Goal: Information Seeking & Learning: Check status

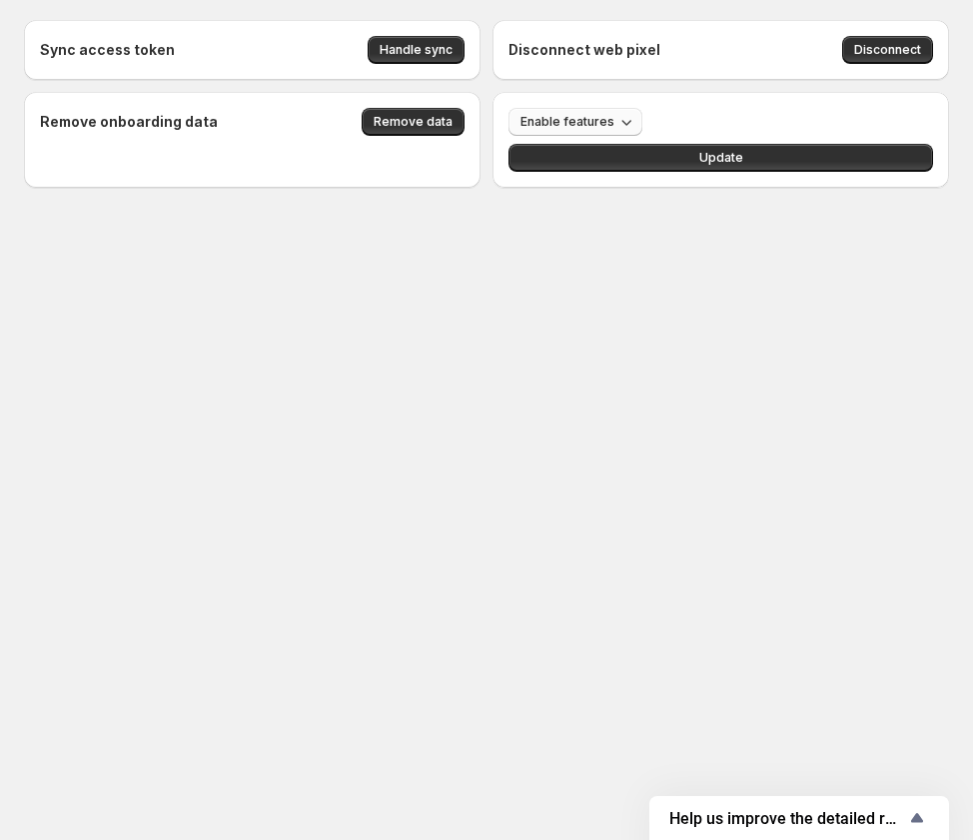
click at [549, 128] on span "Enable features" at bounding box center [567, 122] width 94 height 16
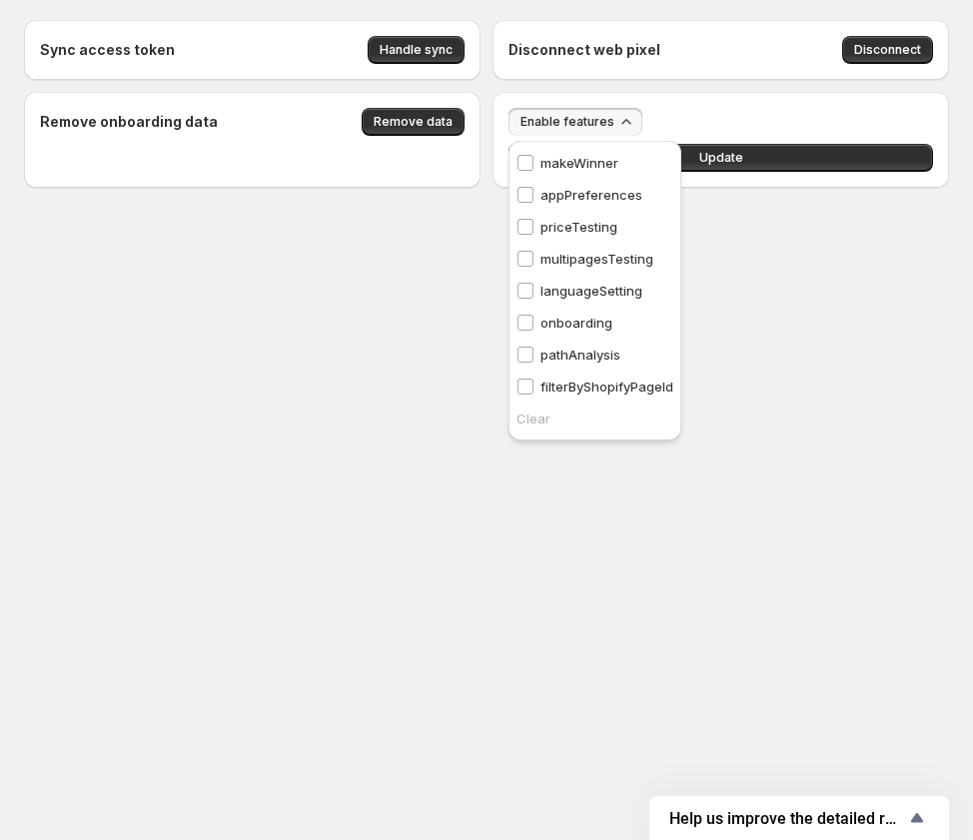
click at [550, 355] on p "pathAnalysis" at bounding box center [580, 355] width 80 height 20
click at [693, 307] on body "Sync access token Handle sync Disconnect web pixel Disconnect Remove onboarding…" at bounding box center [486, 420] width 973 height 840
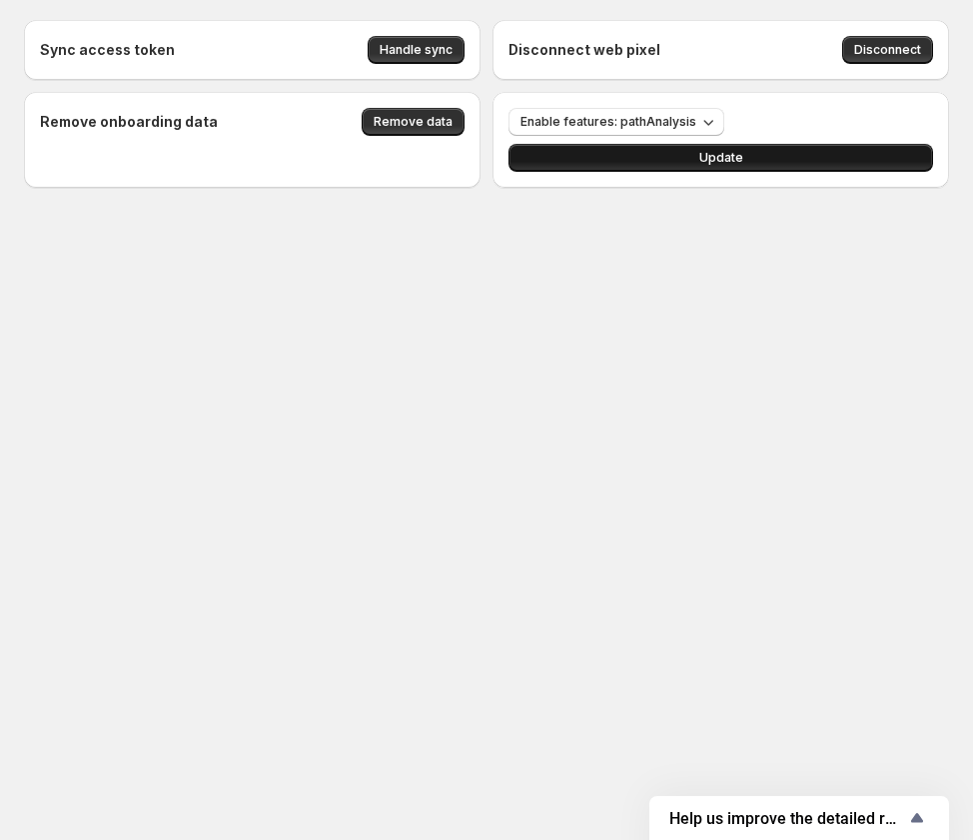
click at [713, 150] on button "Update" at bounding box center [720, 158] width 424 height 28
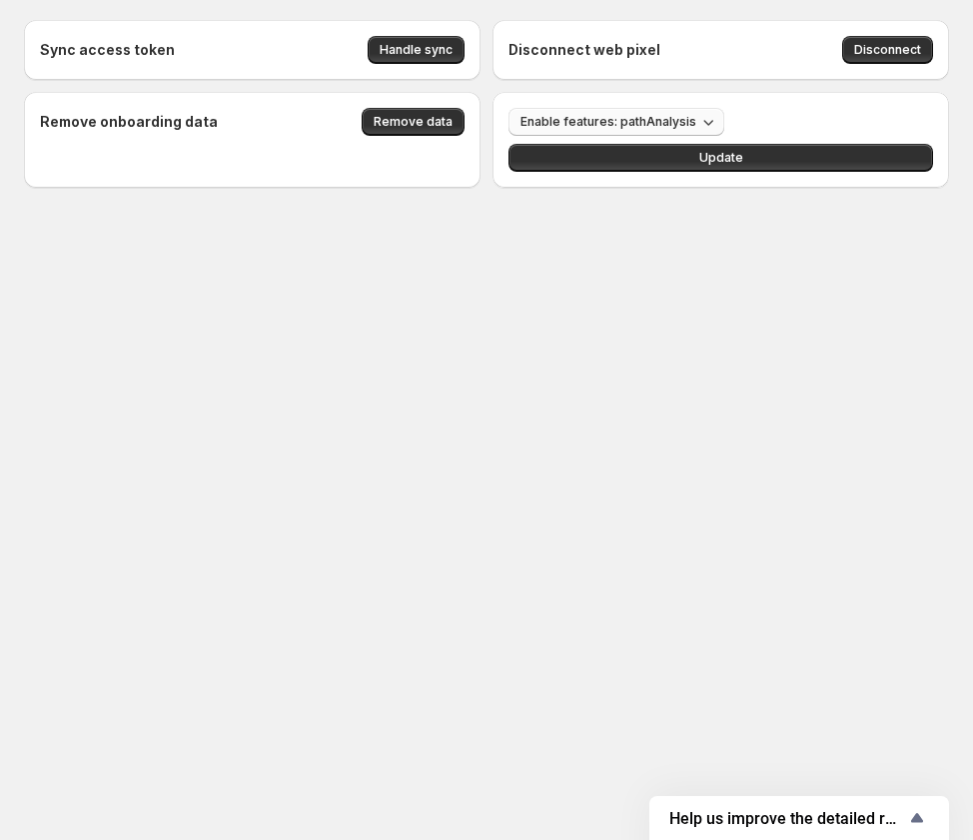
click at [647, 119] on span "Enable features: pathAnalysis" at bounding box center [608, 122] width 176 height 16
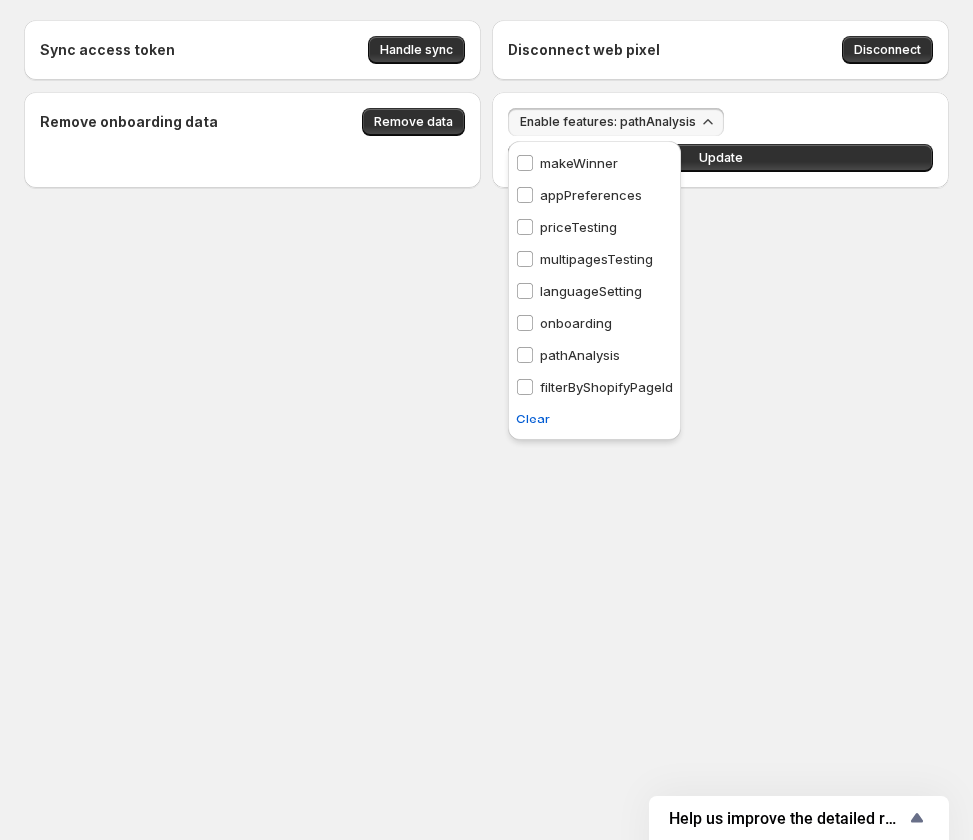
click at [556, 354] on p "pathAnalysis" at bounding box center [580, 355] width 80 height 20
click at [807, 154] on button "Update" at bounding box center [720, 158] width 424 height 28
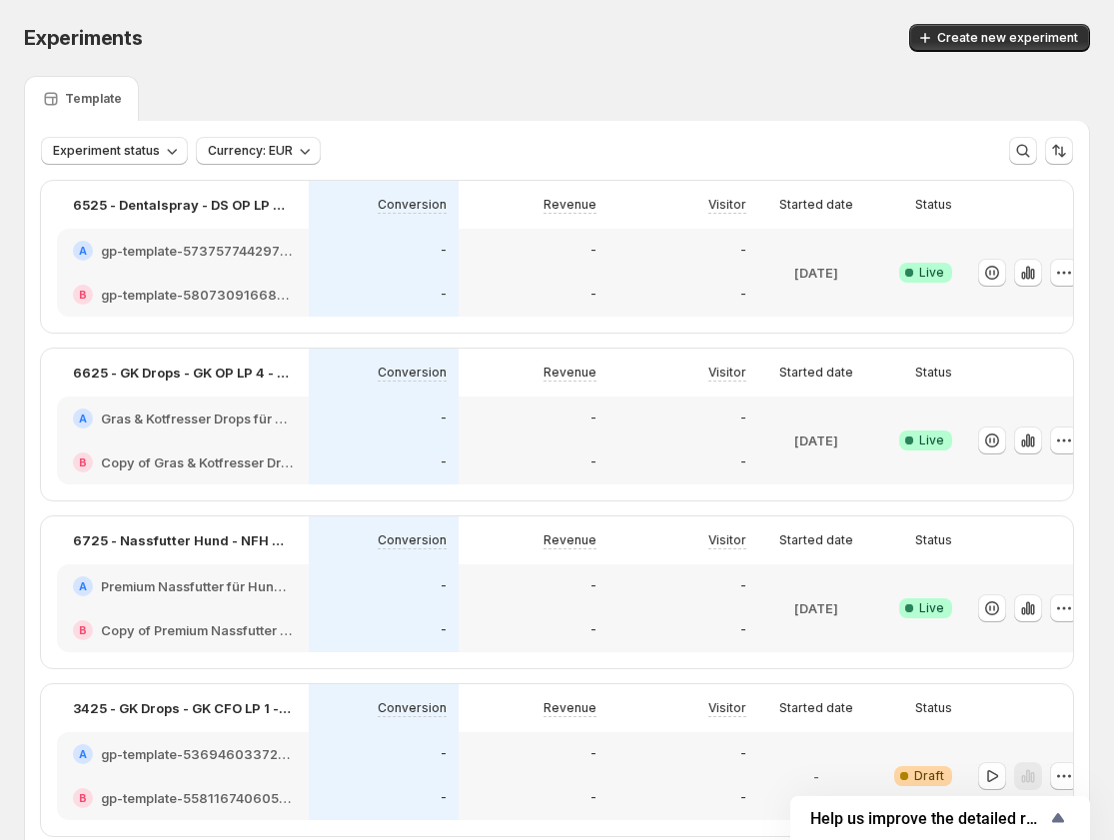
click at [382, 37] on div "Experiments" at bounding box center [270, 38] width 493 height 28
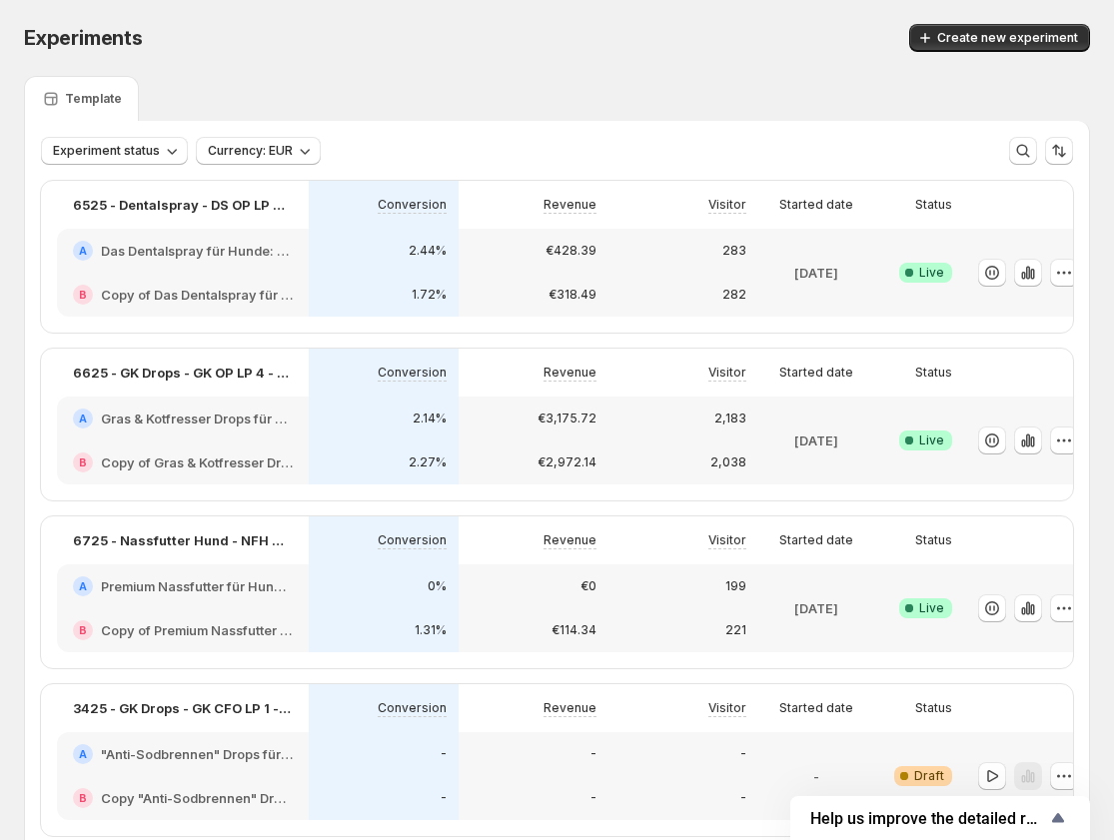
click at [941, 1] on div "Experiments. This page is ready Experiments Create new experiment" at bounding box center [557, 38] width 1066 height 76
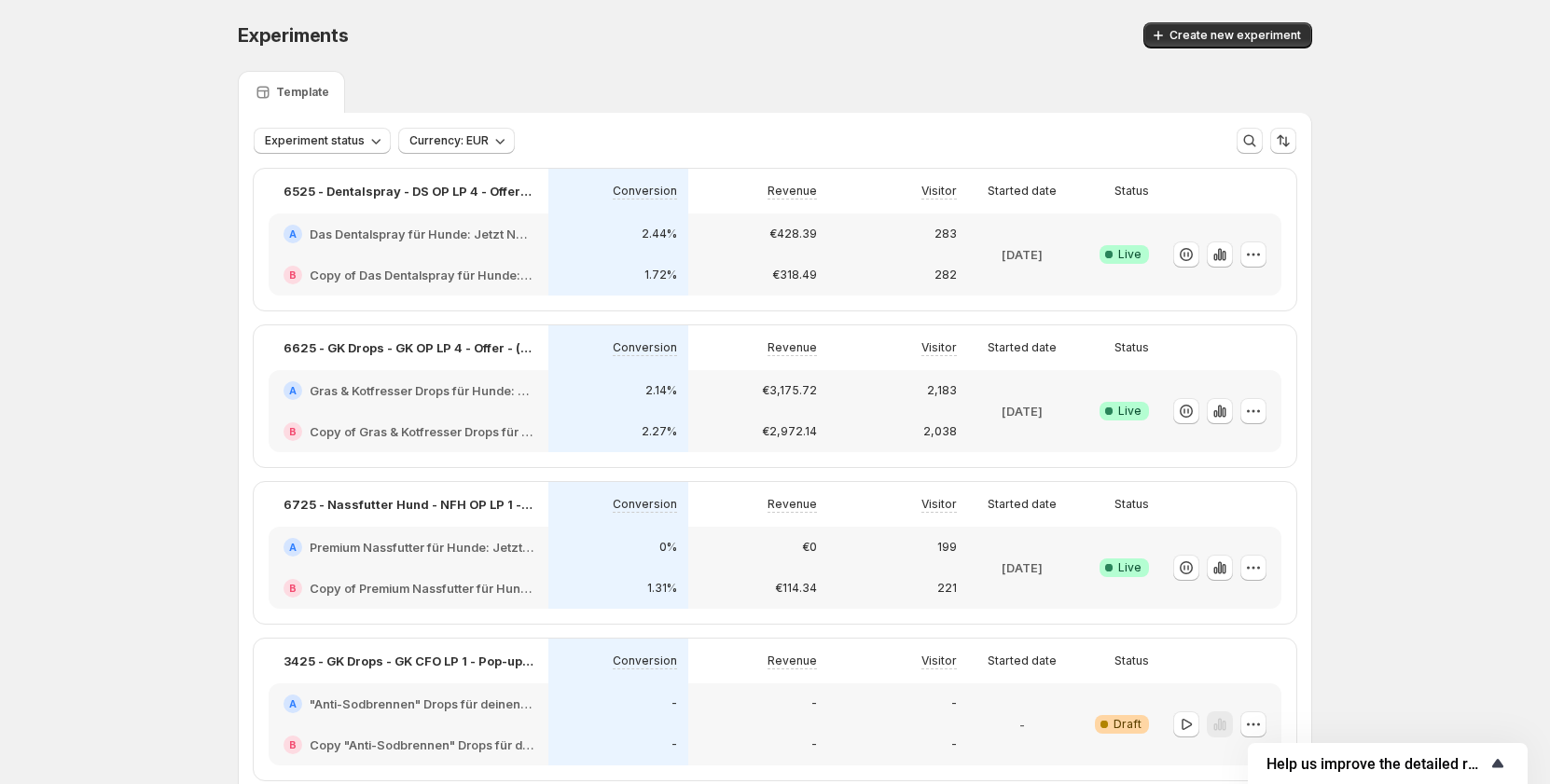
click at [1241, 766] on icon "Show survey - Help us improve the detailed report for A/B campaigns" at bounding box center [1498, 763] width 22 height 22
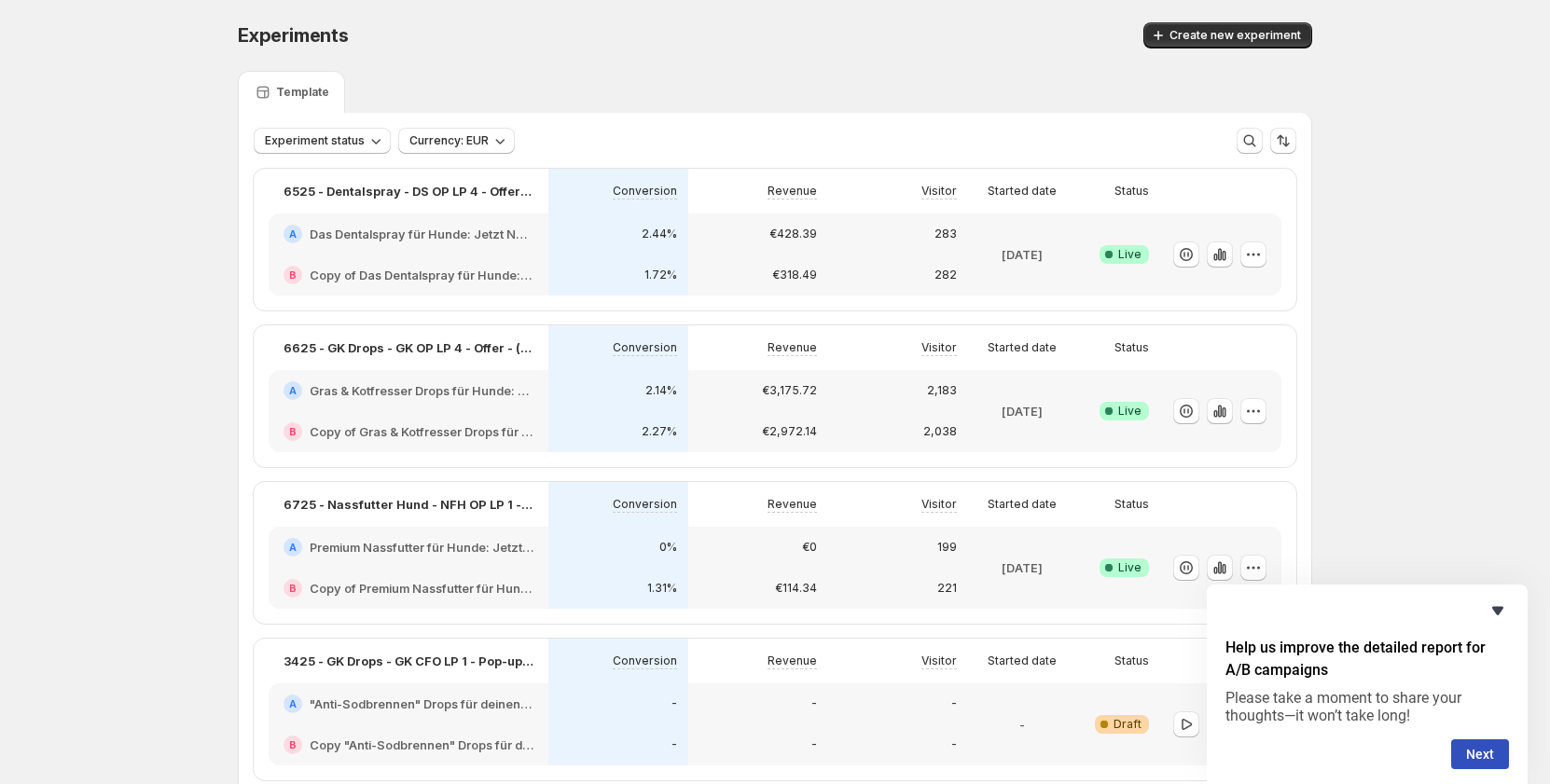
click at [1241, 611] on icon "Hide survey" at bounding box center [1498, 610] width 11 height 8
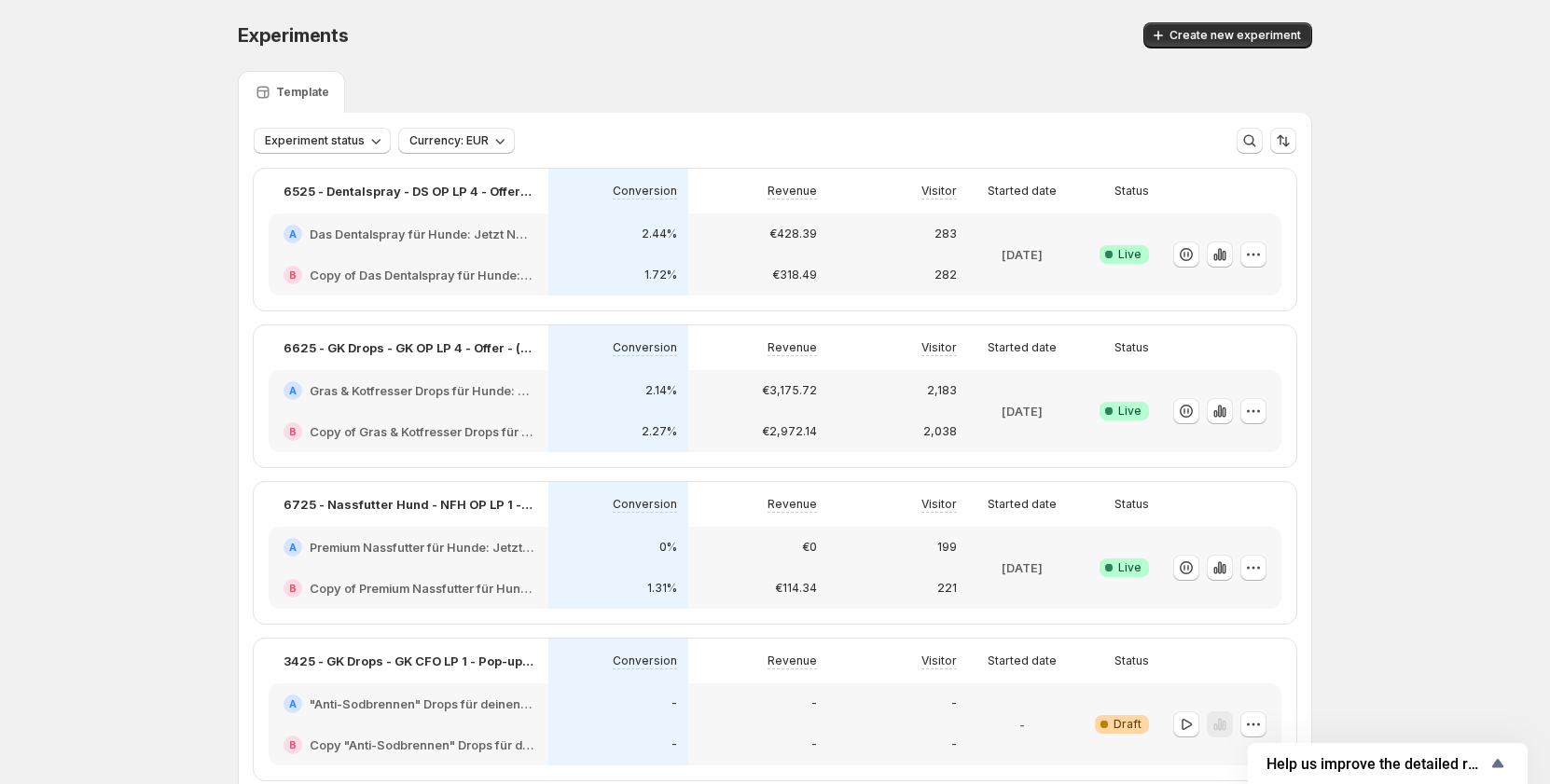
drag, startPoint x: 369, startPoint y: 89, endPoint x: 499, endPoint y: 91, distance: 130.0
click at [499, 91] on div "Template" at bounding box center [775, 91] width 1075 height 42
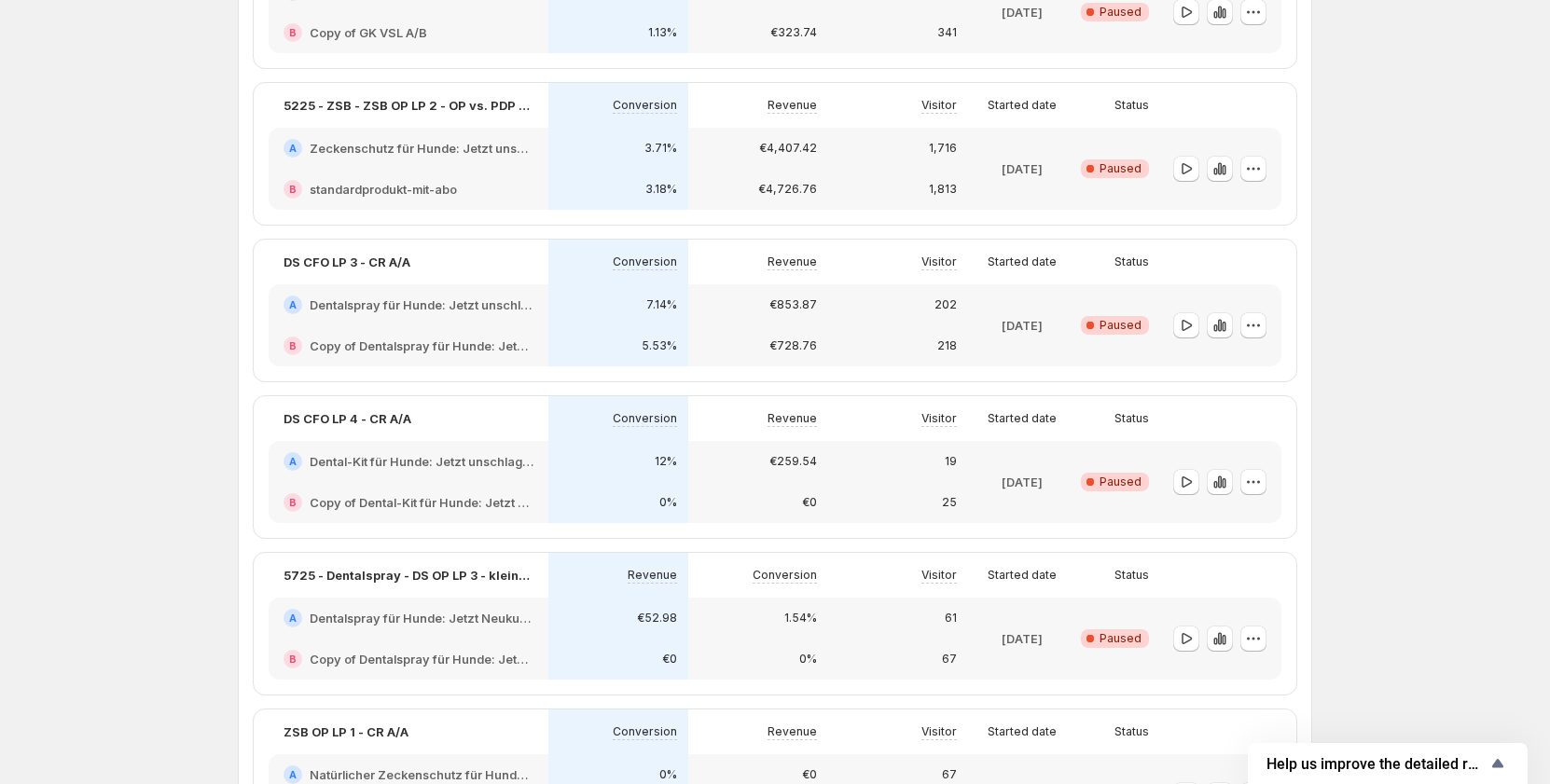
scroll to position [932, 0]
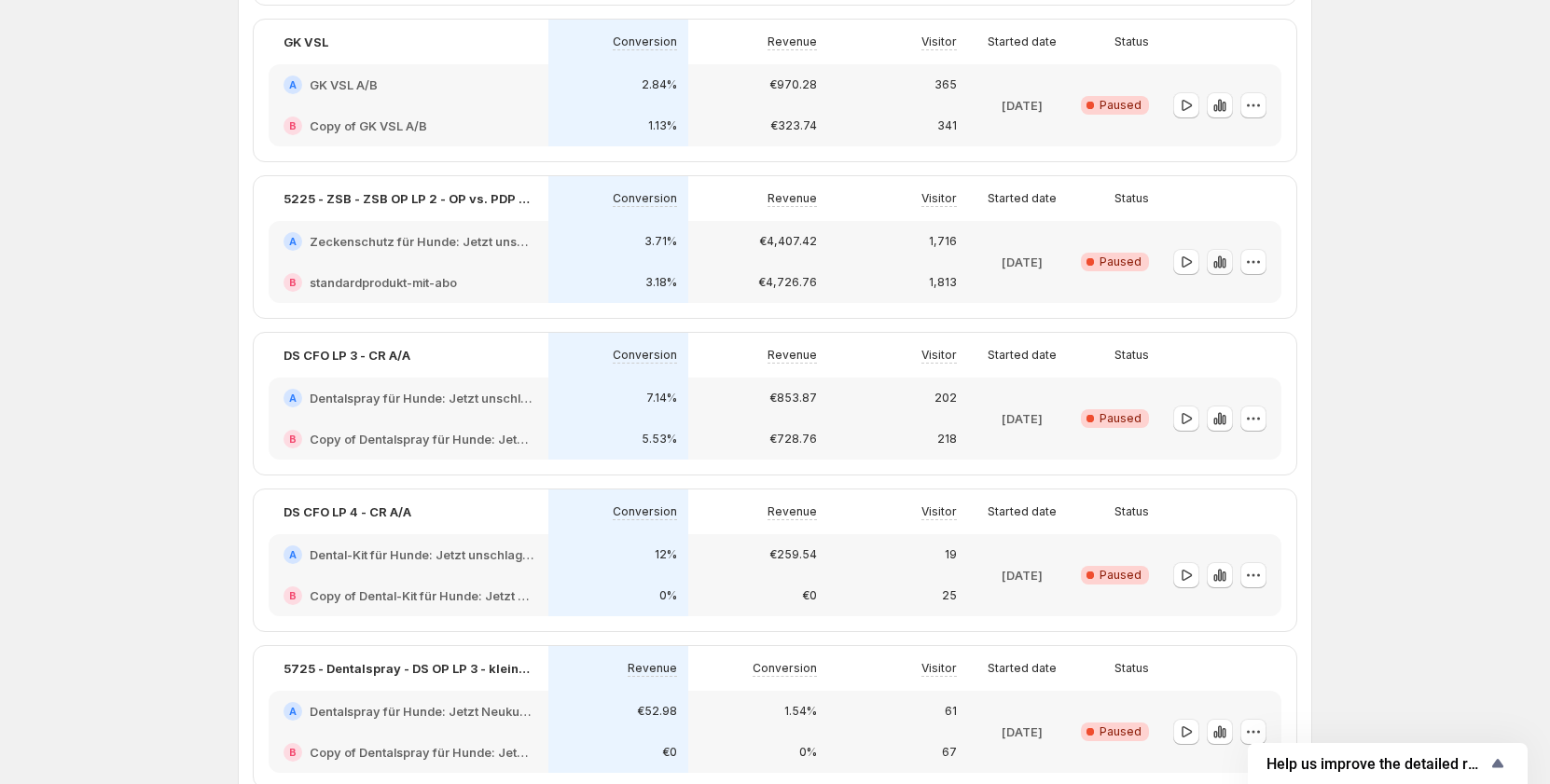
click at [1221, 260] on icon "button" at bounding box center [1219, 261] width 4 height 12
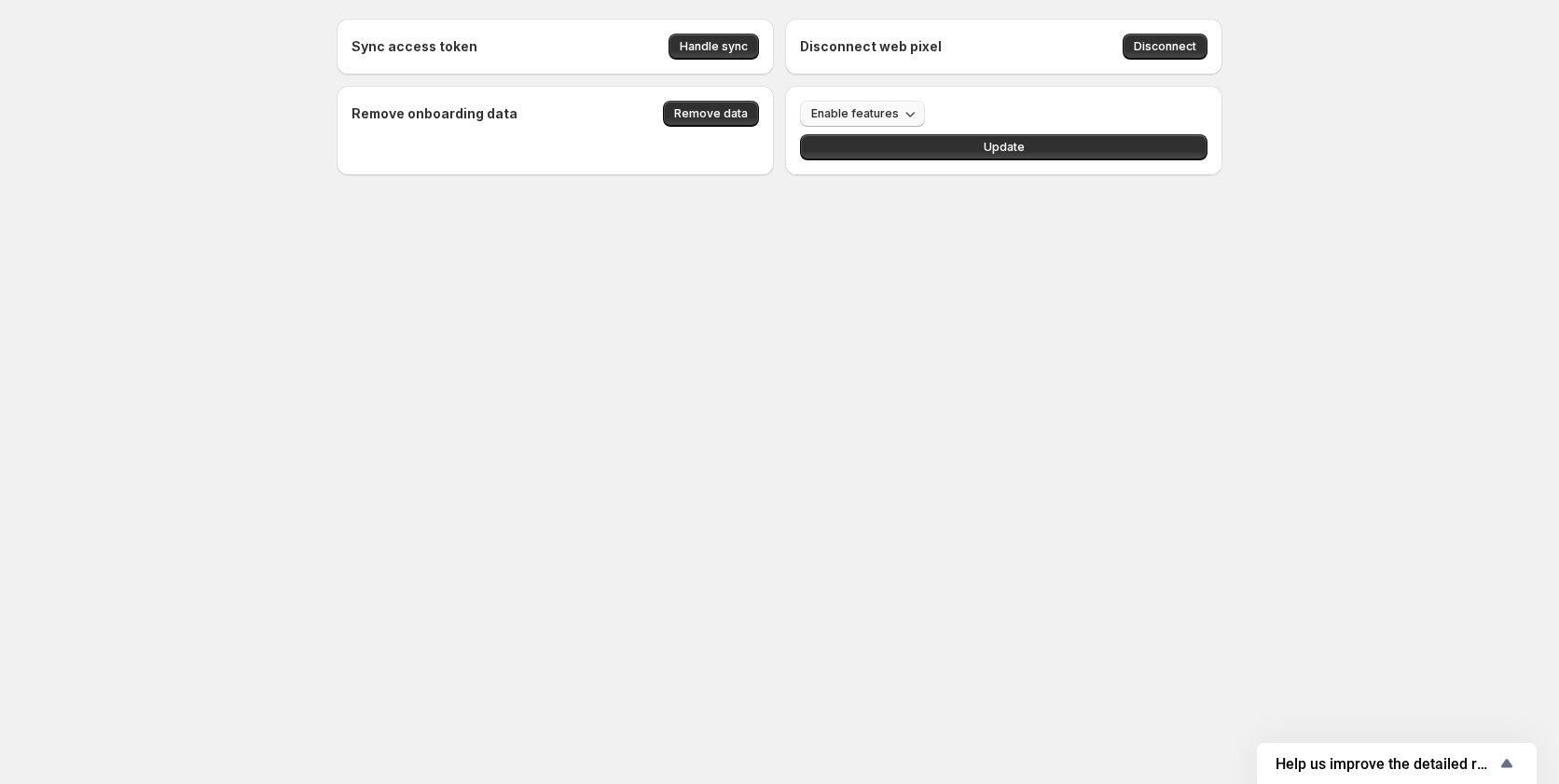
click at [901, 119] on icon "button" at bounding box center [910, 114] width 19 height 19
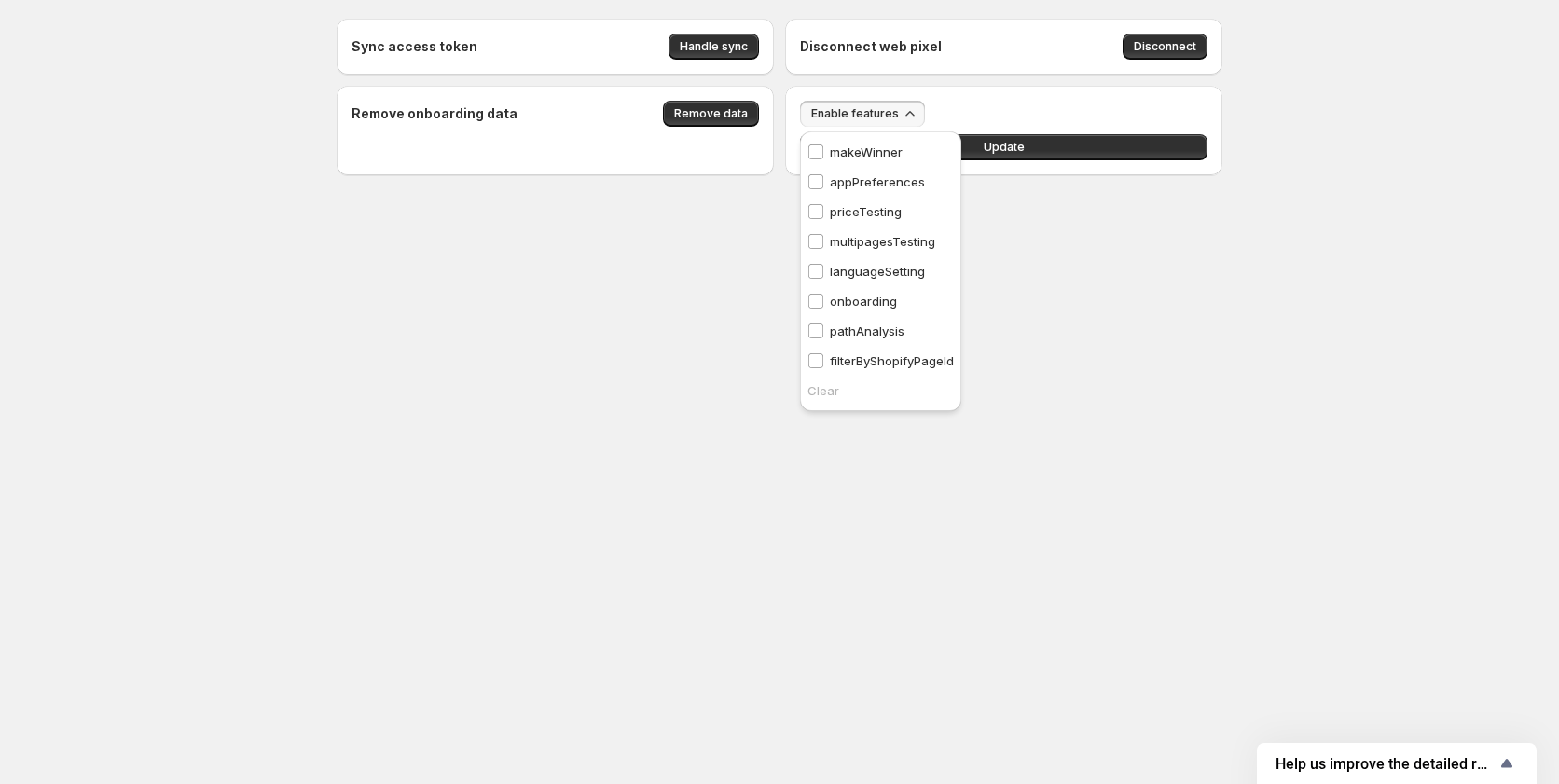
drag, startPoint x: 381, startPoint y: 441, endPoint x: 367, endPoint y: 441, distance: 14.0
click at [381, 441] on body "Sync access token Handle sync Disconnect web pixel Disconnect Remove onboarding…" at bounding box center [780, 392] width 1559 height 784
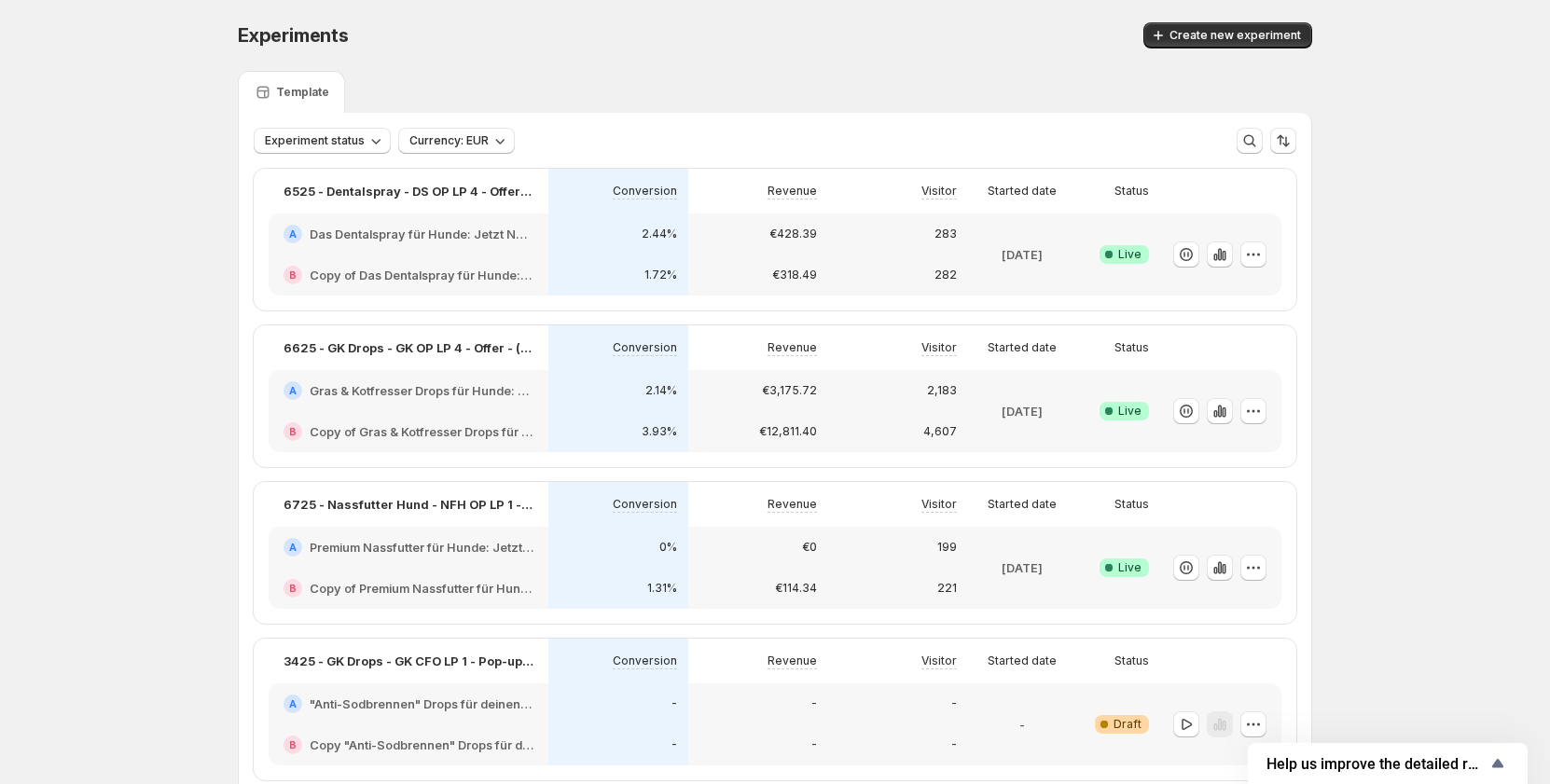
scroll to position [93, 0]
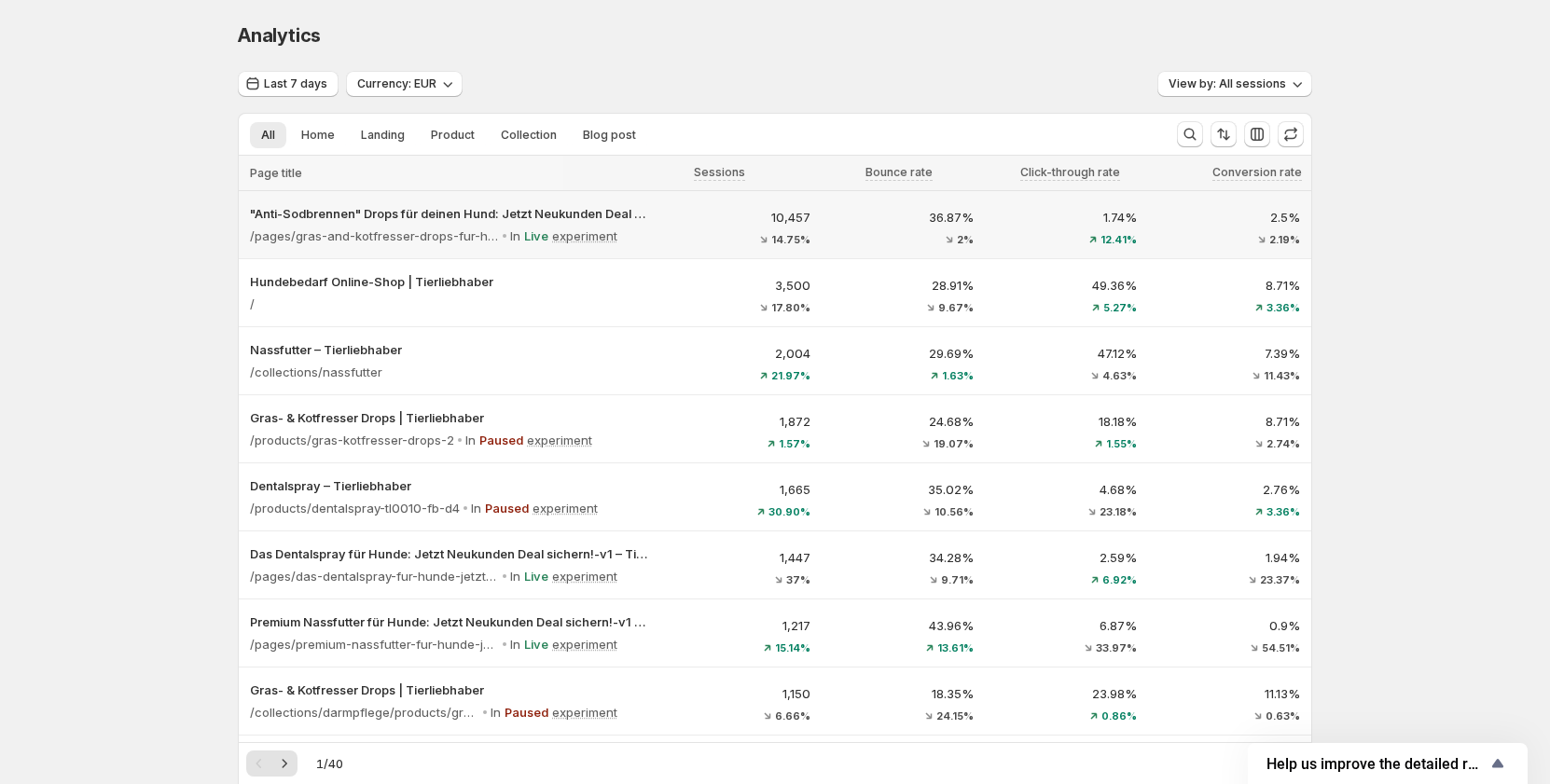
click at [736, 239] on div "14.75%" at bounding box center [740, 240] width 141 height 11
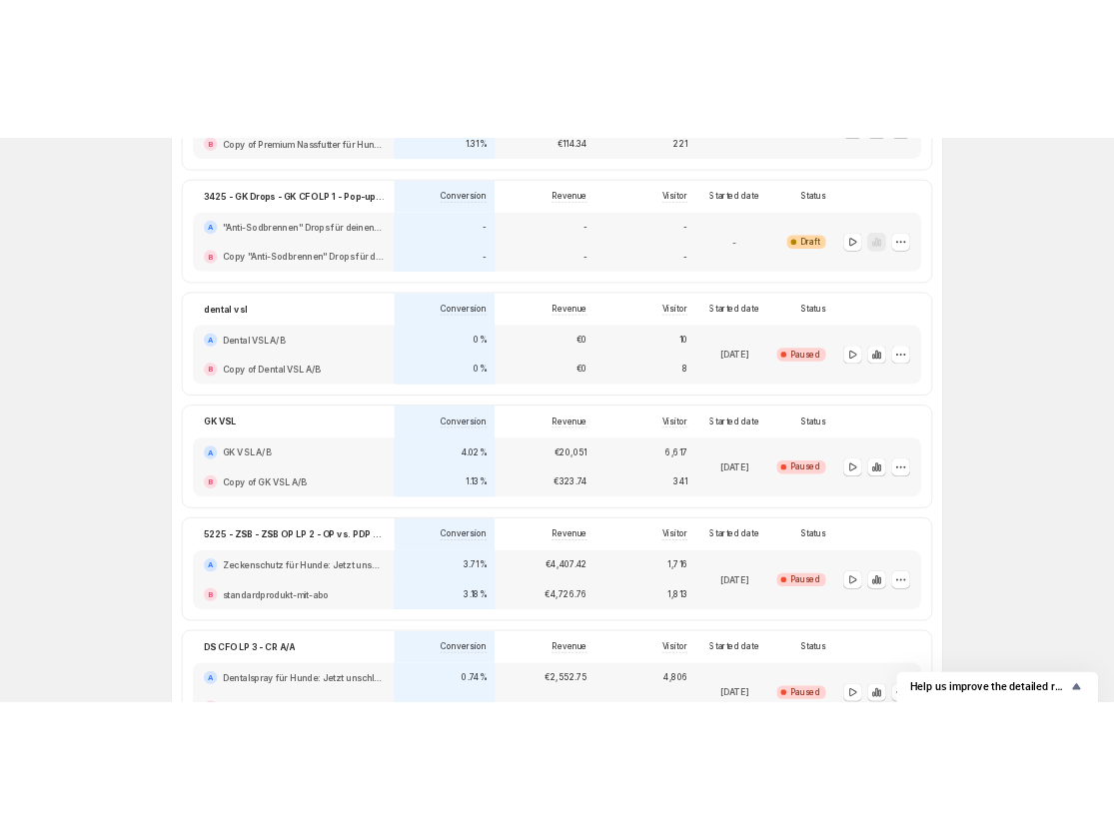
scroll to position [699, 0]
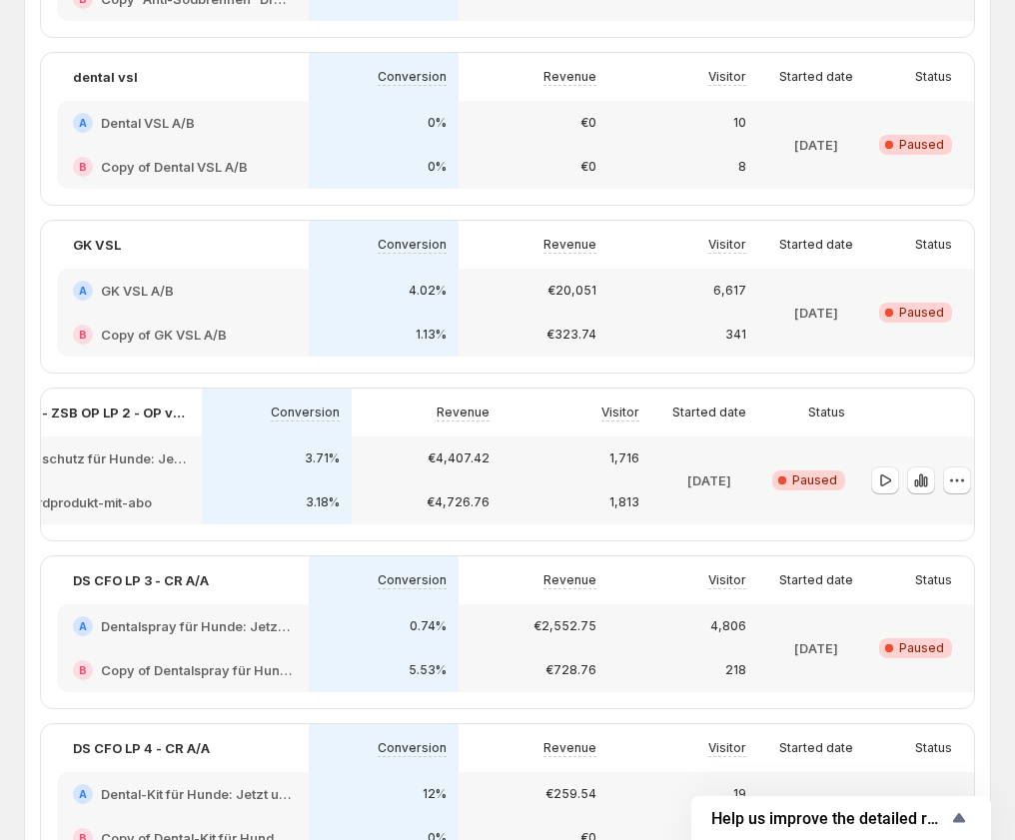
scroll to position [0, 126]
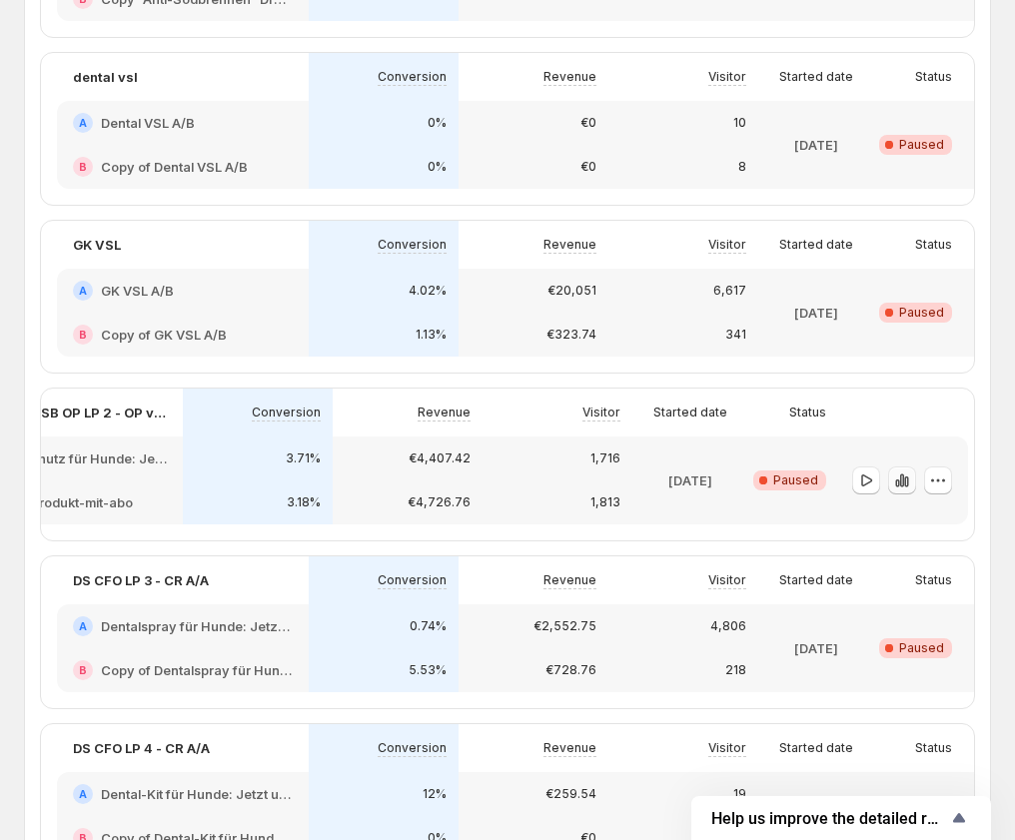
click at [898, 487] on icon "button" at bounding box center [897, 483] width 4 height 8
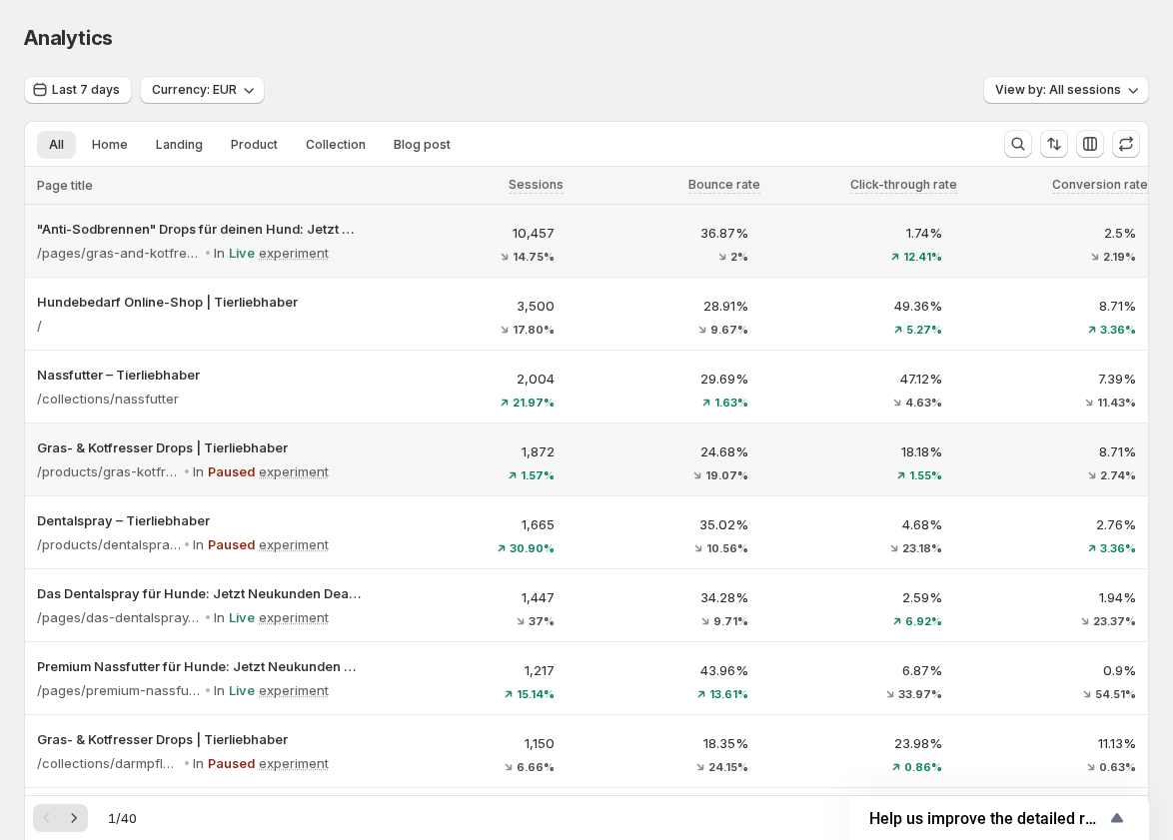
click at [459, 248] on div "10,457 14.75%" at bounding box center [470, 243] width 170 height 40
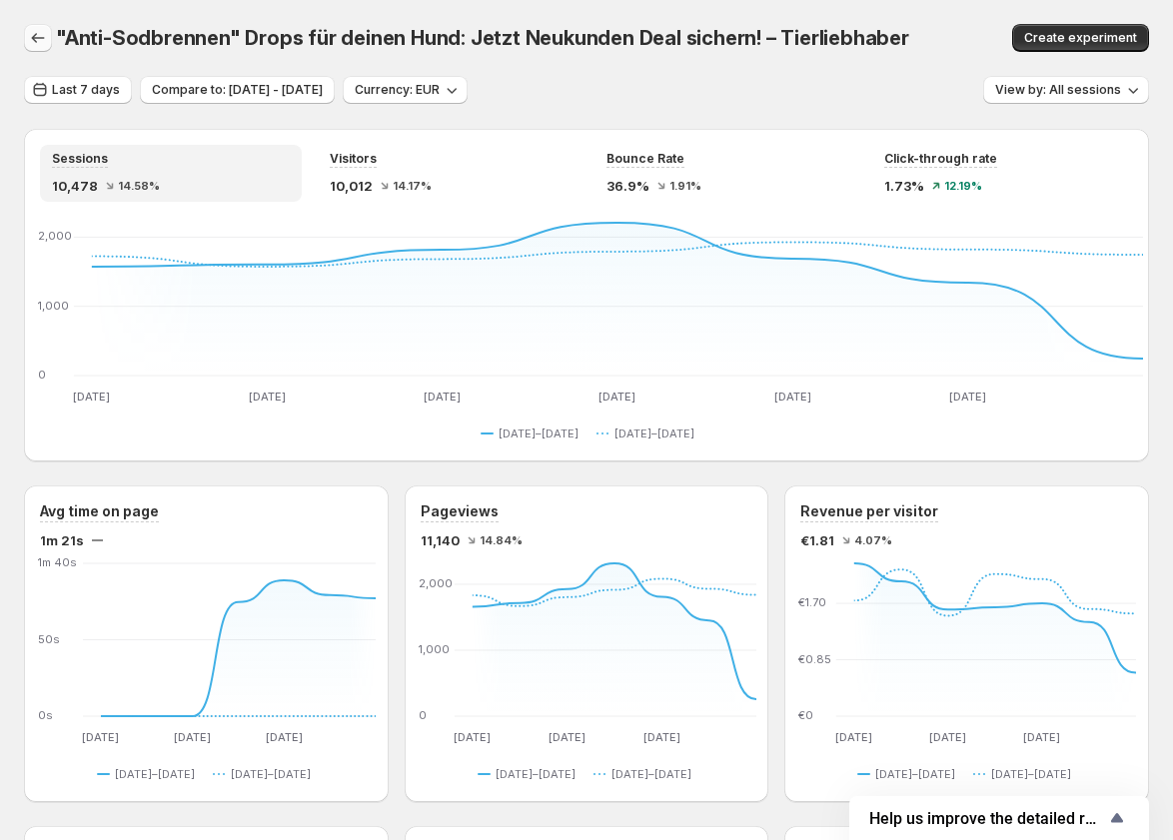
click at [36, 39] on icon "button" at bounding box center [38, 38] width 20 height 20
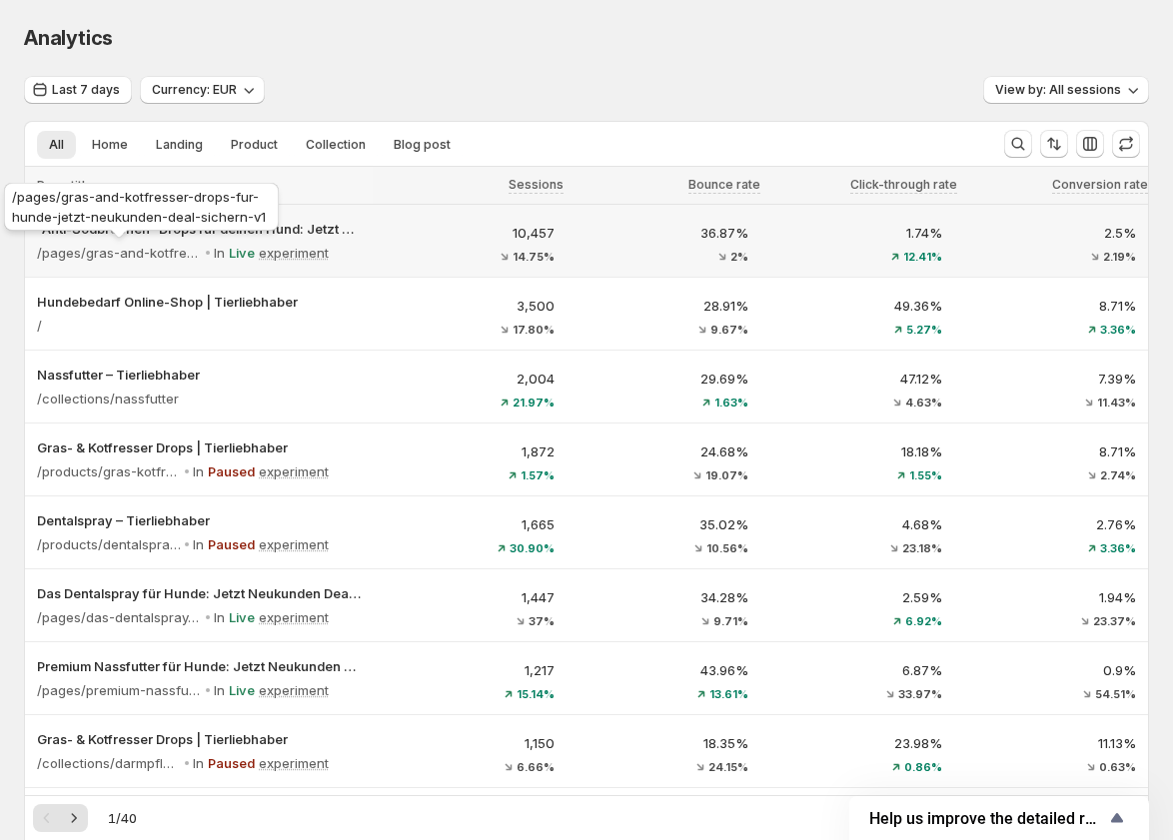
click at [113, 209] on div "/pages/gras-and-kotfresser-drops-fur-hunde-jetzt-neukunden-deal-sichern-v1" at bounding box center [141, 211] width 283 height 64
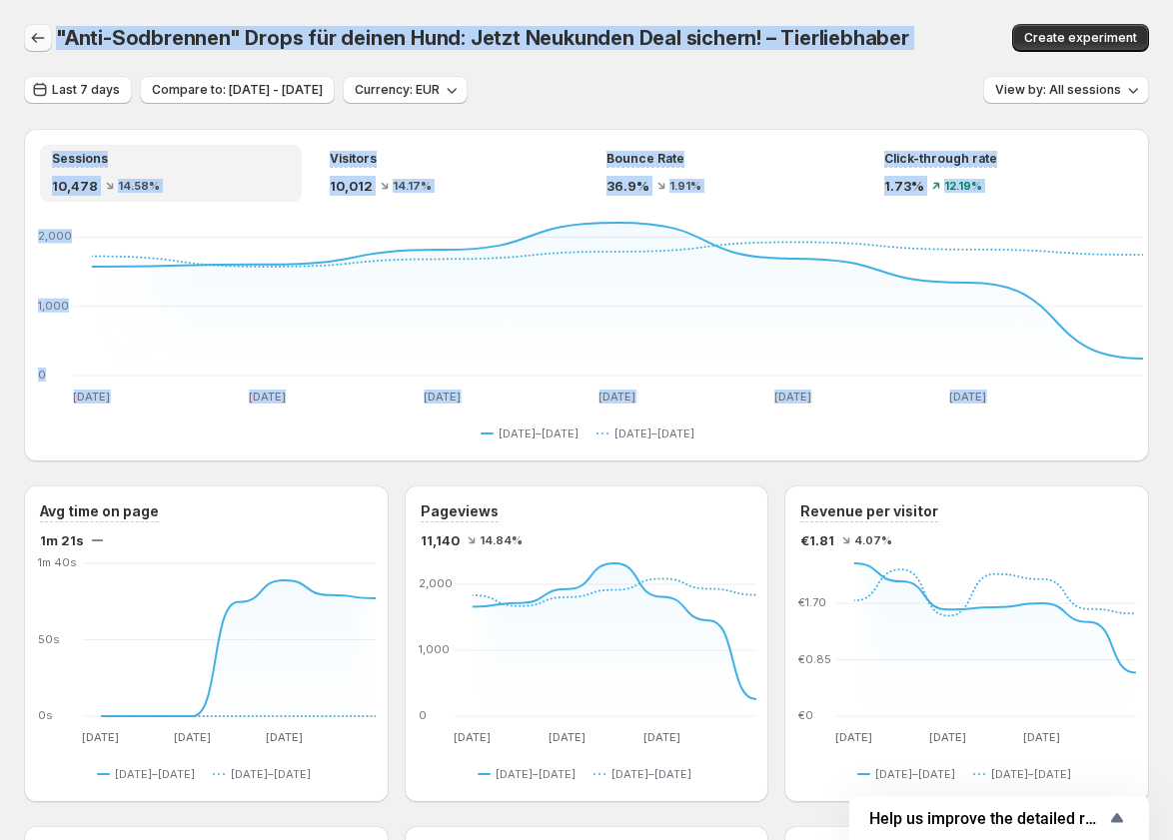
click at [37, 39] on icon "button" at bounding box center [38, 38] width 20 height 20
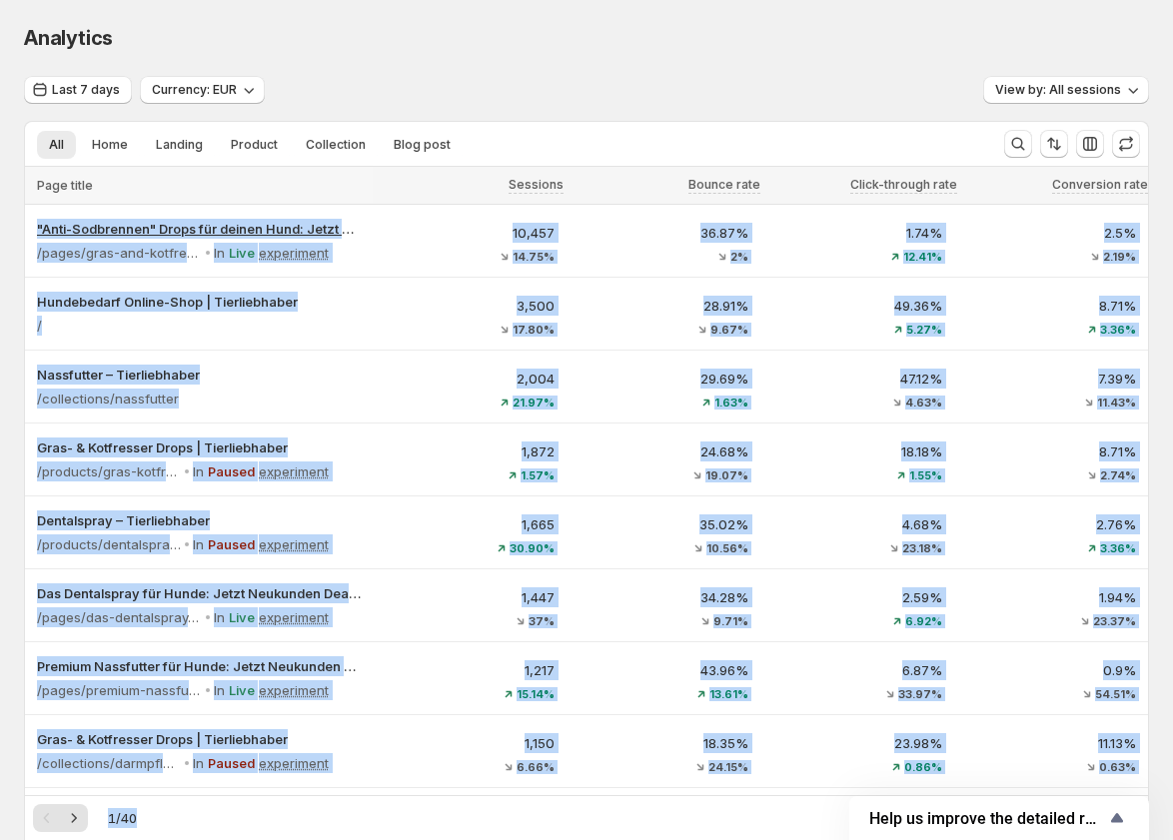
drag, startPoint x: 259, startPoint y: 221, endPoint x: 42, endPoint y: 220, distance: 216.7
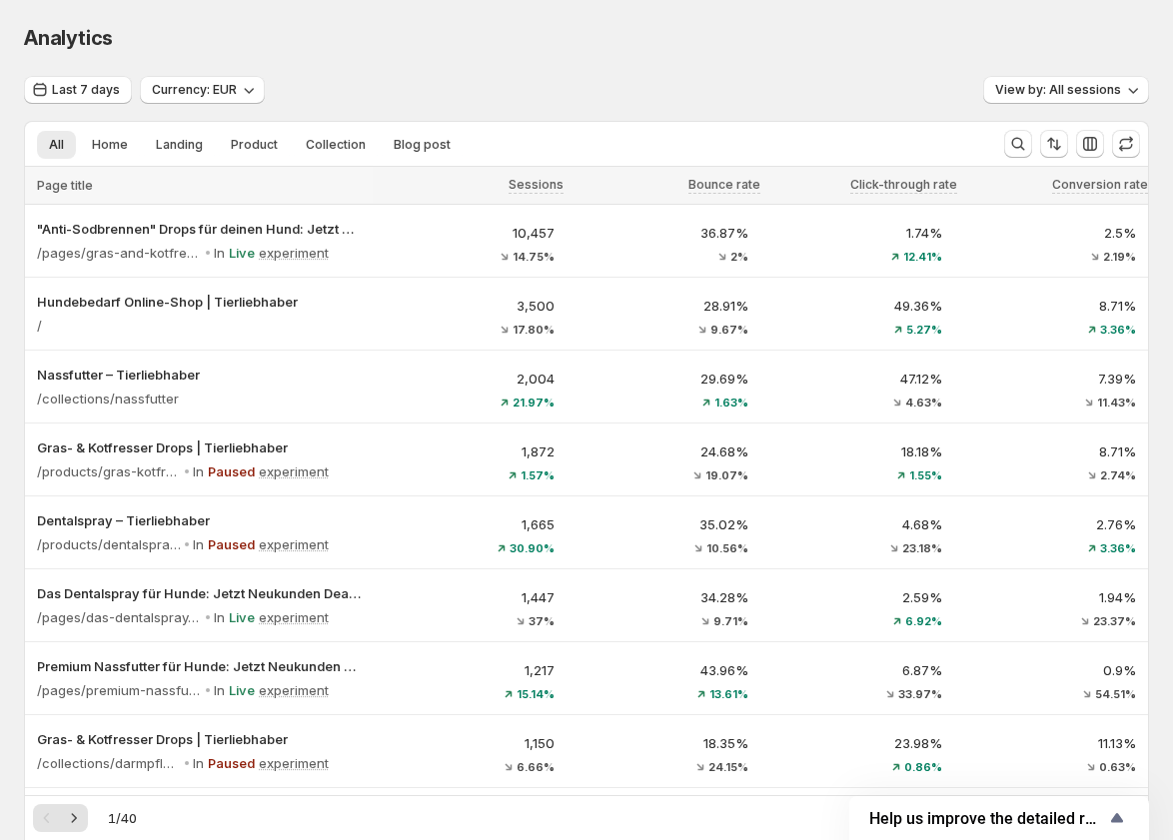
click at [492, 78] on div "Last 7 days Currency: EUR View by: All sessions" at bounding box center [586, 90] width 1125 height 29
copy span "/pages/gras-and-kotfresser-drops-fur-hunde-jetzt-neukunden-deal-sichern-v1"
drag, startPoint x: 269, startPoint y: 218, endPoint x: 12, endPoint y: 202, distance: 257.2
click at [12, 202] on div "/pages/gras-and-kotfresser-drops-fur-hunde-jetzt-neukunden-deal-sichern-v1" at bounding box center [141, 211] width 283 height 64
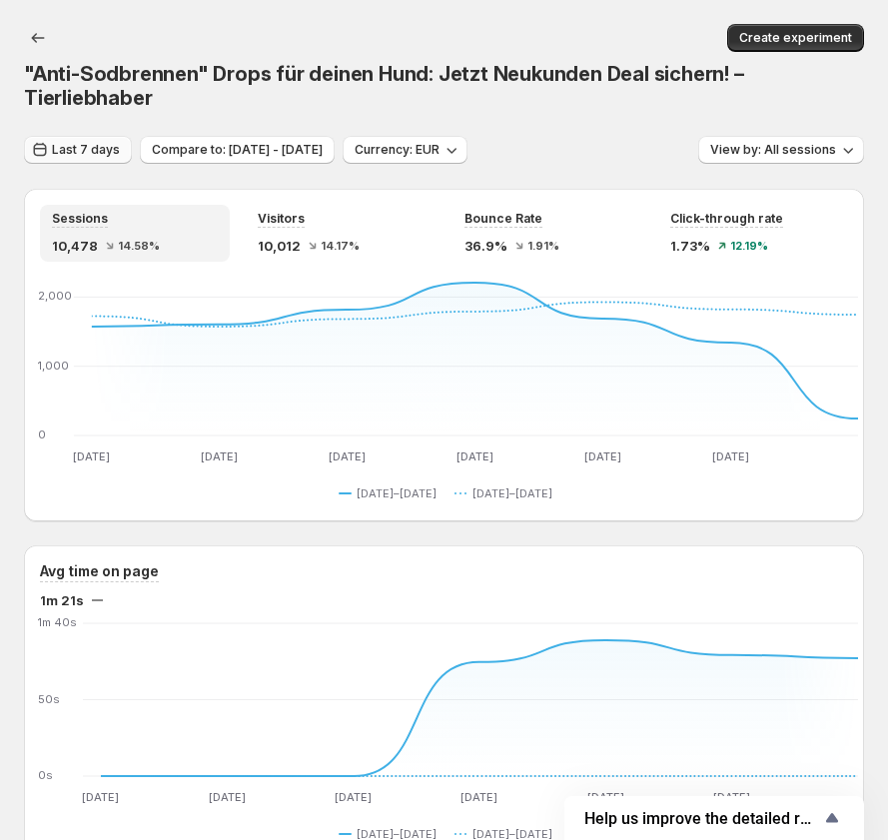
click at [55, 142] on span "Last 7 days" at bounding box center [86, 150] width 68 height 16
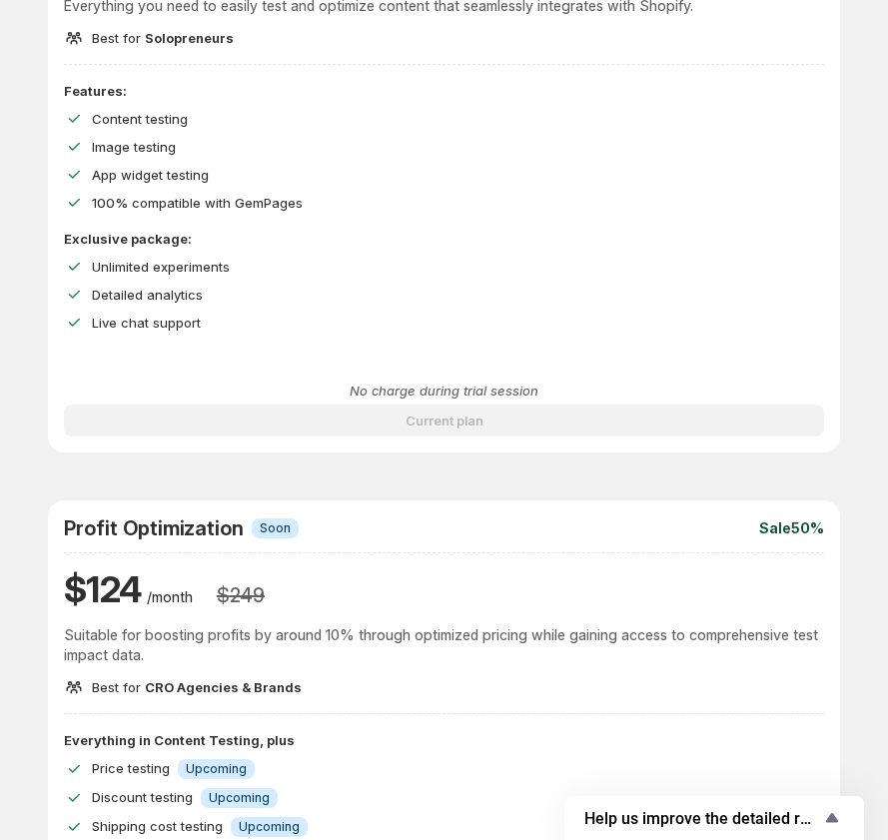
scroll to position [399, 0]
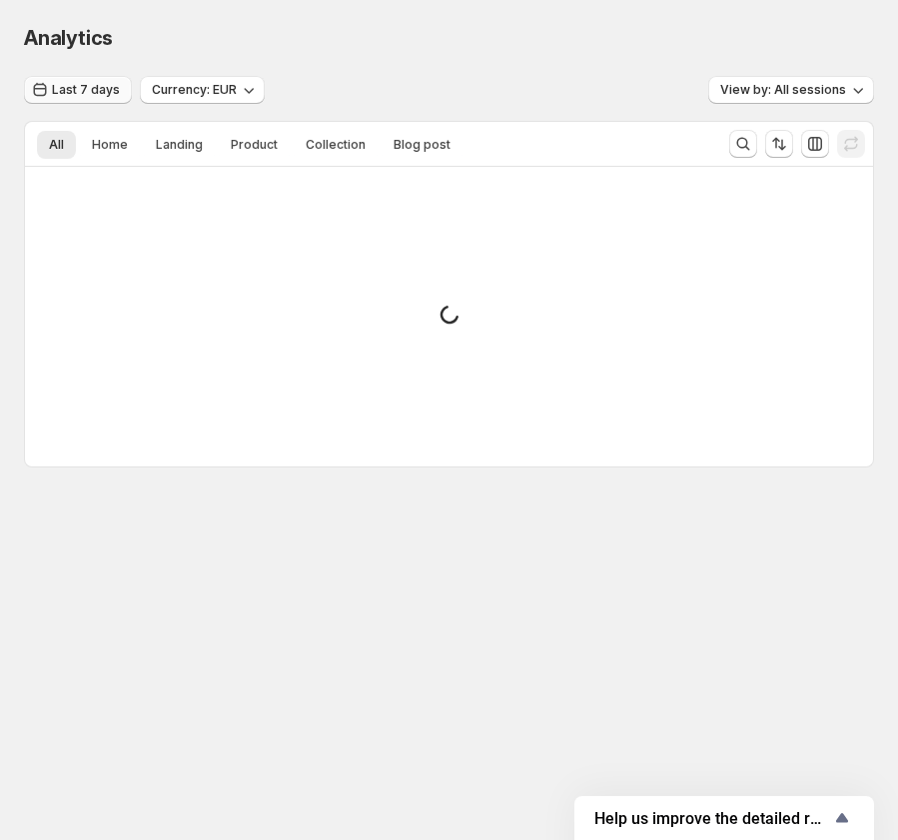
click at [96, 86] on span "Last 7 days" at bounding box center [86, 90] width 68 height 16
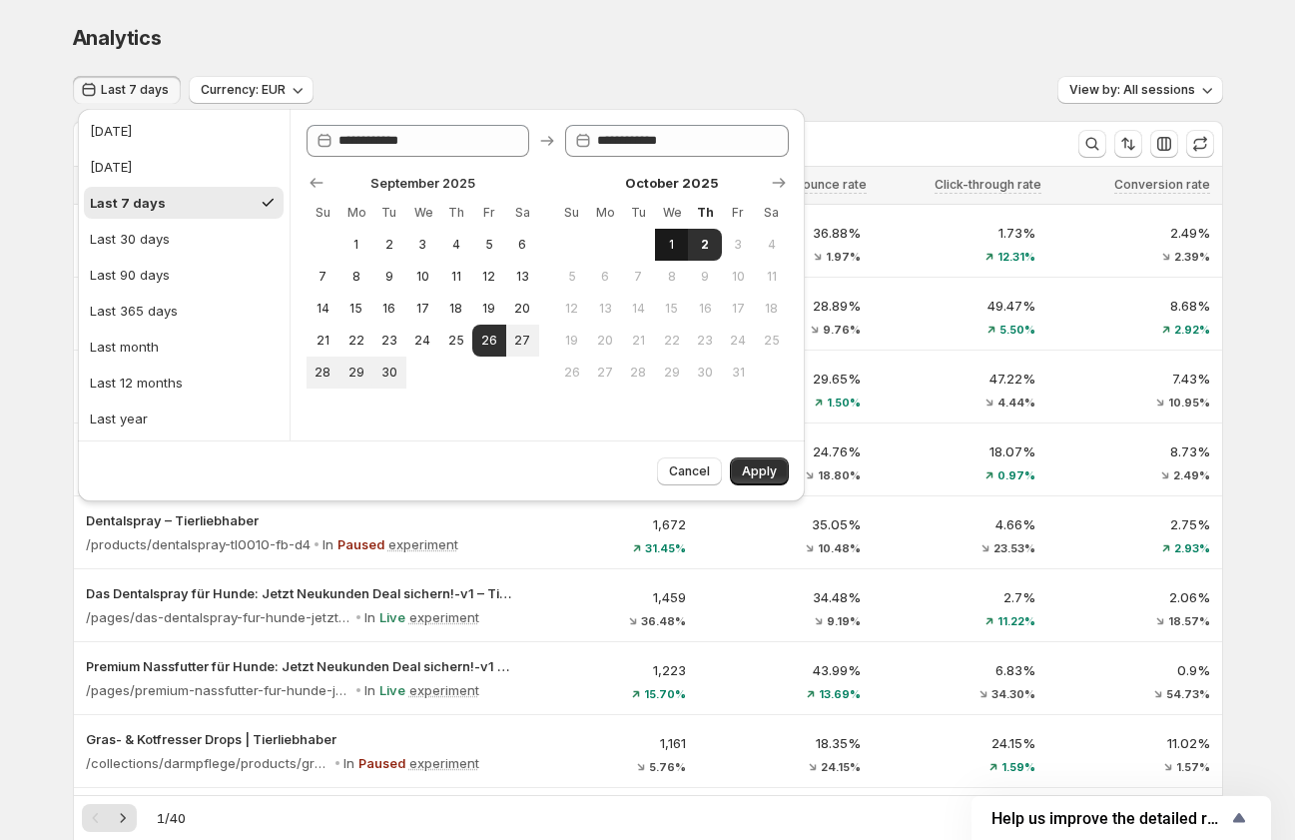
click at [679, 242] on span "1" at bounding box center [671, 245] width 17 height 16
type input "**********"
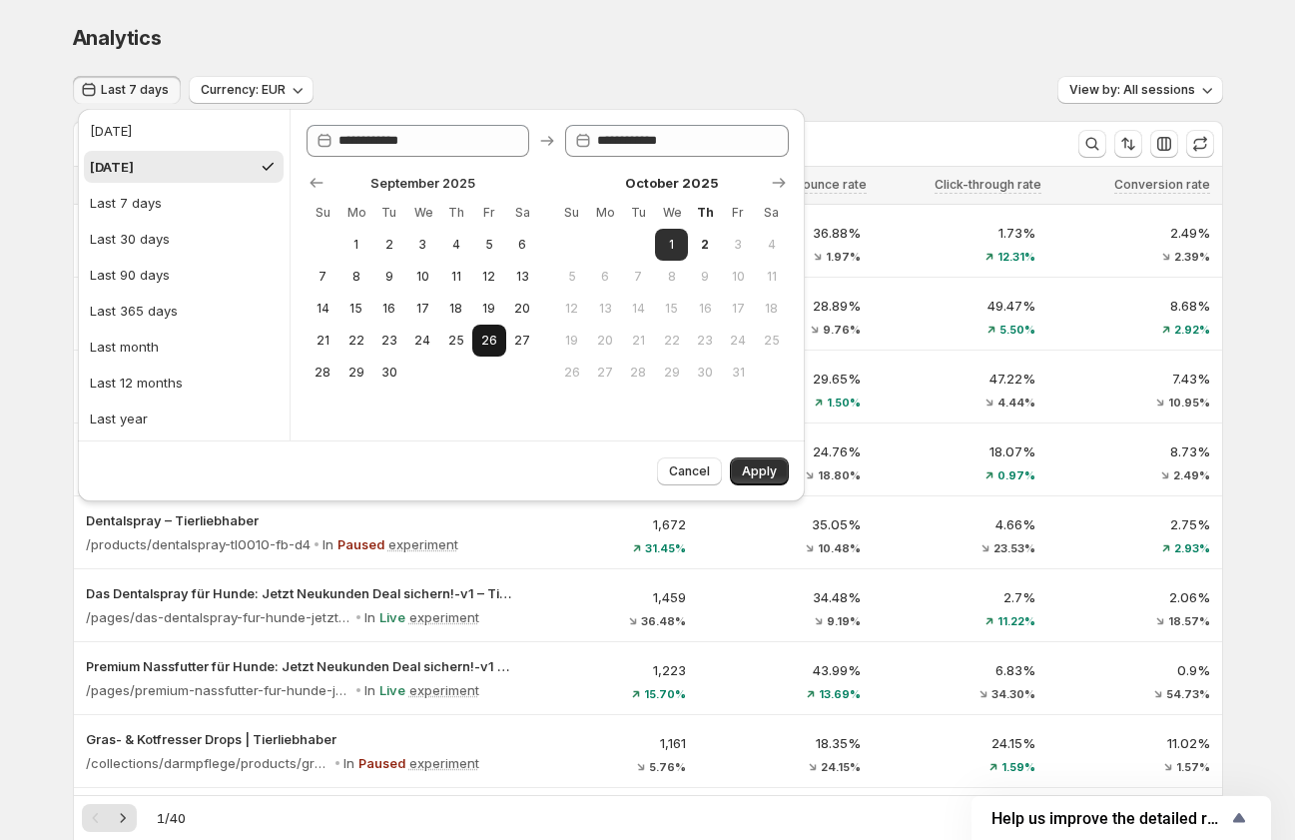
click at [479, 346] on button "26" at bounding box center [488, 341] width 33 height 32
type input "**********"
click at [662, 243] on button "1" at bounding box center [671, 245] width 33 height 32
type input "**********"
click at [768, 468] on span "Apply" at bounding box center [759, 471] width 35 height 16
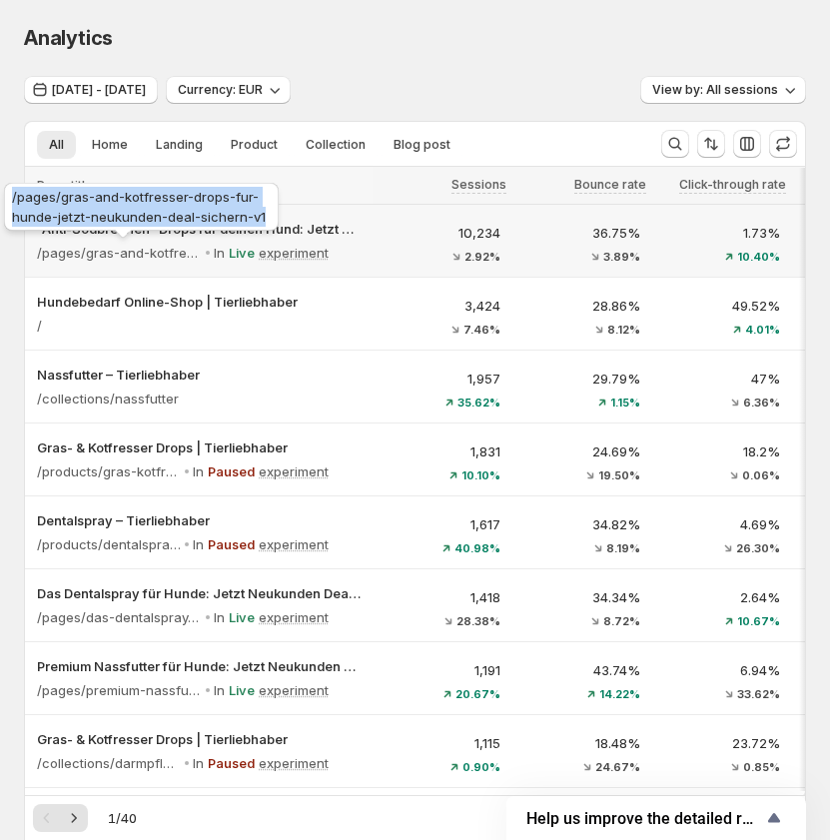
drag, startPoint x: 249, startPoint y: 217, endPoint x: 10, endPoint y: 192, distance: 240.0
click at [10, 201] on div "/pages/gras-and-kotfresser-drops-fur-hunde-jetzt-neukunden-deal-sichern-v1" at bounding box center [141, 211] width 283 height 64
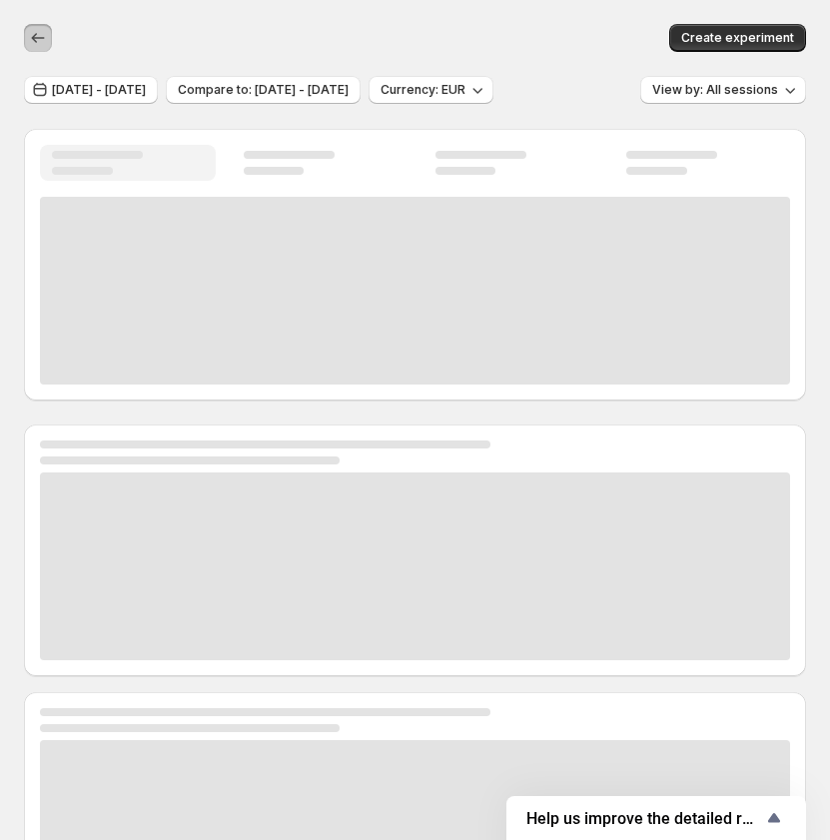
click at [42, 37] on icon "button" at bounding box center [38, 38] width 20 height 20
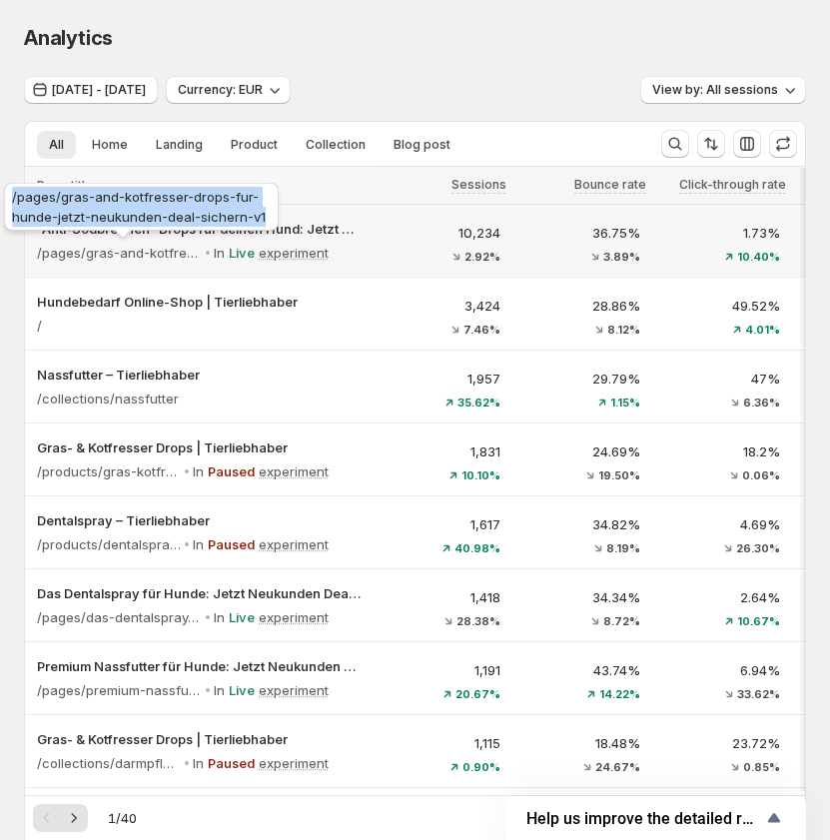
copy span "/pages/gras-and-kotfresser-drops-fur-hunde-jetzt-neukunden-deal-sichern-v1"
drag, startPoint x: 264, startPoint y: 216, endPoint x: 101, endPoint y: 176, distance: 167.6
click at [13, 200] on div "/pages/gras-and-kotfresser-drops-fur-hunde-jetzt-neukunden-deal-sichern-v1" at bounding box center [141, 211] width 283 height 64
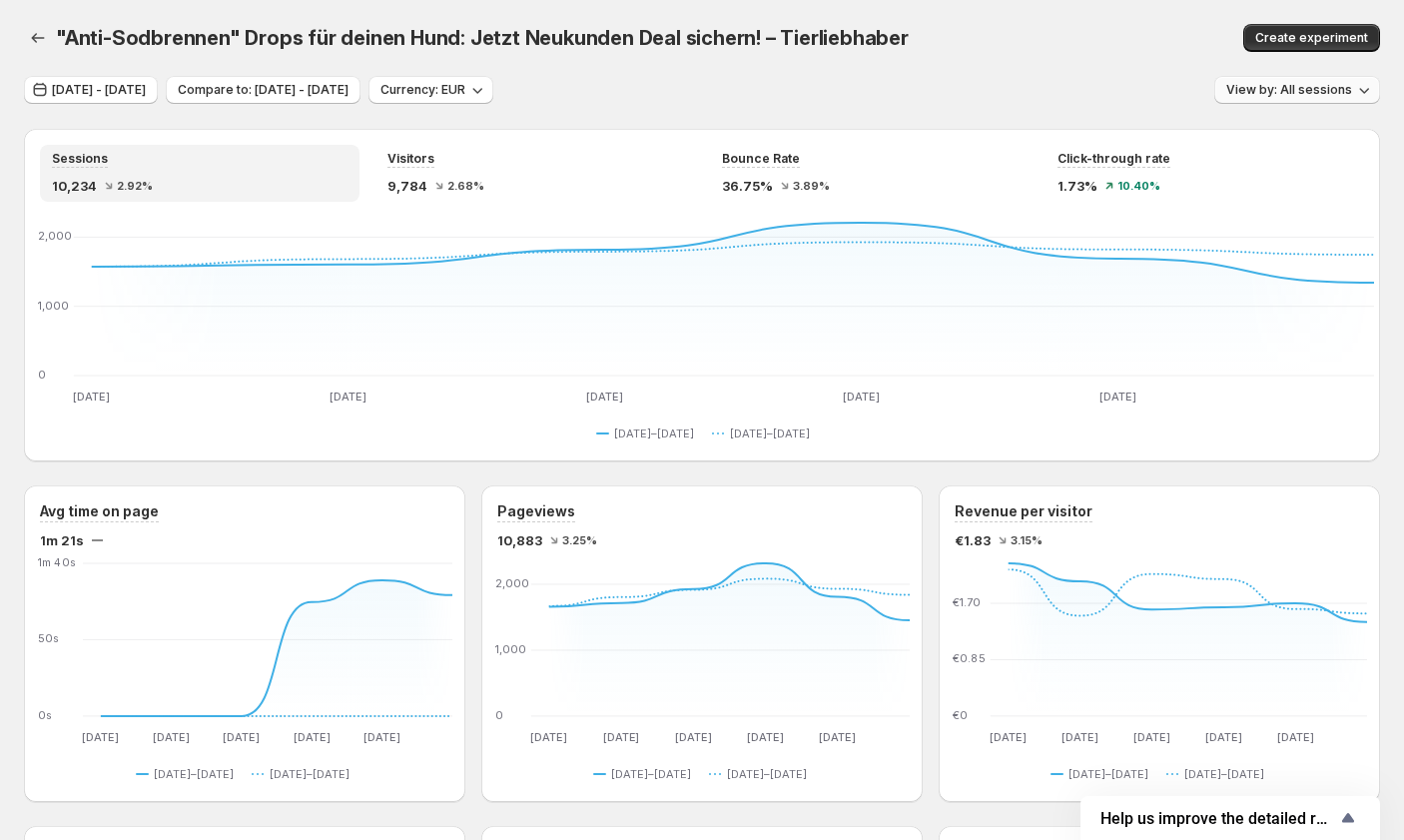
click at [839, 87] on span "View by: All sessions" at bounding box center [1289, 90] width 126 height 16
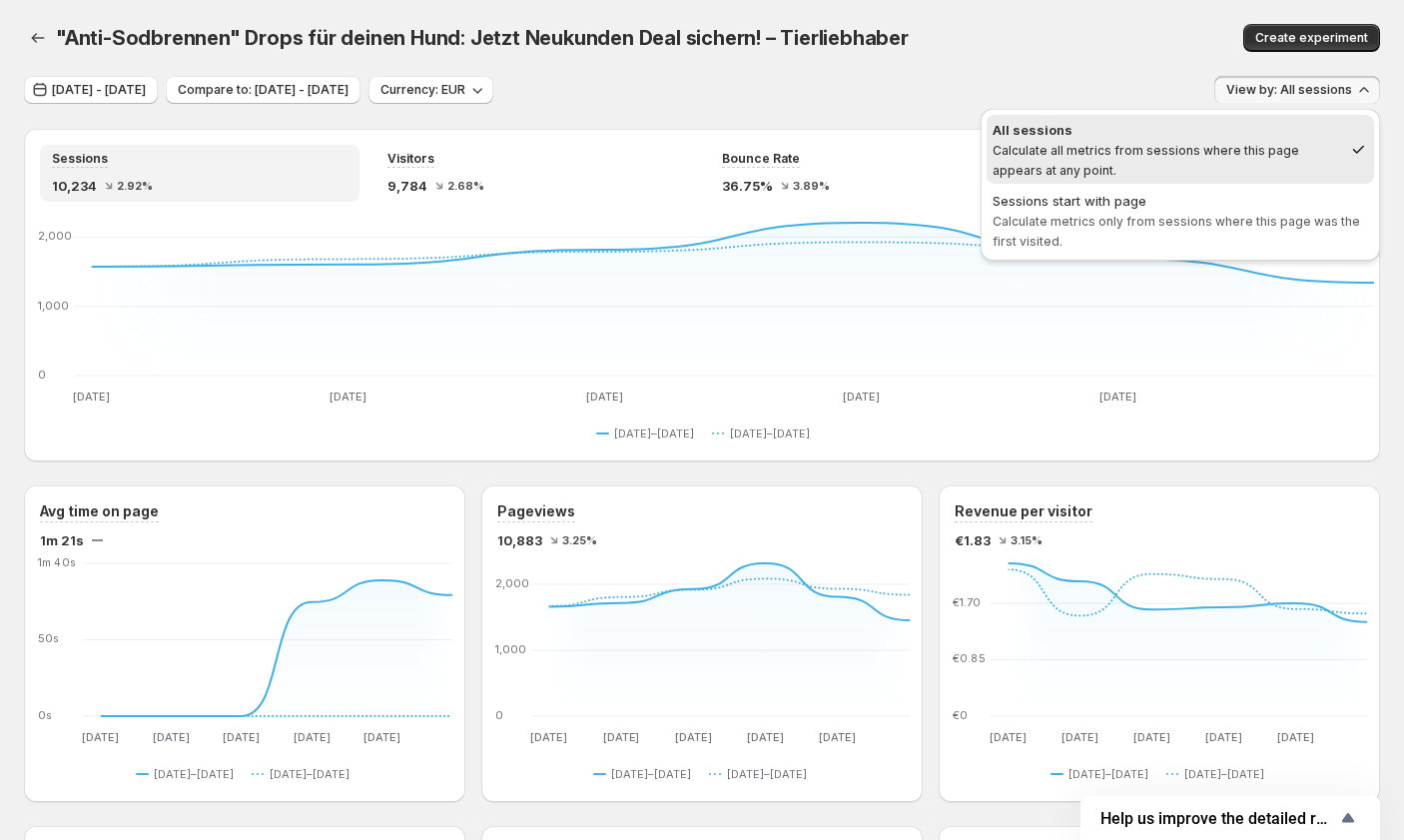
drag, startPoint x: 934, startPoint y: 85, endPoint x: 847, endPoint y: 146, distance: 106.1
click at [839, 85] on div "[DATE] - [DATE] Compare to: [DATE] - [DATE] Currency: EUR View by: All sessions" at bounding box center [702, 90] width 1356 height 29
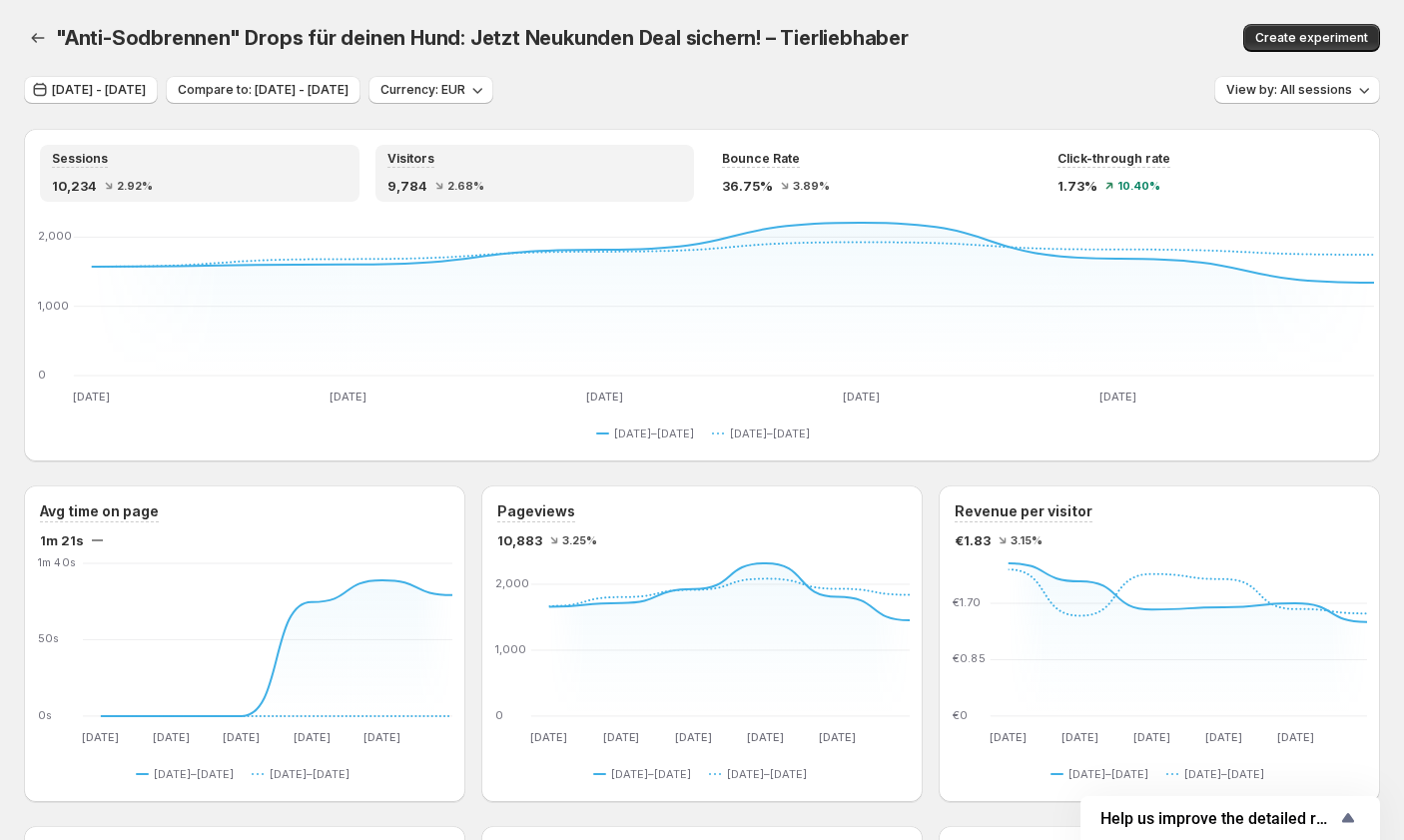
click at [533, 193] on div "9,784 2.68%" at bounding box center [536, 186] width 296 height 20
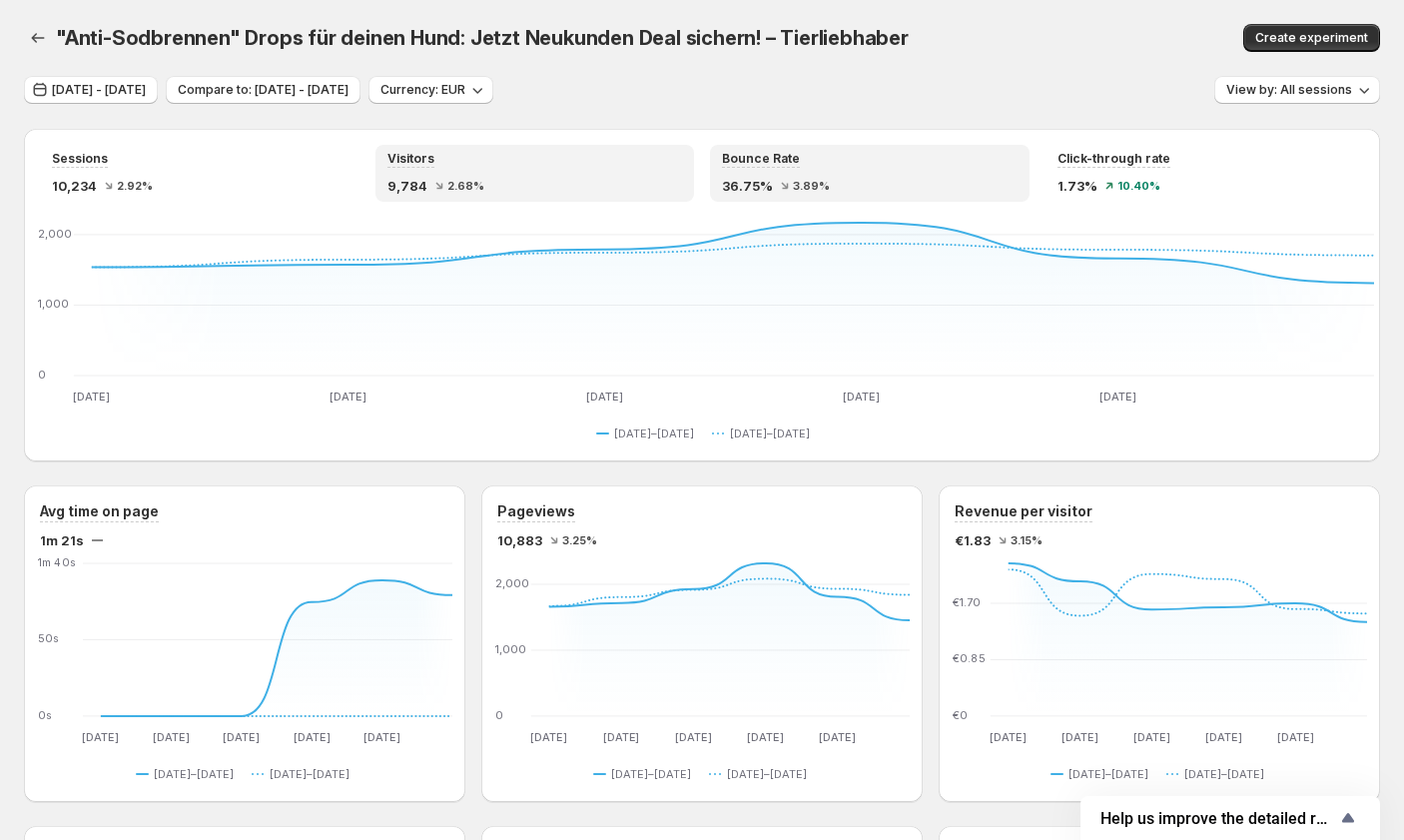
click at [837, 183] on div "36.75% 3.89%" at bounding box center [870, 186] width 296 height 20
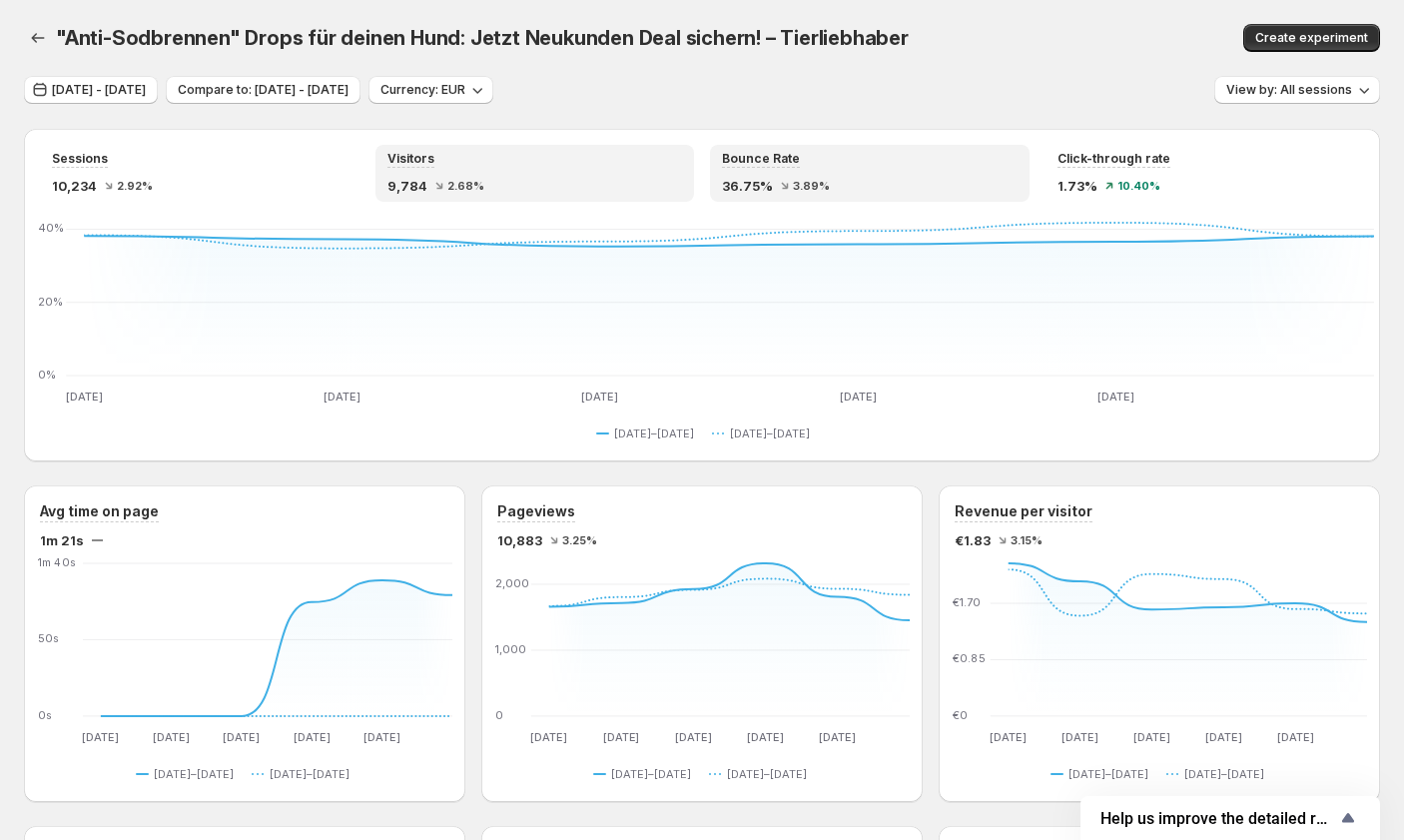
click at [547, 183] on div "9,784 2.68%" at bounding box center [536, 186] width 296 height 20
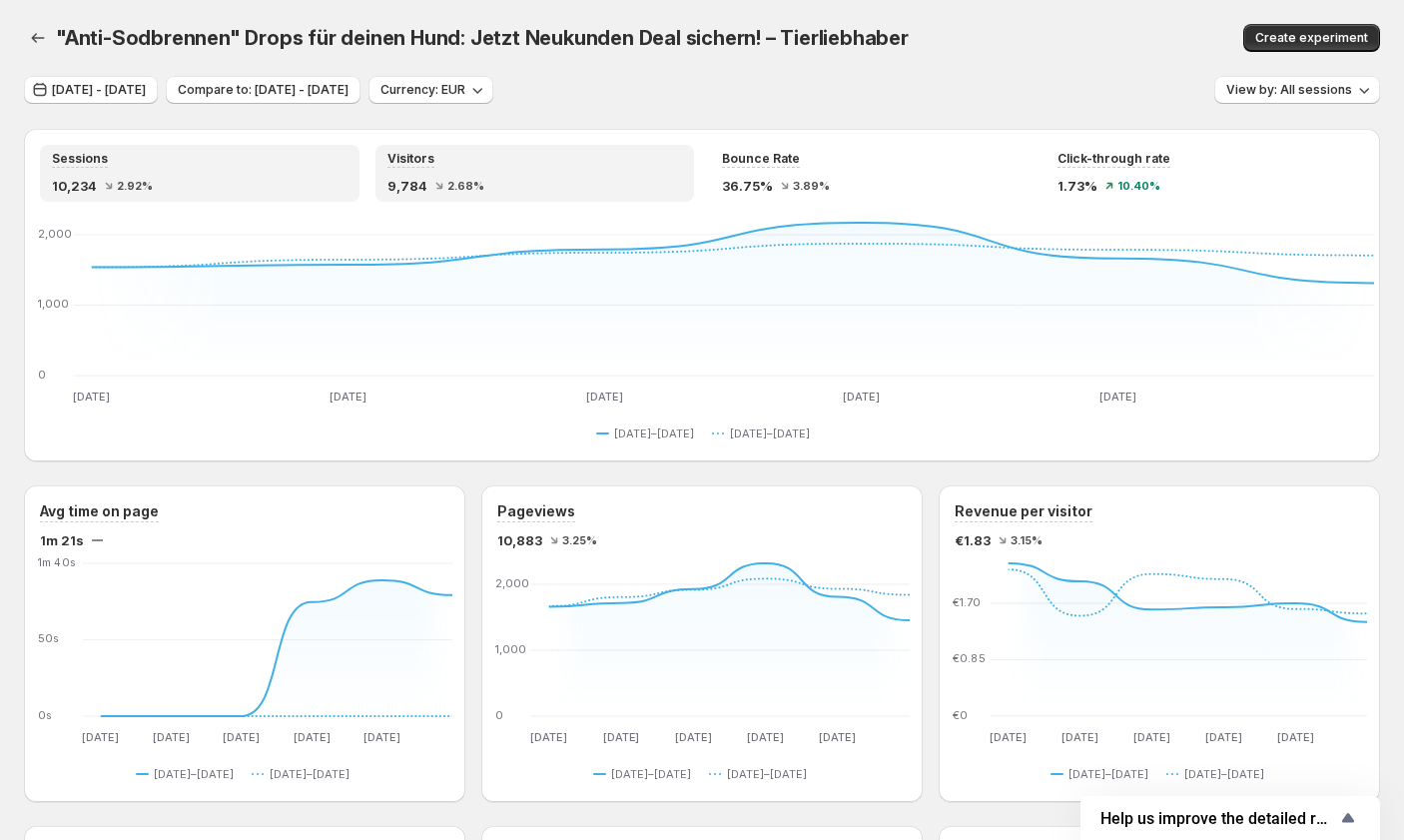
click at [143, 183] on span "2.92%" at bounding box center [135, 186] width 36 height 12
click at [488, 179] on div "9,784 2.68%" at bounding box center [536, 186] width 296 height 20
click at [269, 179] on div "10,234 2.92%" at bounding box center [200, 186] width 296 height 20
click at [466, 181] on span "2.68%" at bounding box center [465, 186] width 37 height 12
click at [289, 181] on div "10,234 2.92%" at bounding box center [200, 186] width 296 height 20
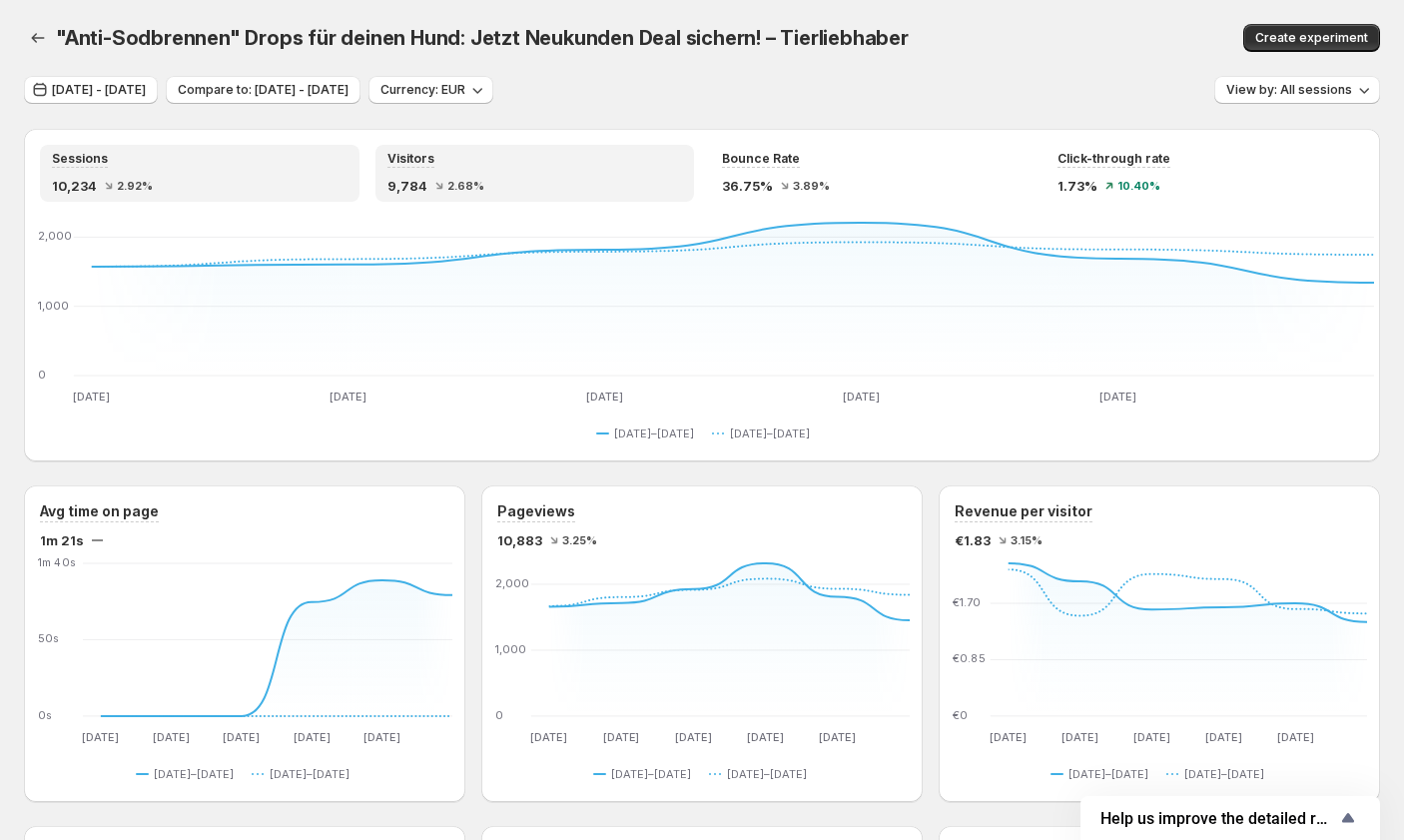
click at [490, 183] on div "9,784 2.68%" at bounding box center [536, 186] width 296 height 20
click at [310, 183] on div "10,234 2.92%" at bounding box center [200, 186] width 296 height 20
click at [528, 183] on div "9,784 2.68%" at bounding box center [536, 186] width 296 height 20
click at [217, 188] on div "10,234 2.92%" at bounding box center [200, 186] width 296 height 20
click at [510, 188] on div "9,784 2.68%" at bounding box center [536, 186] width 296 height 20
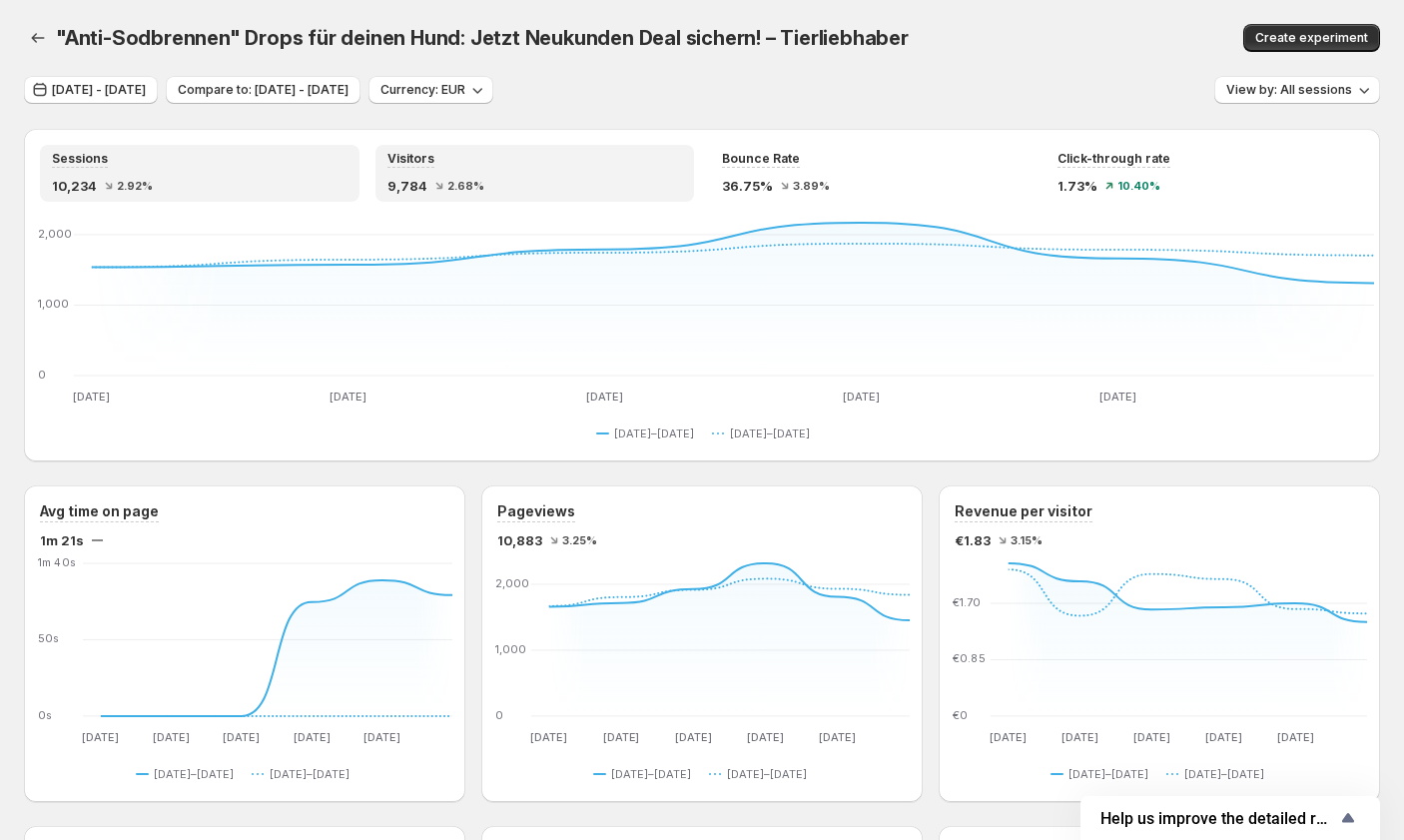
click at [258, 189] on div "10,234 2.92%" at bounding box center [200, 186] width 296 height 20
click at [523, 187] on div "9,784 2.68%" at bounding box center [536, 186] width 296 height 20
click at [305, 190] on div "10,234 2.92%" at bounding box center [200, 186] width 296 height 20
click at [510, 191] on div "9,784 2.68%" at bounding box center [536, 186] width 296 height 20
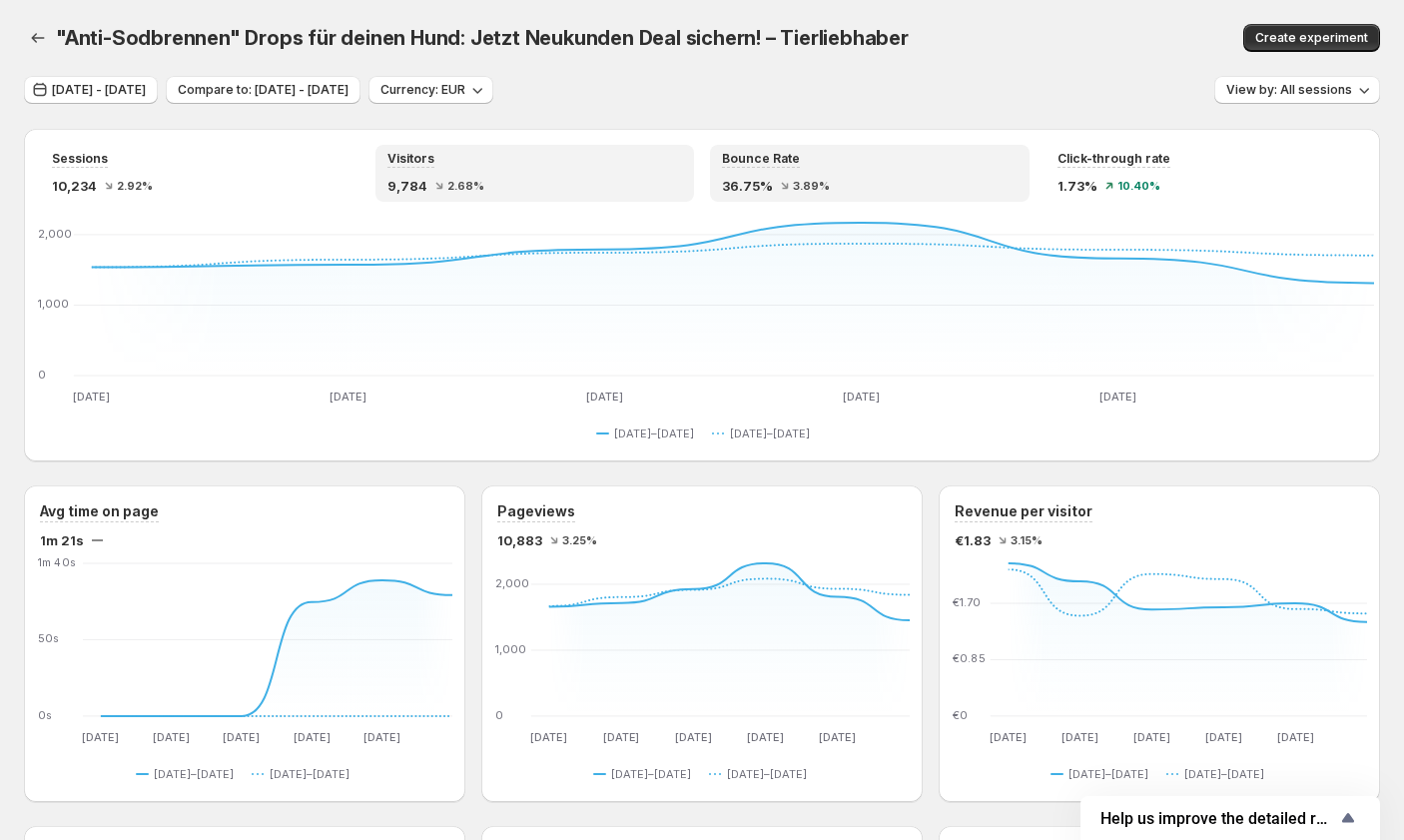
click at [827, 191] on span "3.89%" at bounding box center [811, 186] width 37 height 12
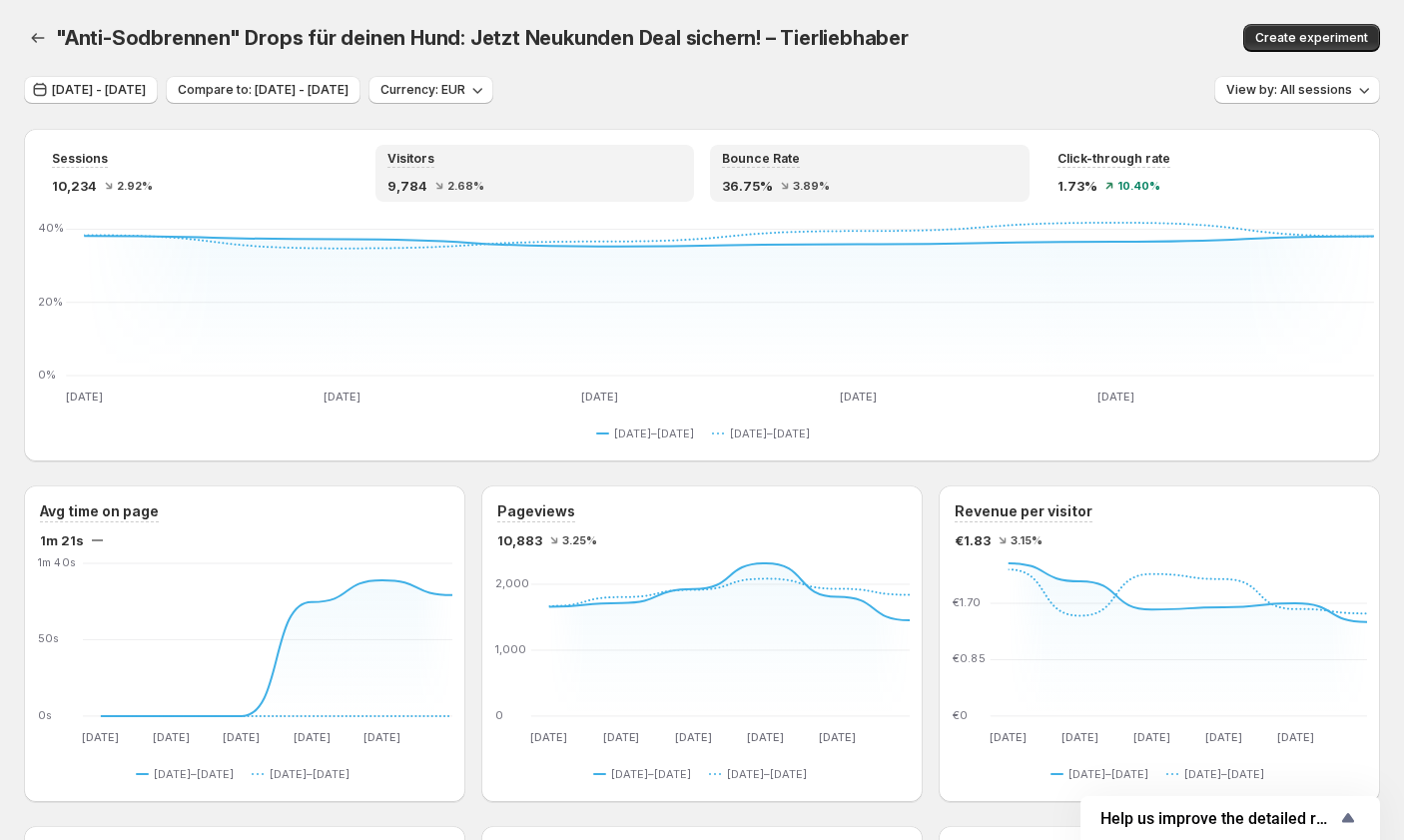
click at [464, 191] on span "2.68%" at bounding box center [465, 186] width 37 height 12
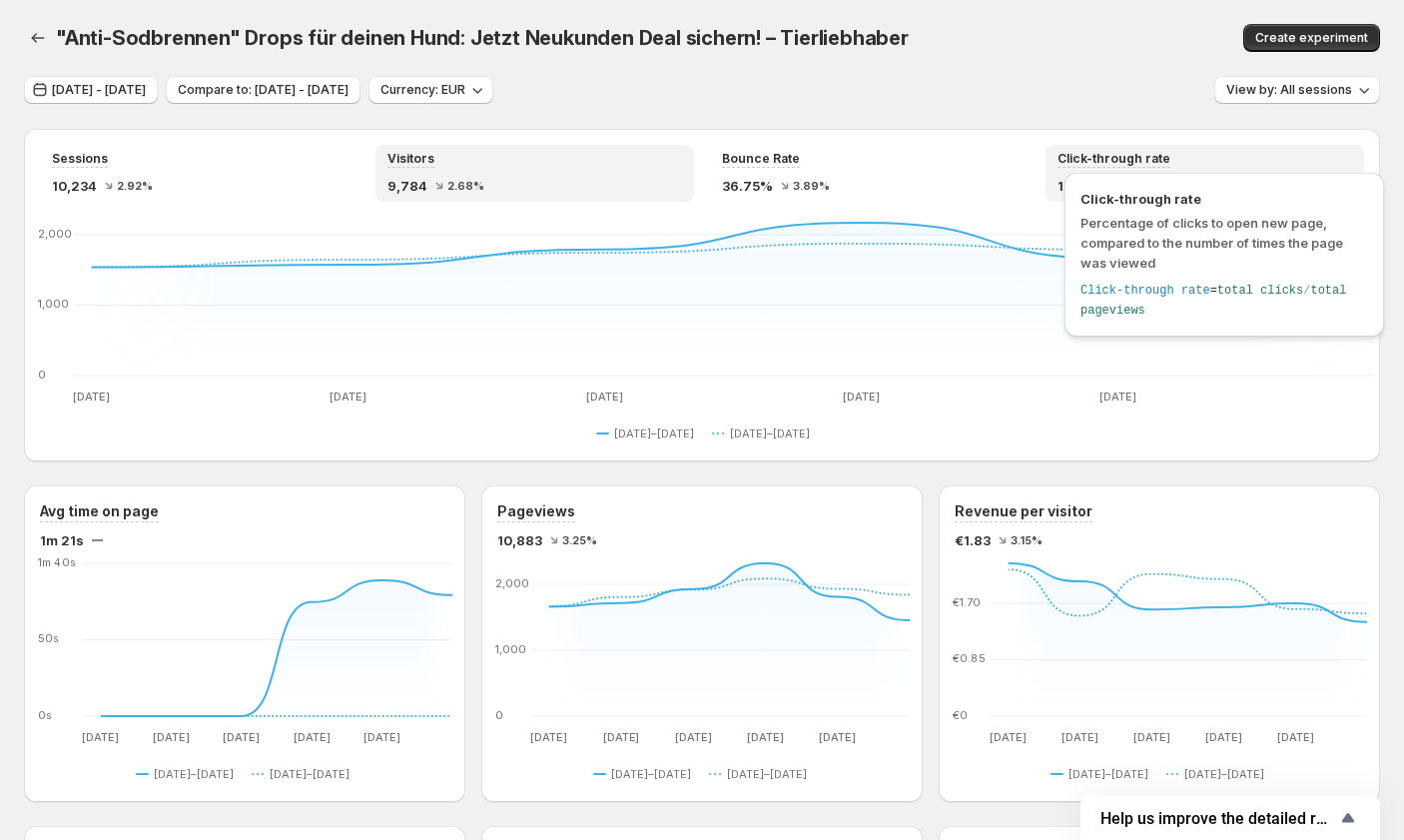
click at [839, 162] on span "Click-through rate" at bounding box center [1114, 159] width 113 height 16
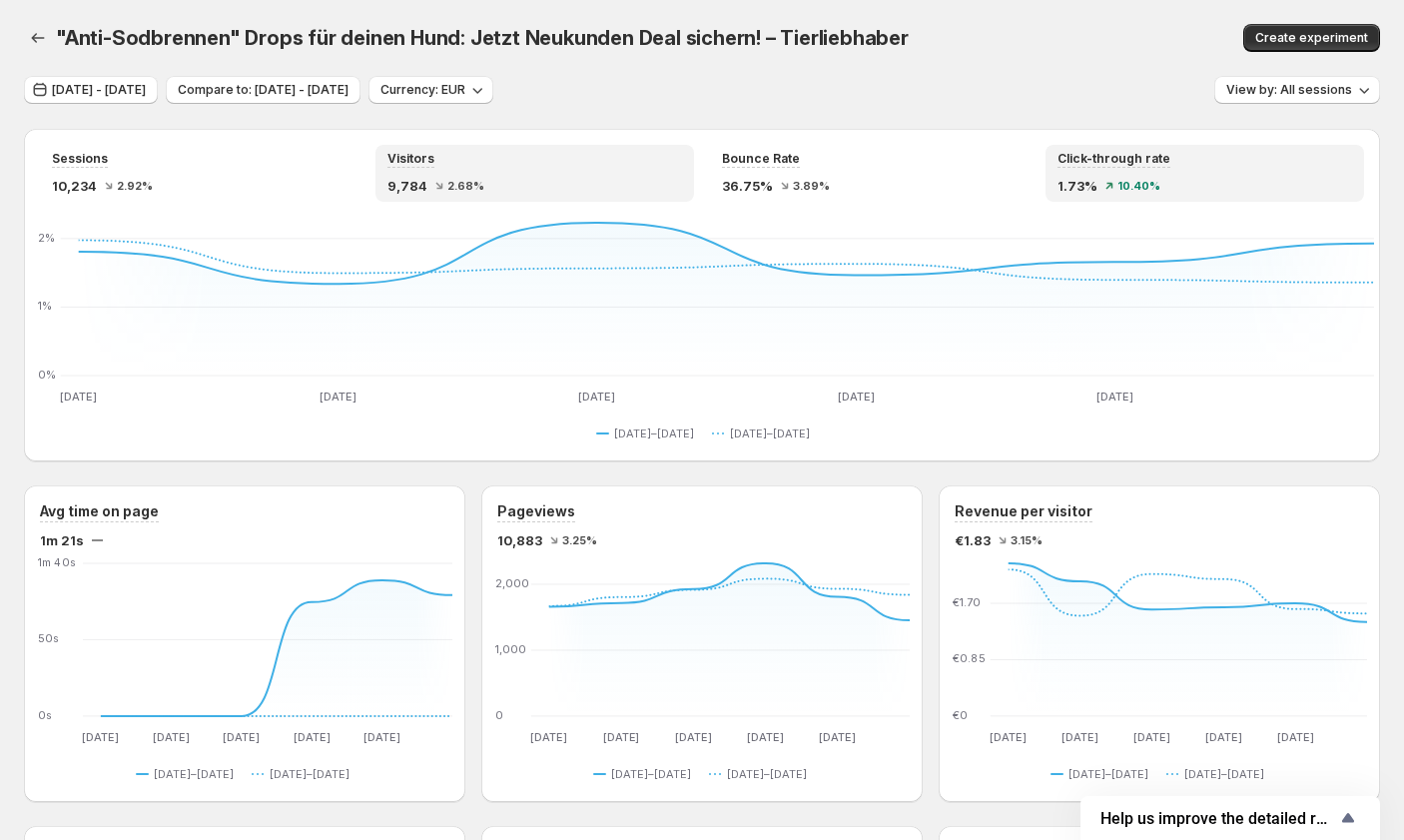
click at [463, 168] on div "Visitors 9,784 2.68%" at bounding box center [536, 173] width 296 height 45
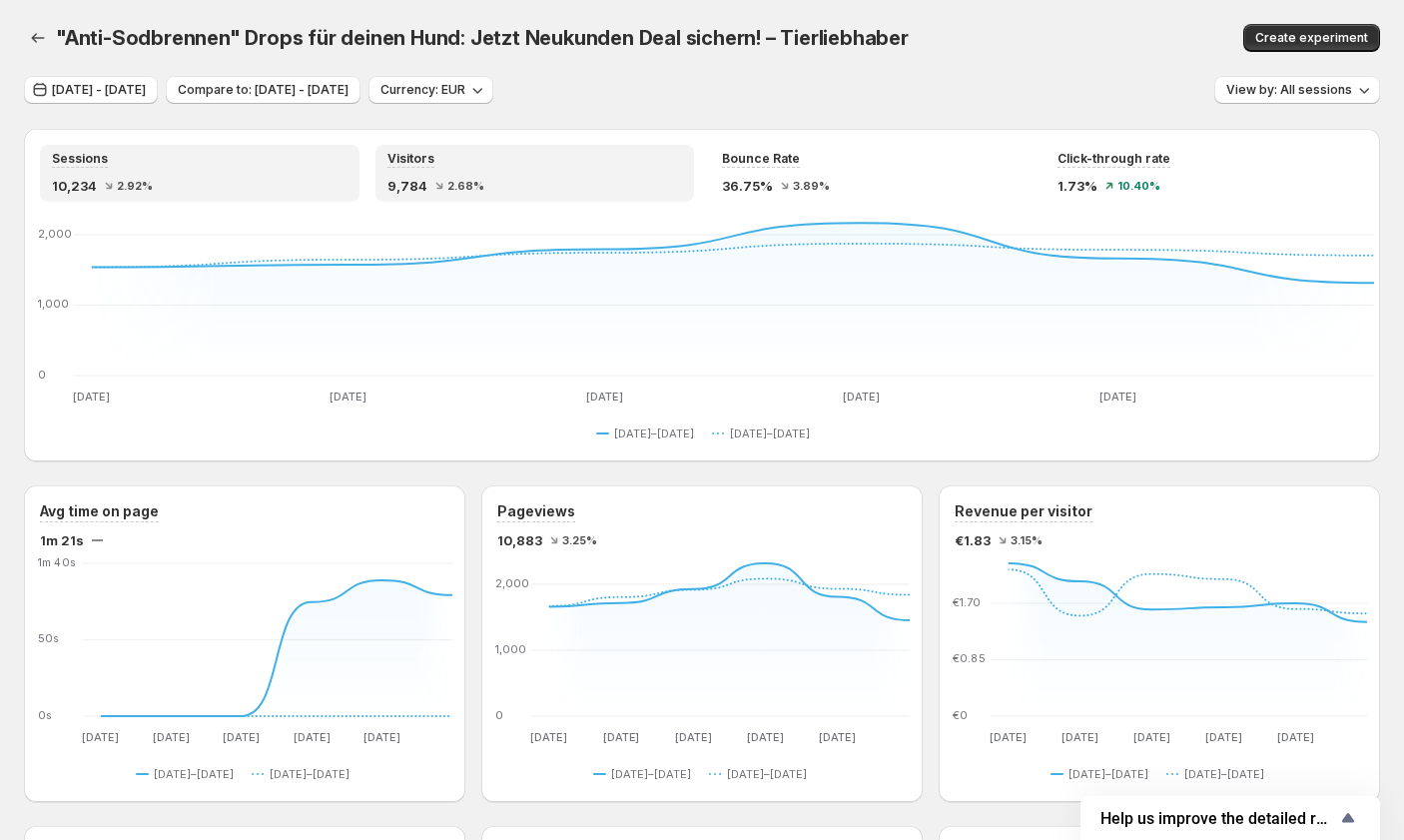
click at [188, 170] on div "Sessions 10,234 2.92%" at bounding box center [200, 173] width 296 height 45
click at [451, 182] on span "2.68%" at bounding box center [465, 186] width 37 height 12
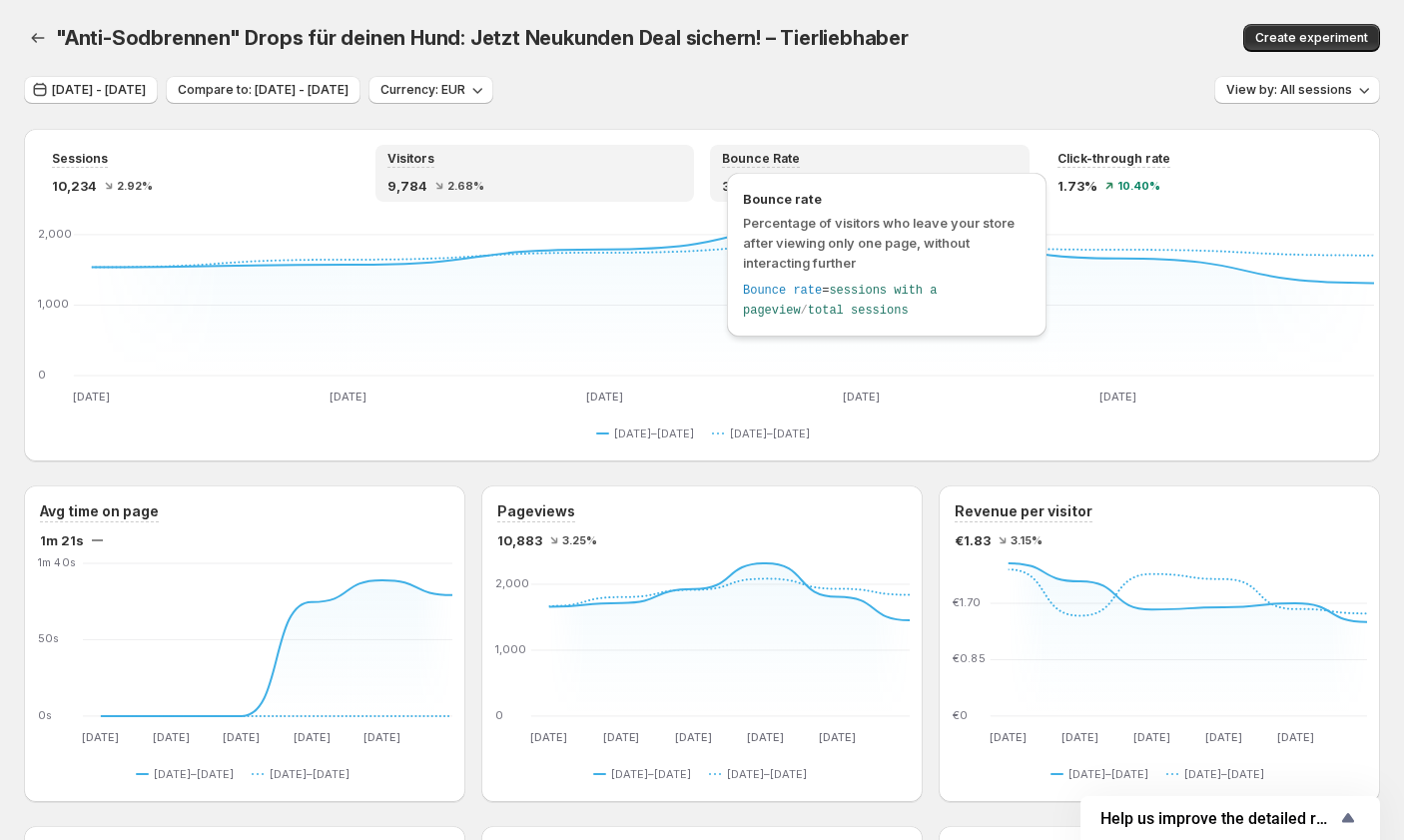
click at [807, 181] on div "Bounce rate Percentage of visitors who leave your store after viewing only one …" at bounding box center [887, 255] width 320 height 164
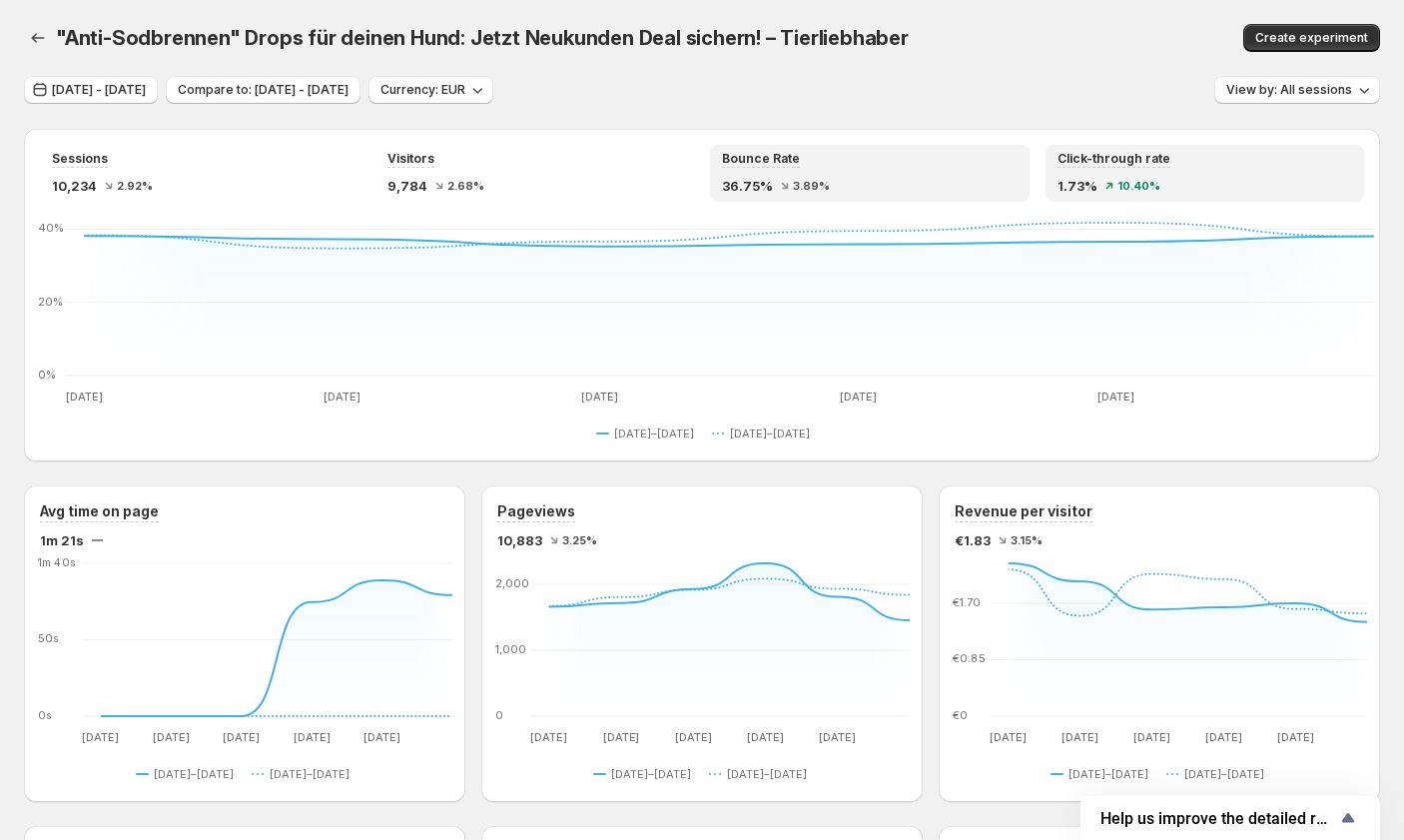
click at [839, 173] on div "Click-through rate 1.73% 10.40%" at bounding box center [1206, 173] width 296 height 45
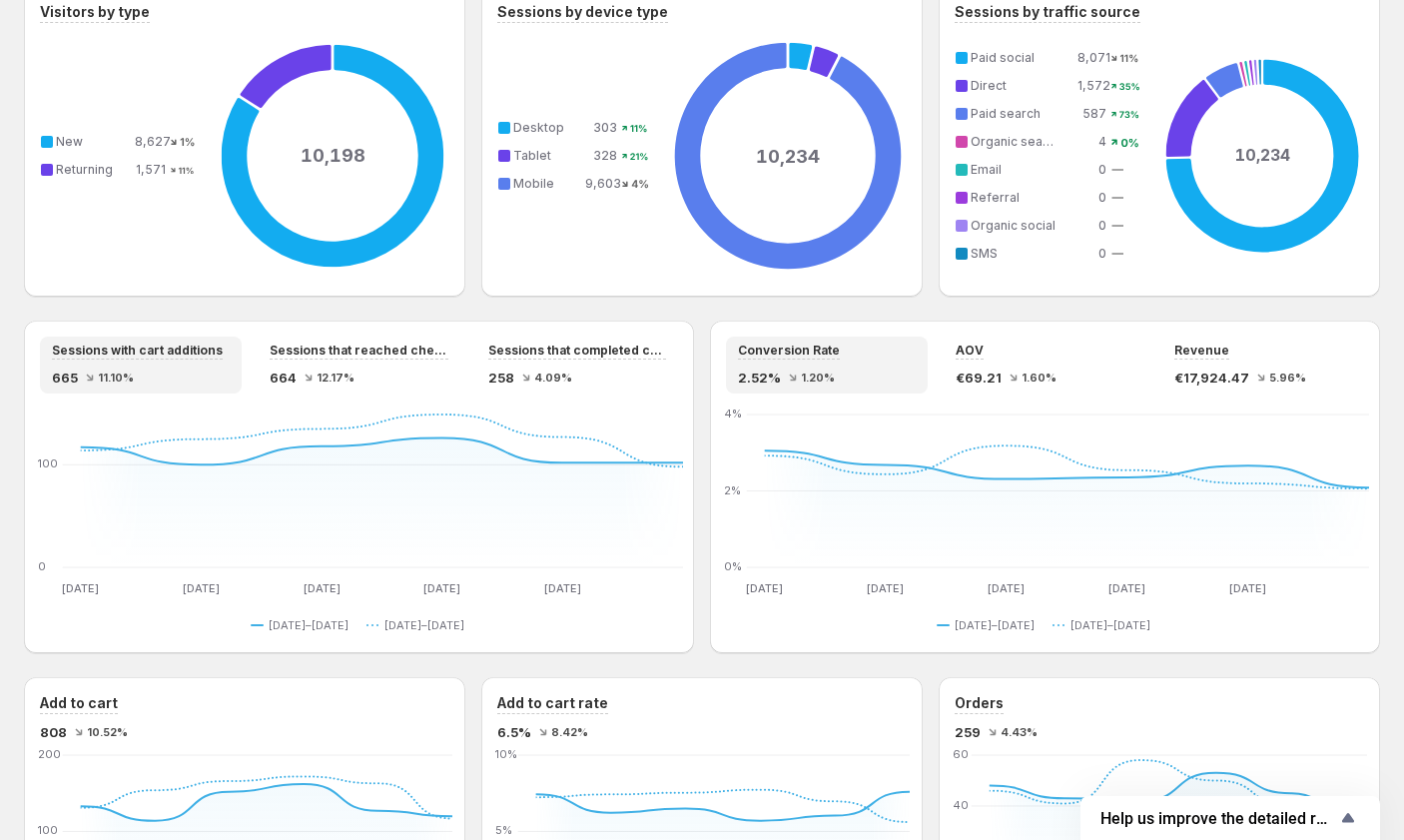
scroll to position [899, 0]
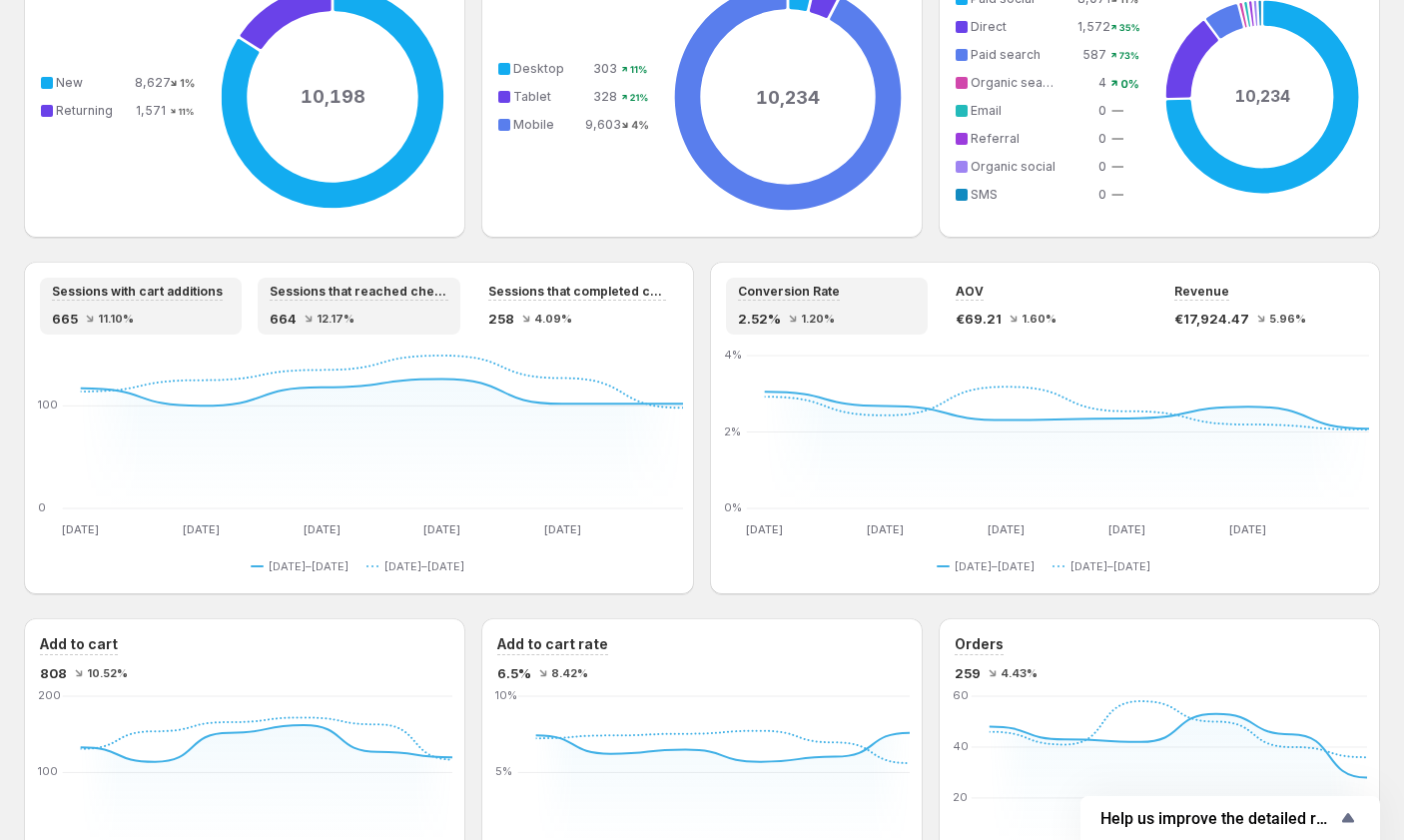
click at [369, 314] on div "664 12.17%" at bounding box center [359, 319] width 178 height 20
click at [179, 314] on div "665 11.10%" at bounding box center [141, 319] width 178 height 20
click at [309, 314] on div "12.17%" at bounding box center [330, 319] width 50 height 12
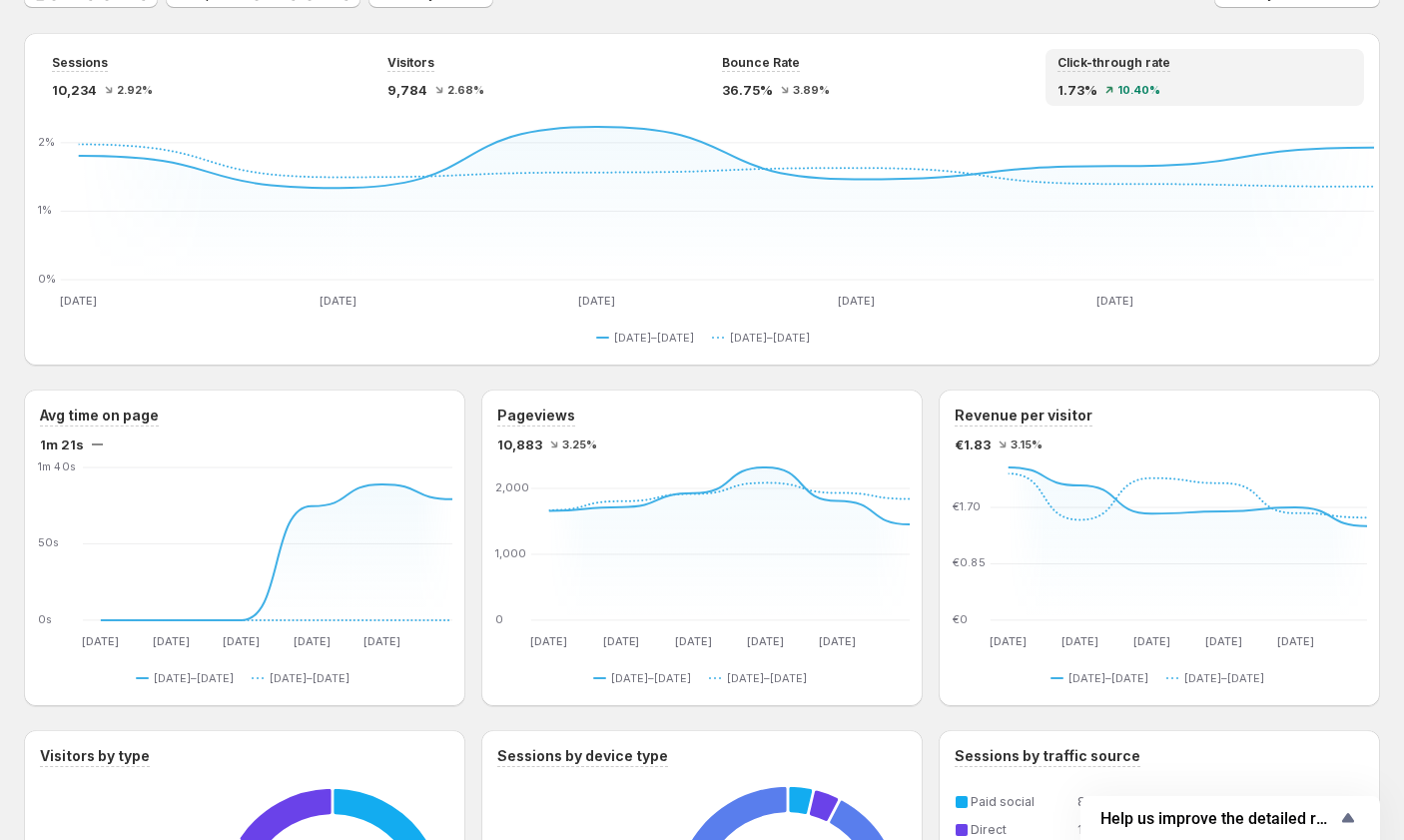
scroll to position [0, 0]
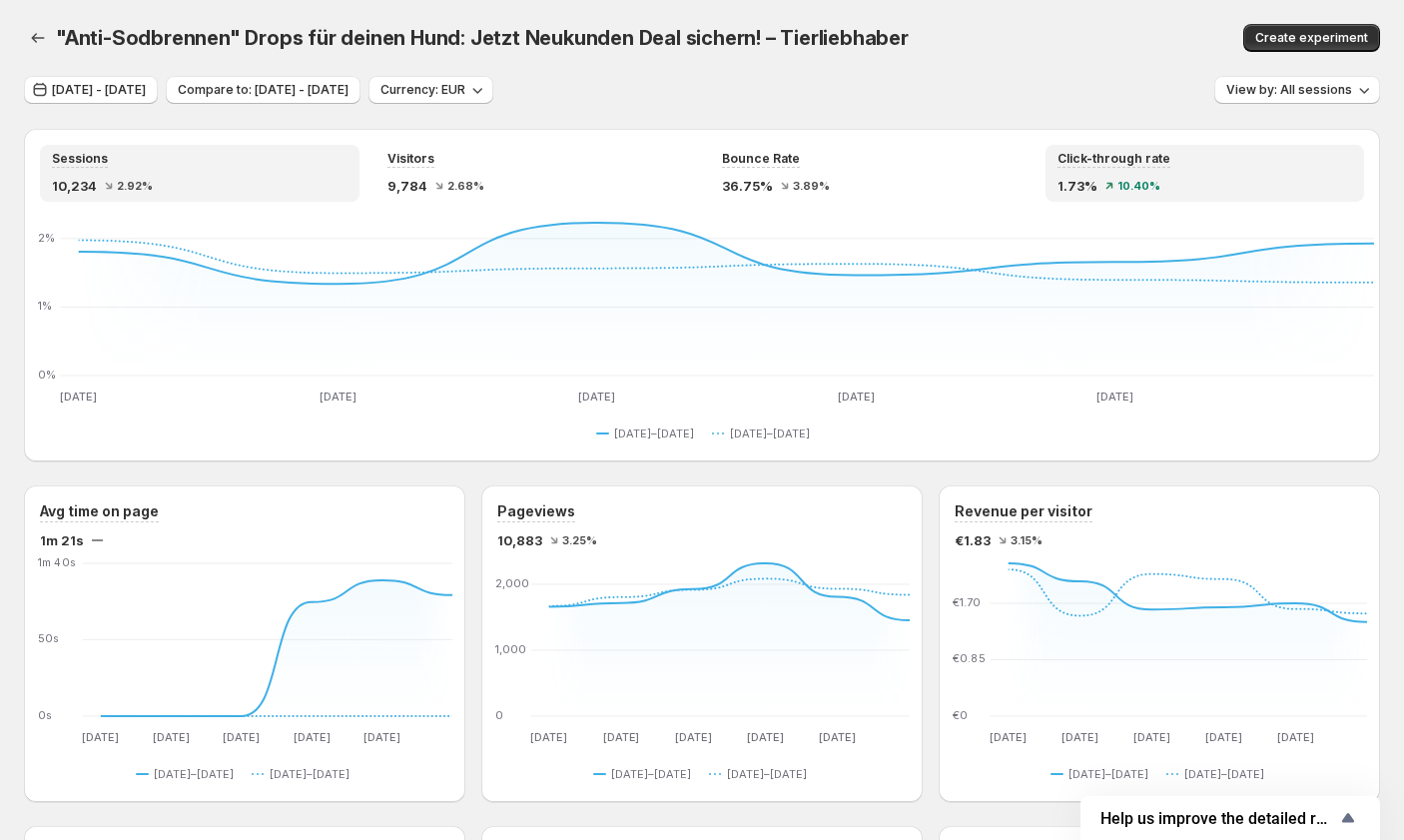
click at [129, 171] on div "Sessions 10,234 2.92%" at bounding box center [200, 173] width 296 height 45
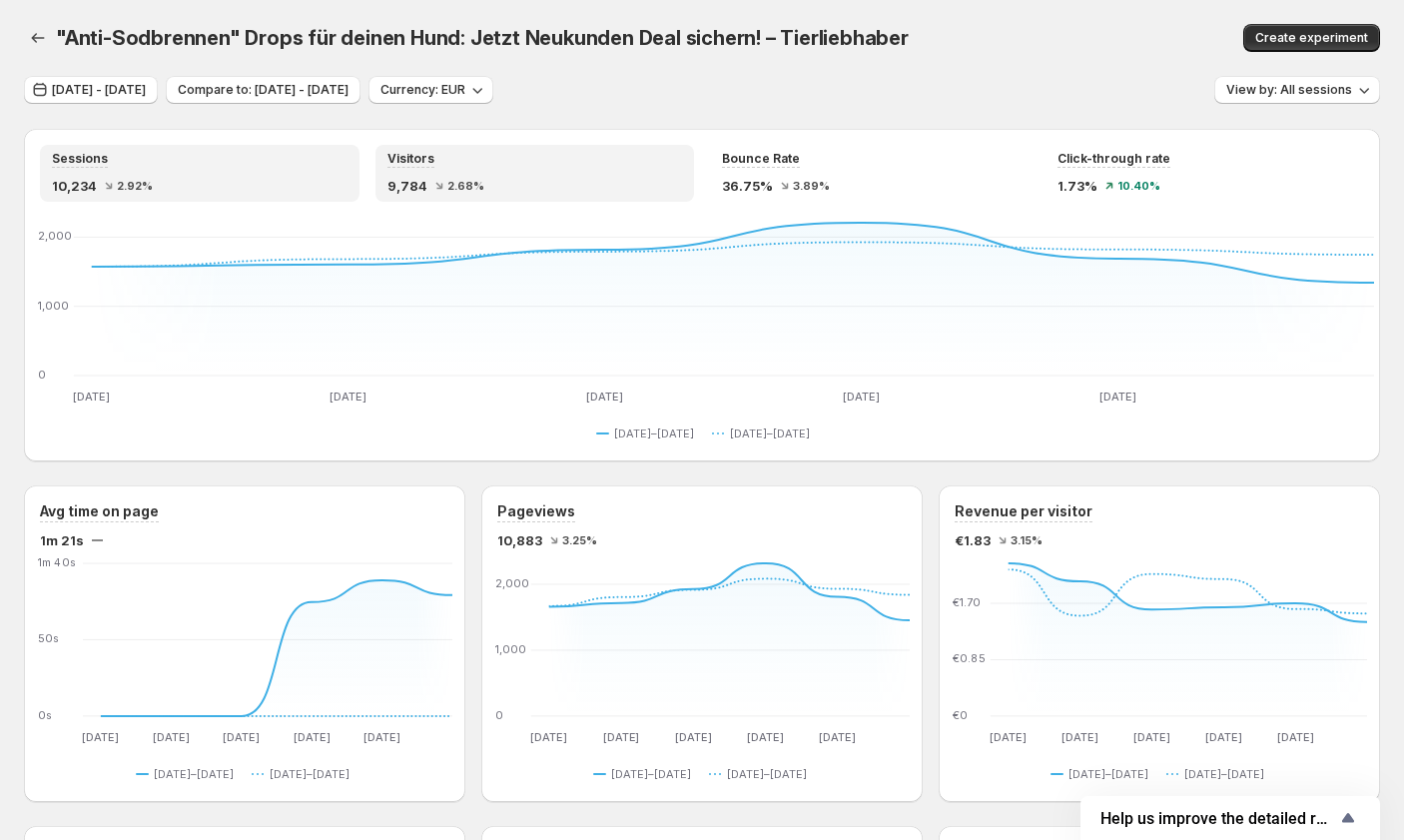
click at [415, 198] on div "Visitors 9,784 2.68%" at bounding box center [536, 173] width 320 height 57
click at [168, 194] on div "10,234 2.92%" at bounding box center [200, 186] width 296 height 20
click at [498, 176] on div "9,784 2.68%" at bounding box center [536, 186] width 296 height 20
click at [241, 178] on div "10,234 2.92%" at bounding box center [200, 186] width 296 height 20
click at [489, 158] on div "Visitors" at bounding box center [536, 159] width 296 height 17
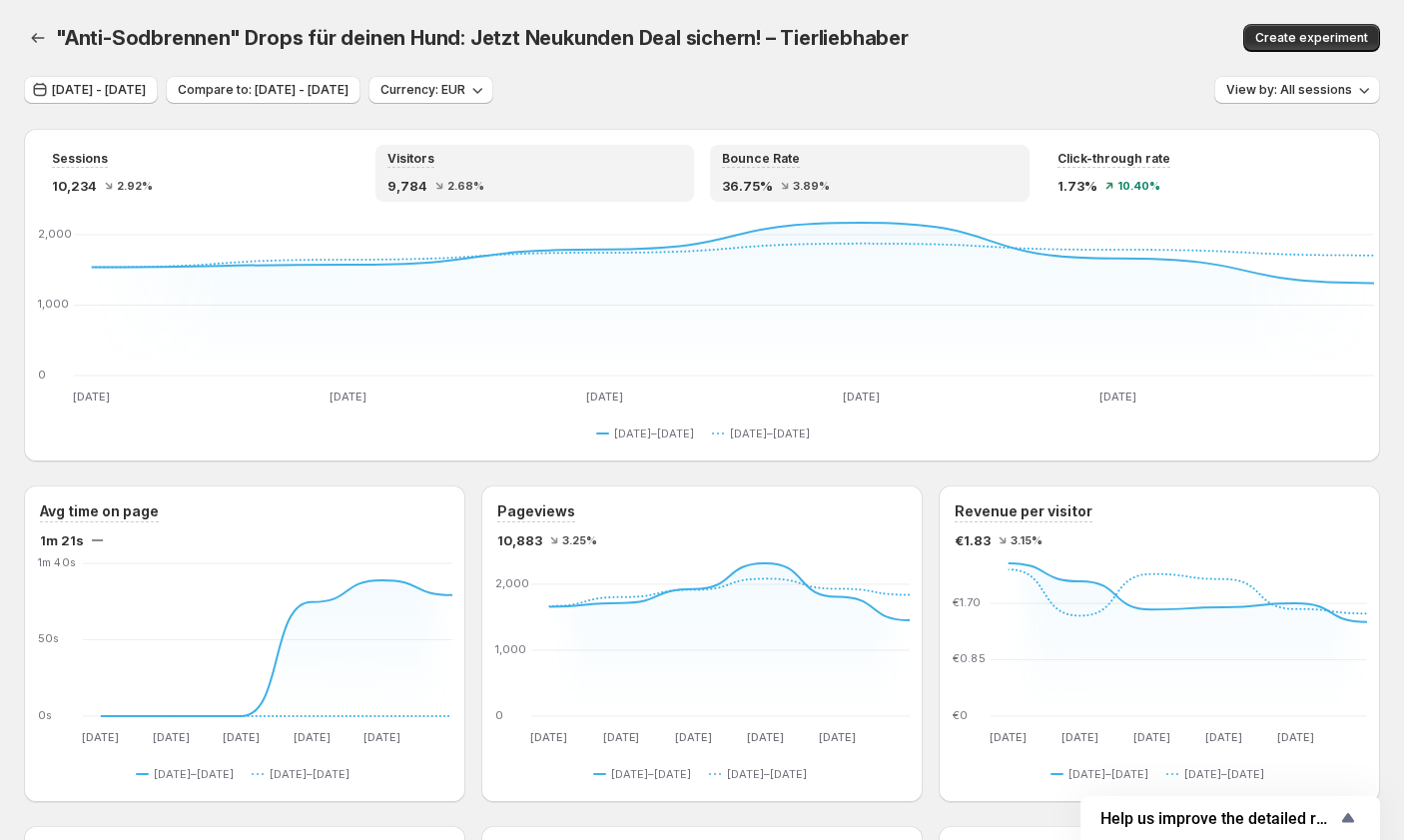
drag, startPoint x: 837, startPoint y: 181, endPoint x: 849, endPoint y: 179, distance: 12.2
click at [837, 181] on div "36.75% 3.89%" at bounding box center [870, 186] width 296 height 20
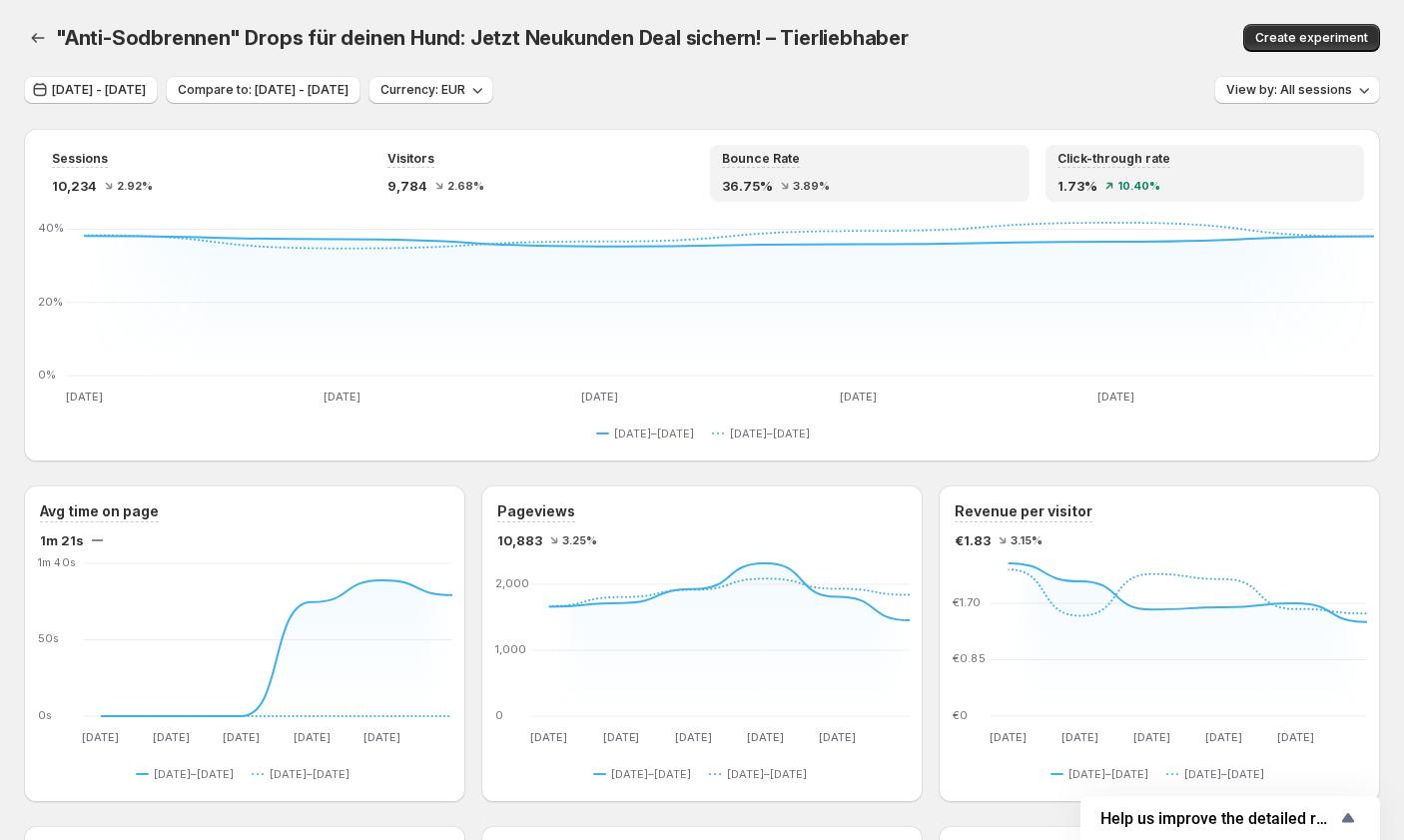
click at [839, 185] on div "1.73% 10.40%" at bounding box center [1206, 186] width 296 height 20
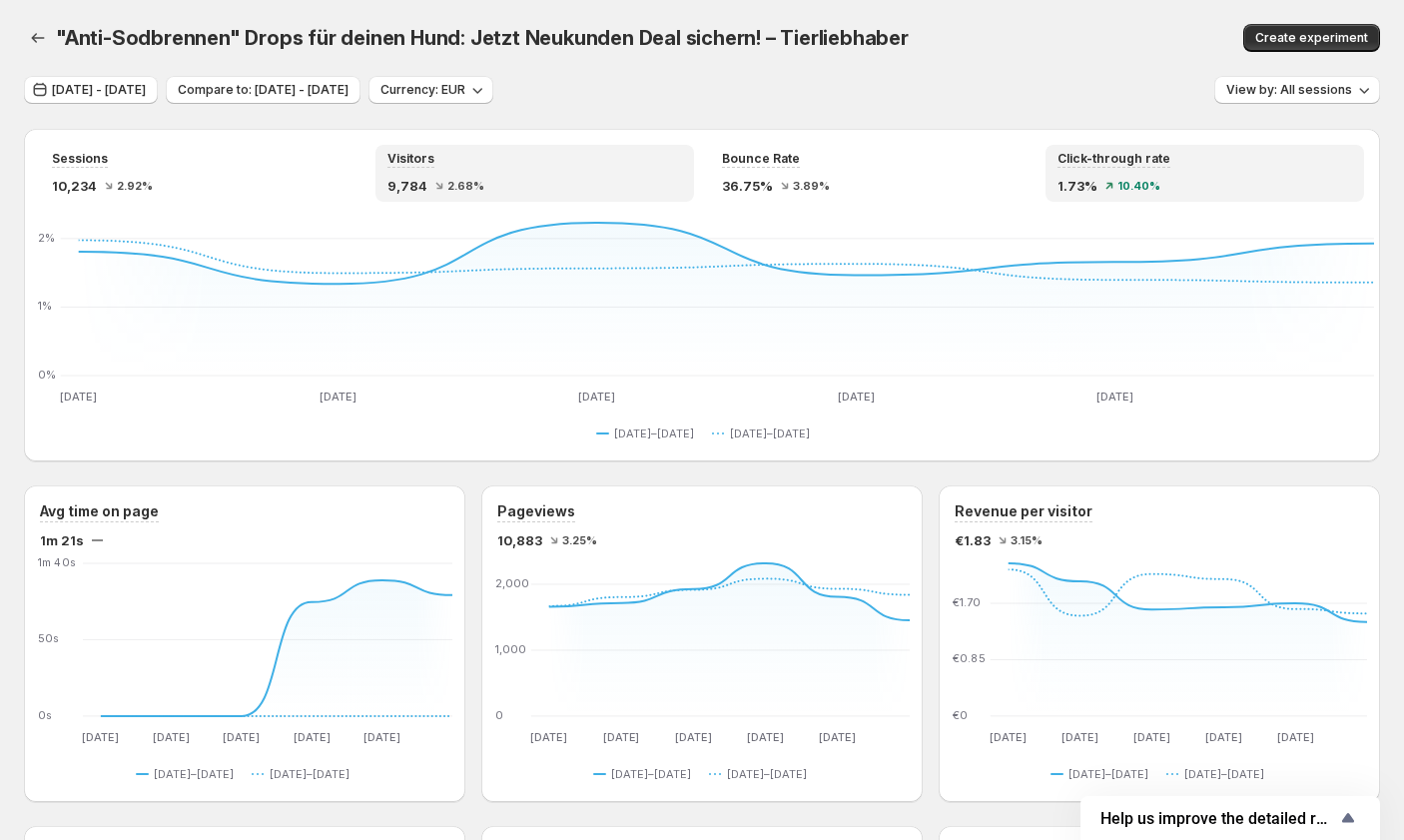
click at [533, 180] on div "9,784 2.68%" at bounding box center [536, 186] width 296 height 20
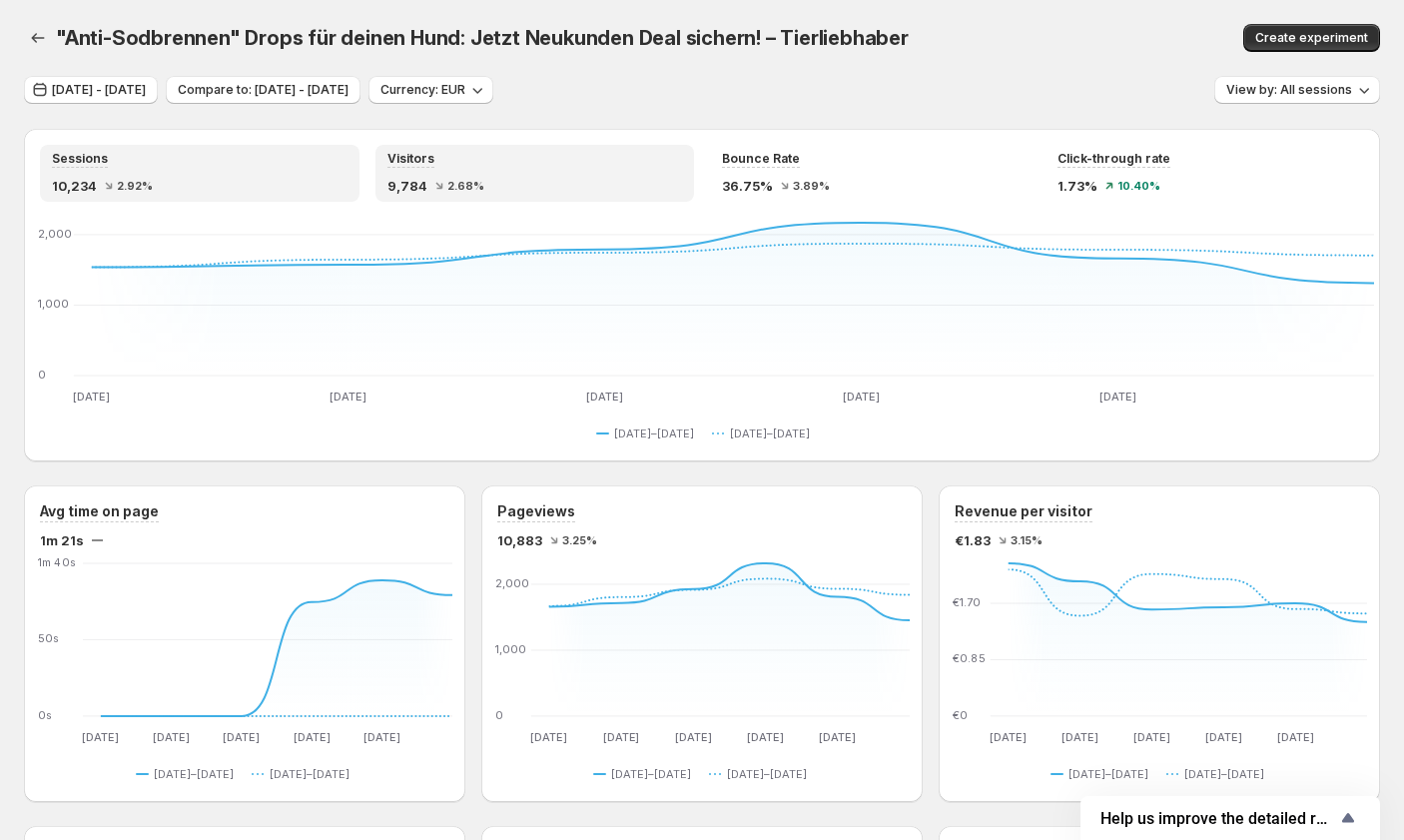
click at [241, 186] on div "10,234 2.92%" at bounding box center [200, 186] width 296 height 20
click at [707, 184] on div "Sessions 10,234 2.92% Visitors 9,784 2.68% Bounce Rate 36.75% 3.89% Click-throu…" at bounding box center [702, 173] width 1324 height 57
click at [610, 193] on div "9,784 2.68%" at bounding box center [536, 186] width 296 height 20
click at [257, 188] on div "10,234 2.92%" at bounding box center [200, 186] width 296 height 20
click at [588, 185] on div "9,784 2.68%" at bounding box center [536, 186] width 296 height 20
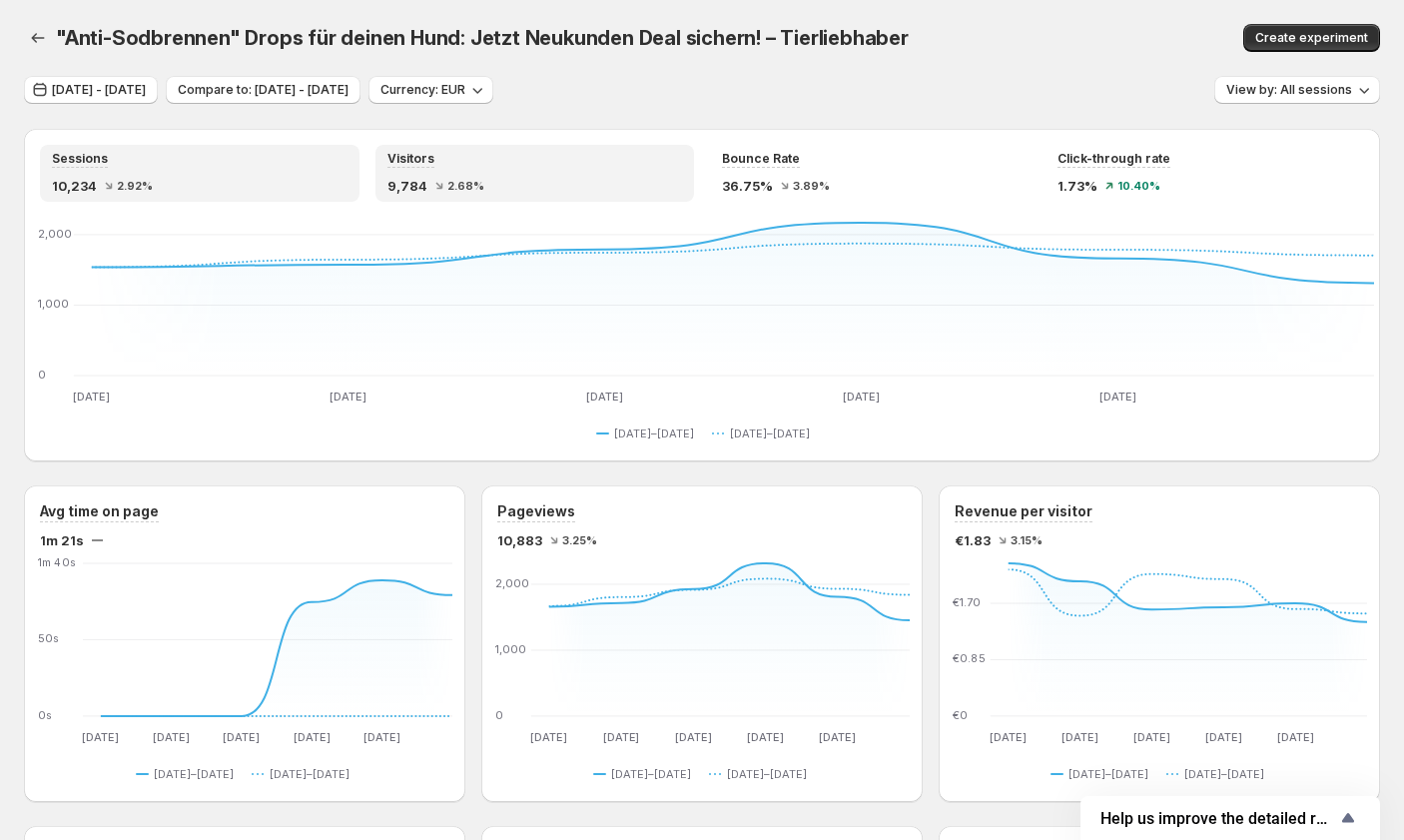
click at [260, 187] on div "10,234 2.92%" at bounding box center [200, 186] width 296 height 20
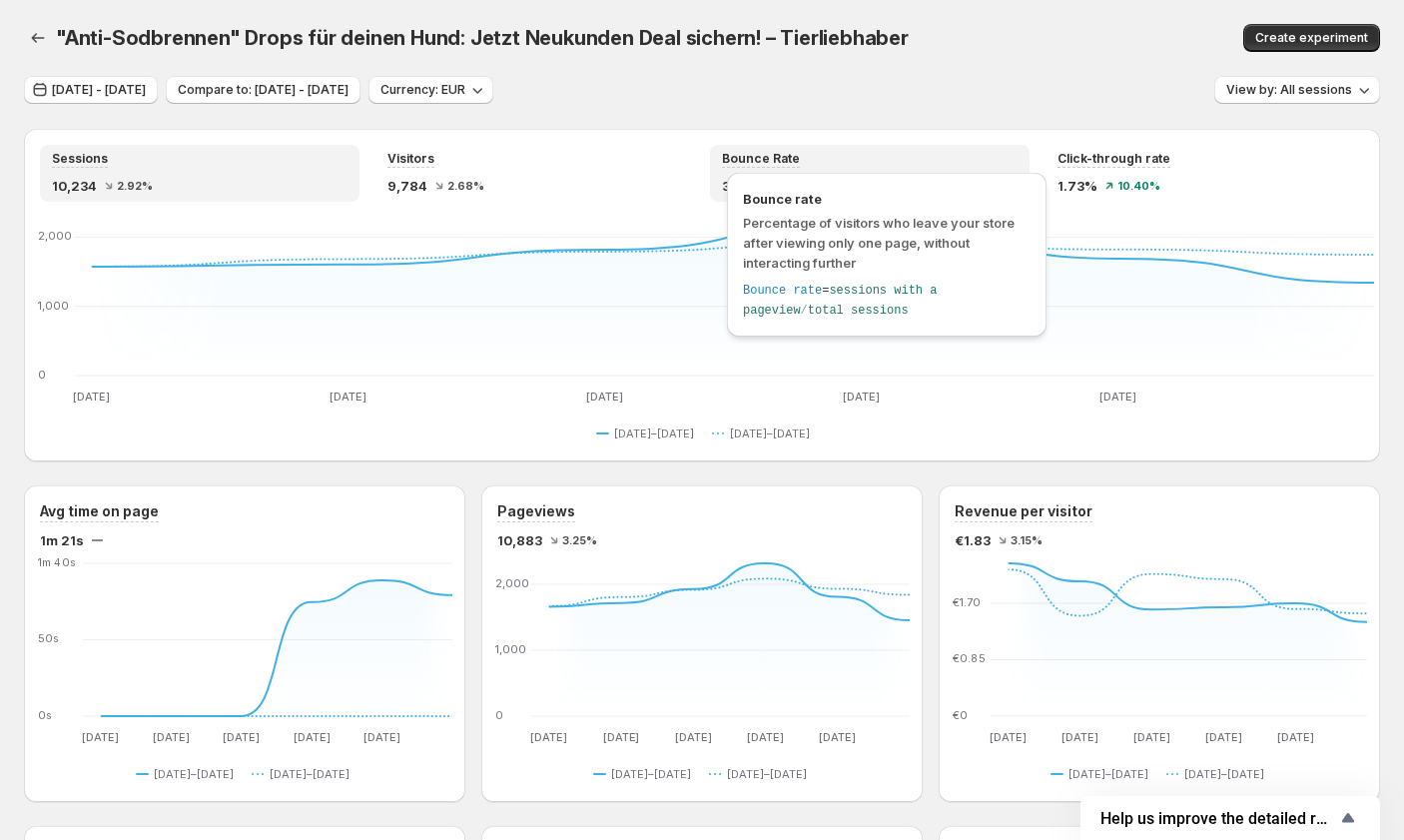
click at [728, 176] on div "Bounce rate Percentage of visitors who leave your store after viewing only one …" at bounding box center [887, 255] width 320 height 164
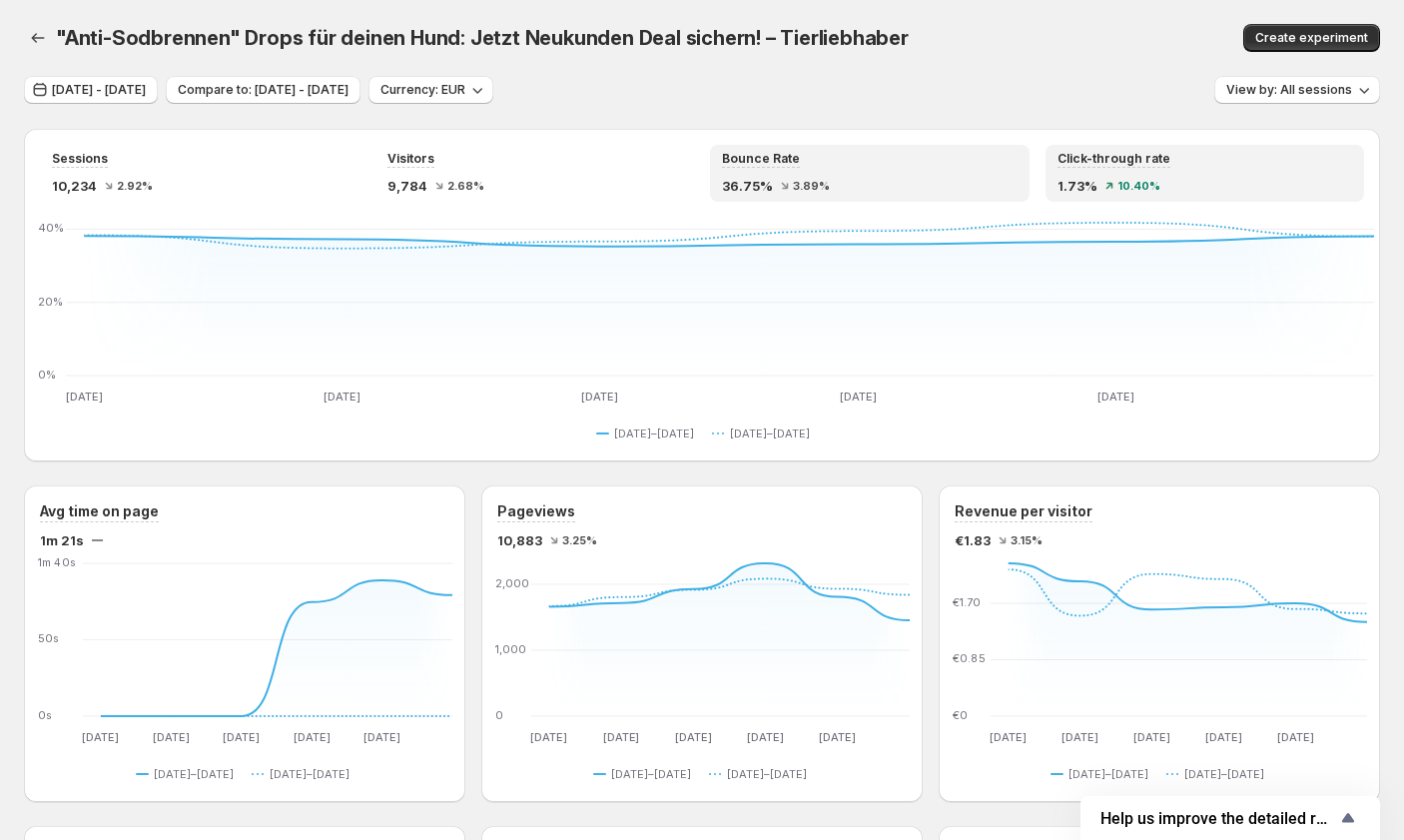
click at [839, 170] on div "Click-through rate 1.73% 10.40%" at bounding box center [1206, 173] width 296 height 45
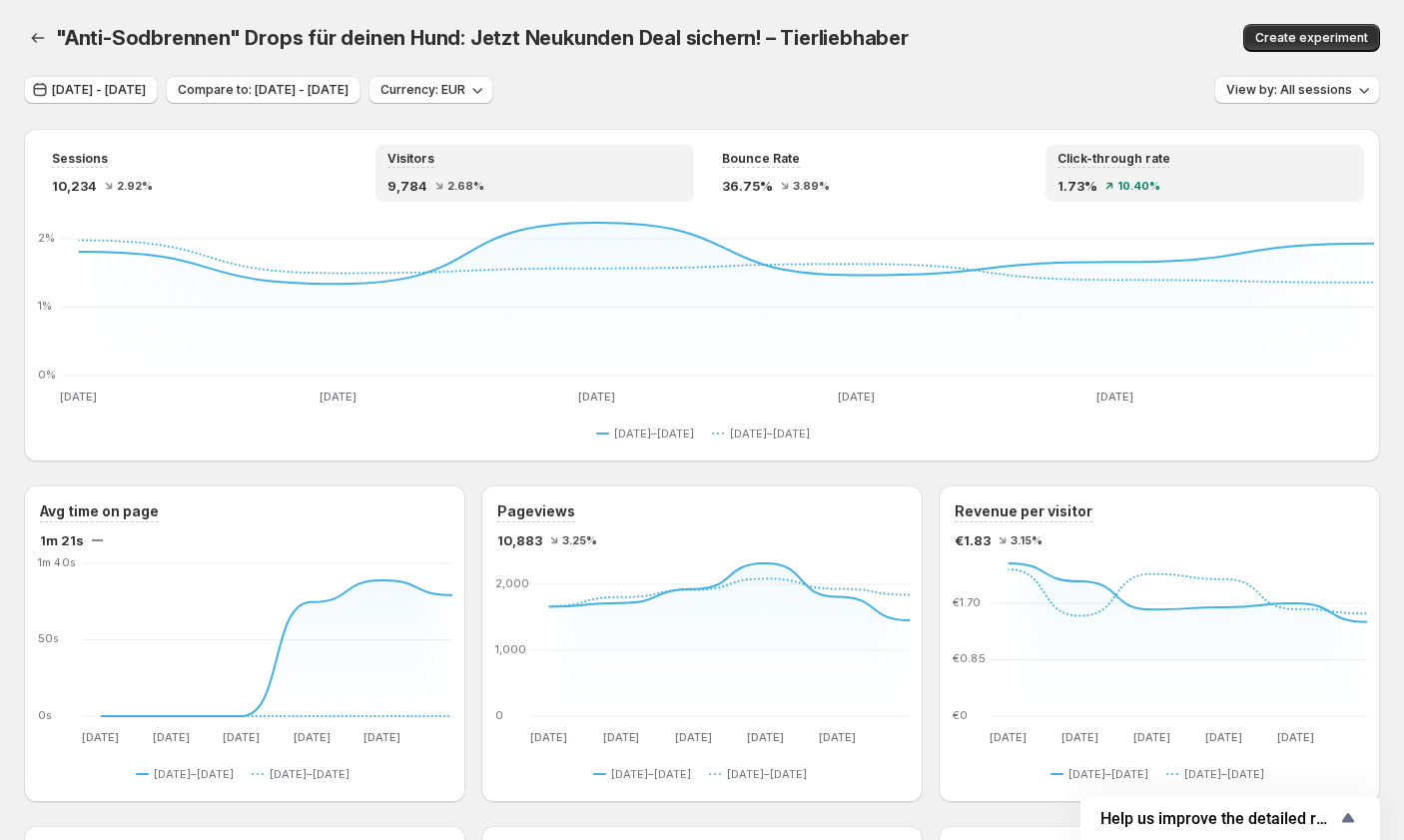
click at [469, 194] on div "9,784 2.68%" at bounding box center [536, 186] width 296 height 20
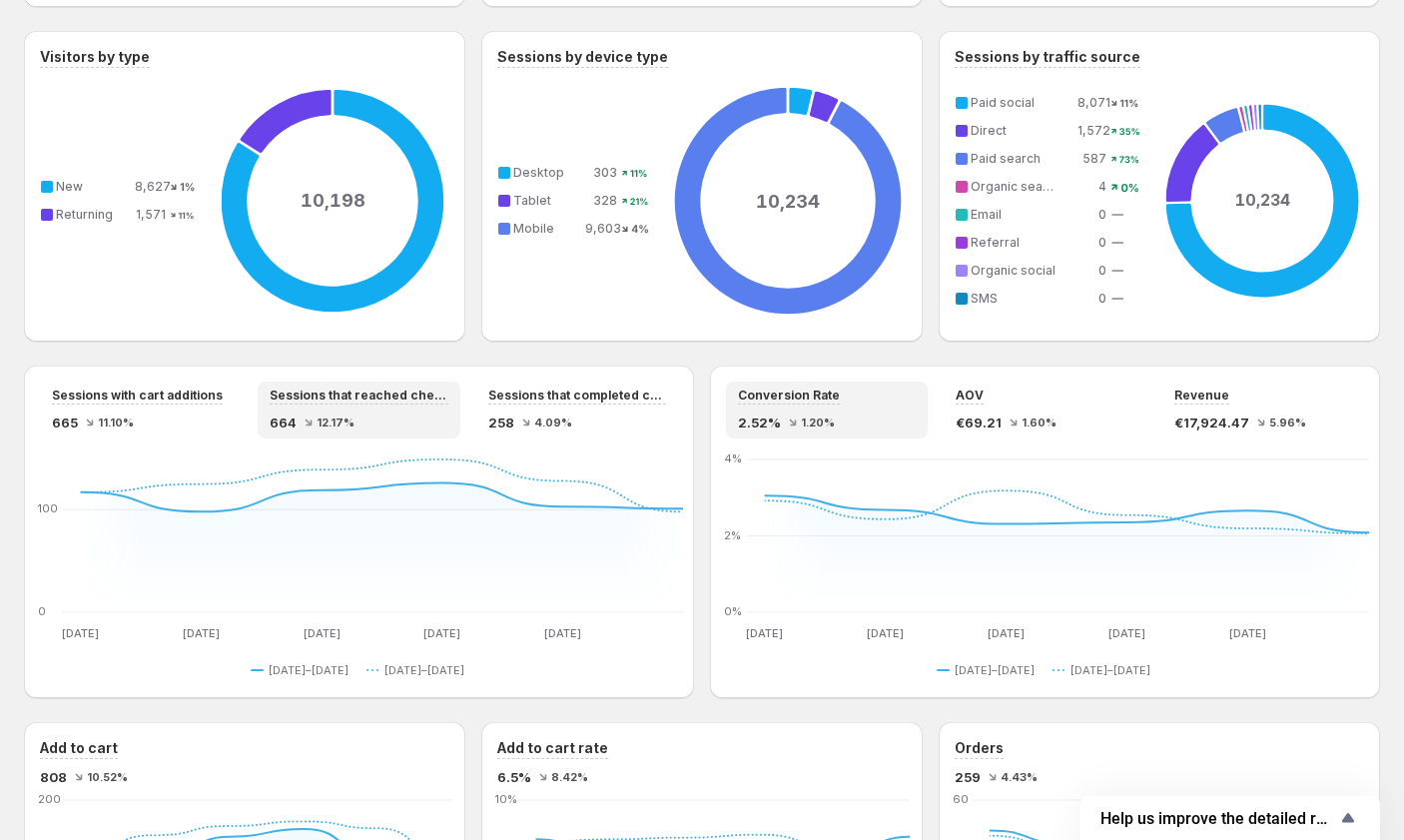
scroll to position [799, 0]
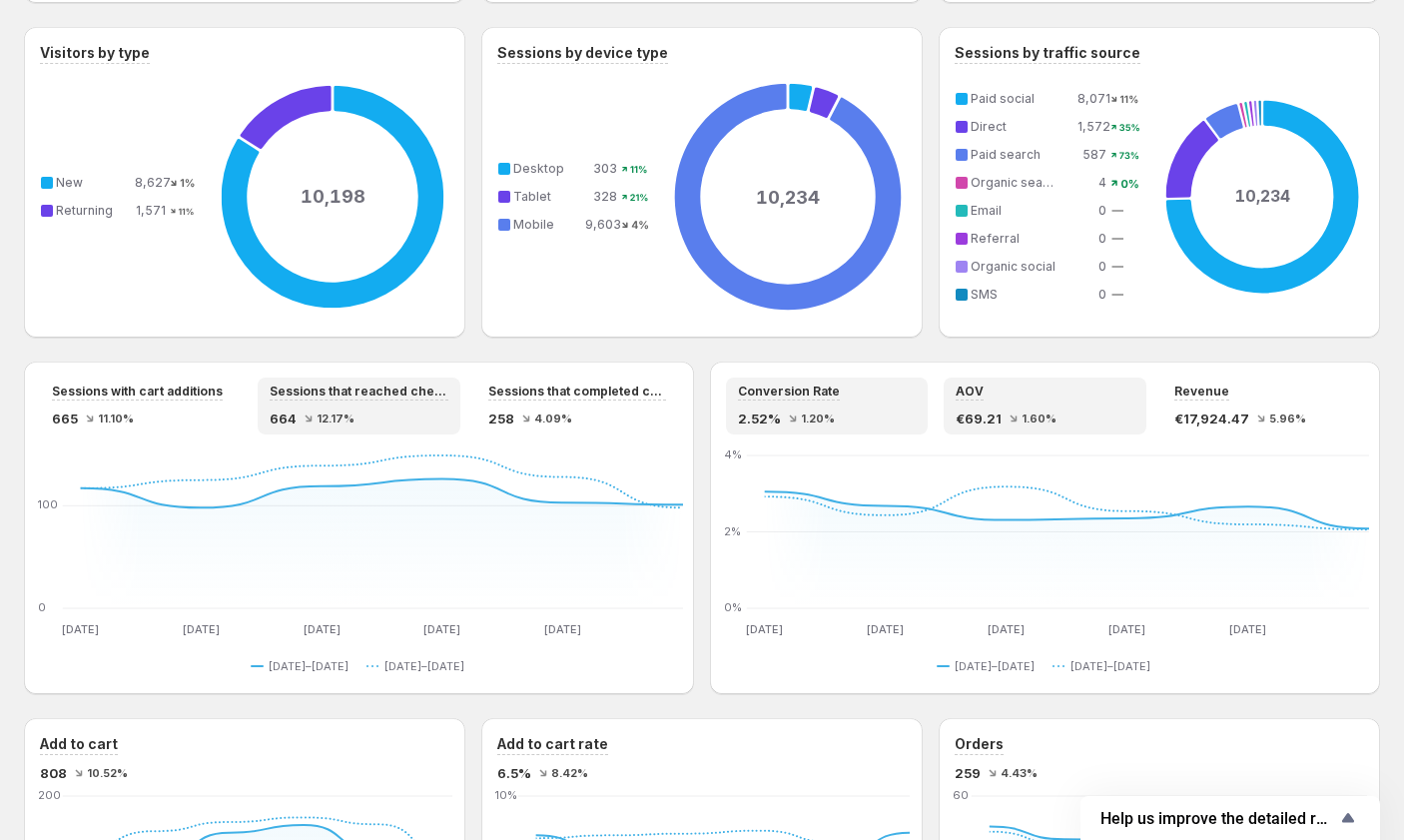
click at [839, 413] on div "€69.21 1.60%" at bounding box center [1045, 418] width 178 height 20
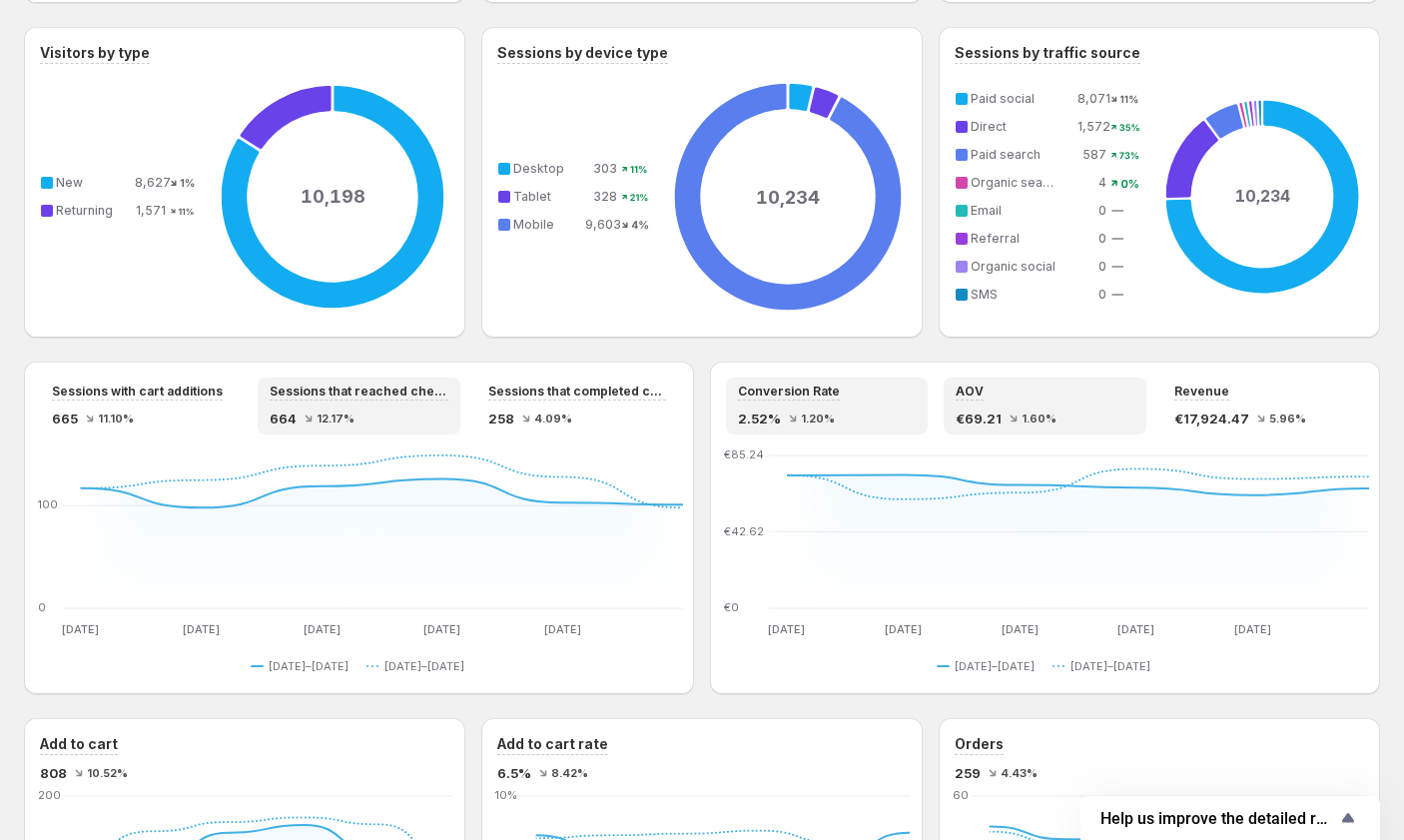
click at [773, 417] on span "2.52%" at bounding box center [759, 418] width 43 height 20
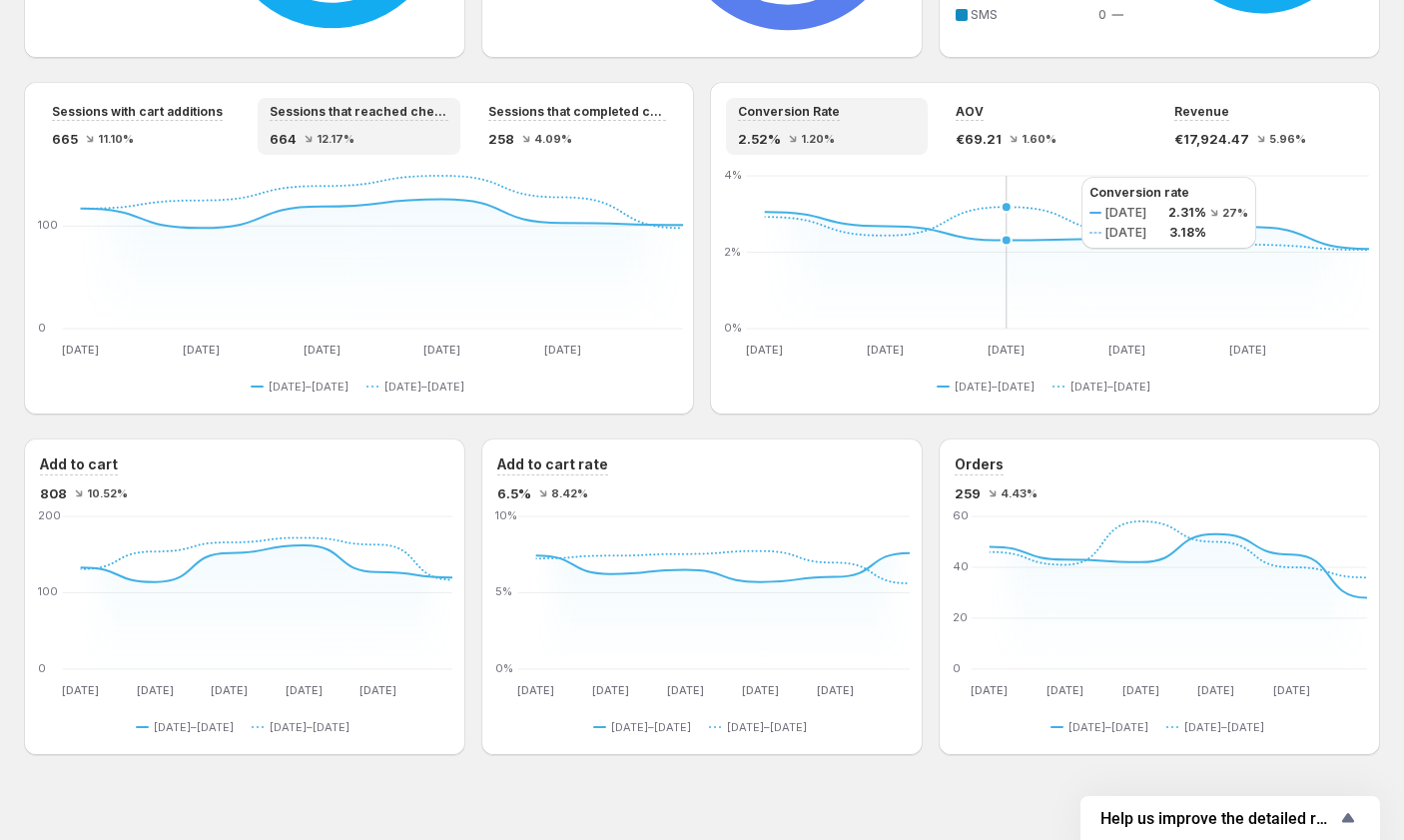
scroll to position [1099, 0]
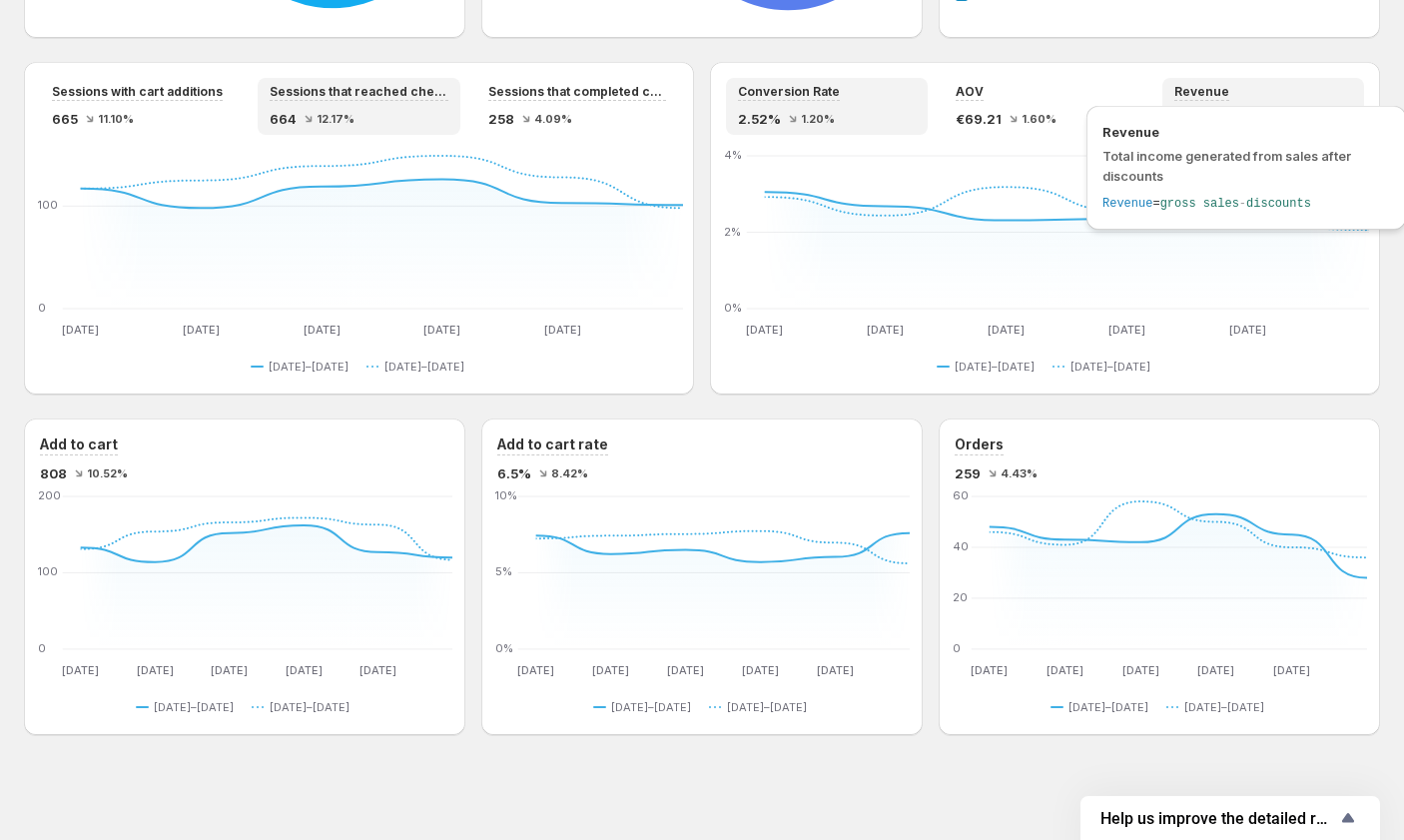
click at [839, 90] on span "Revenue" at bounding box center [1202, 92] width 55 height 16
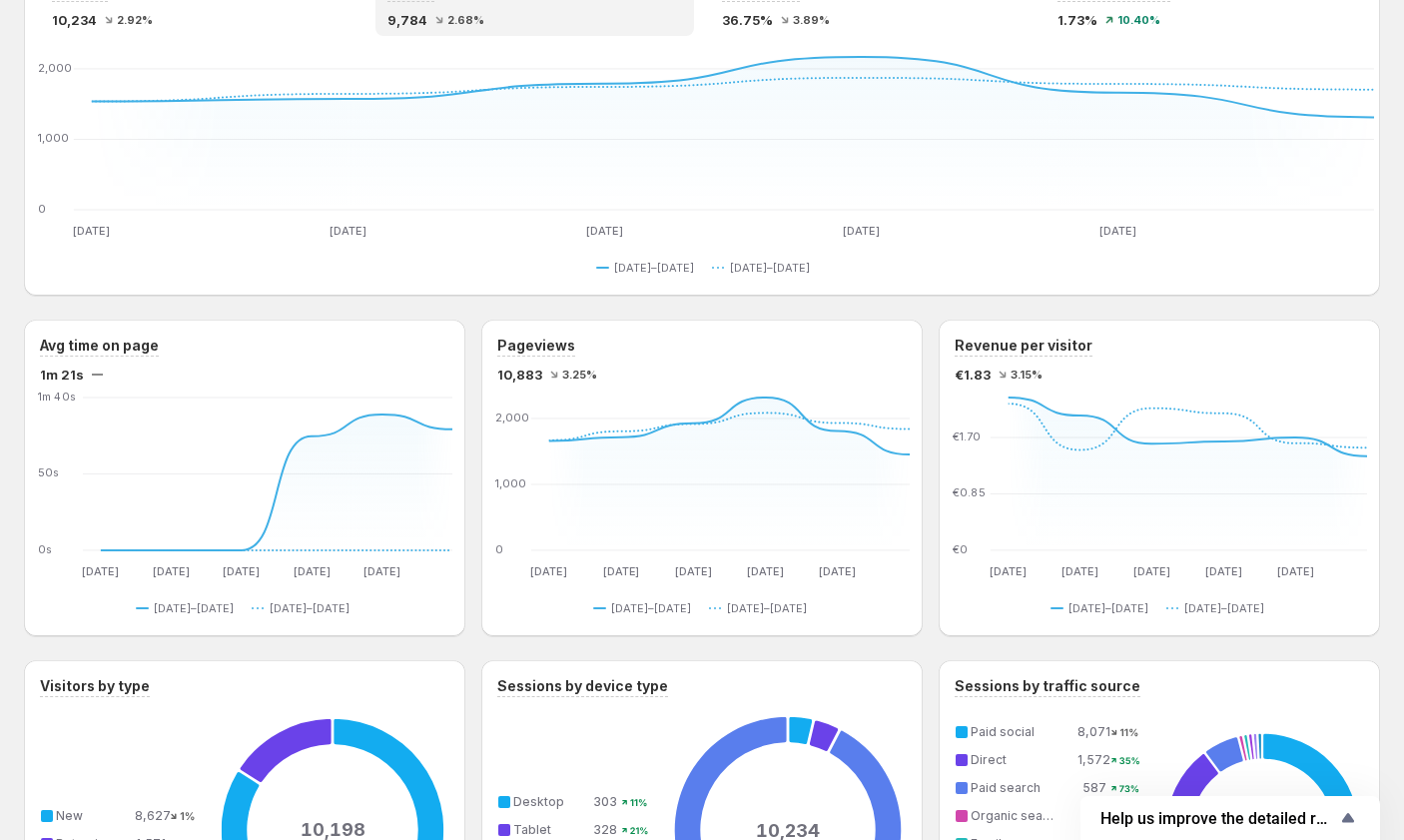
scroll to position [100, 0]
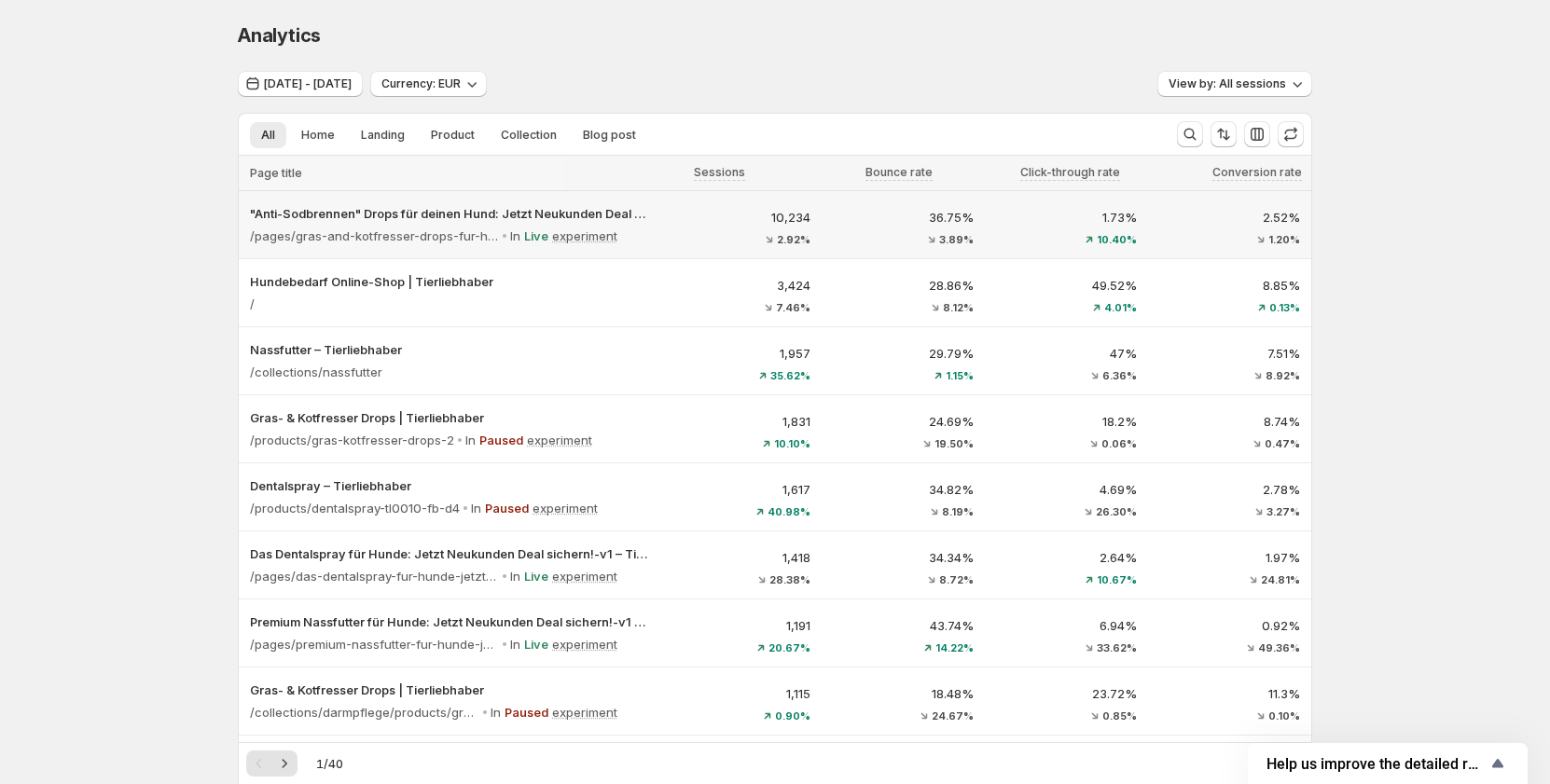
click at [708, 231] on div "10,234 2.92%" at bounding box center [740, 227] width 141 height 37
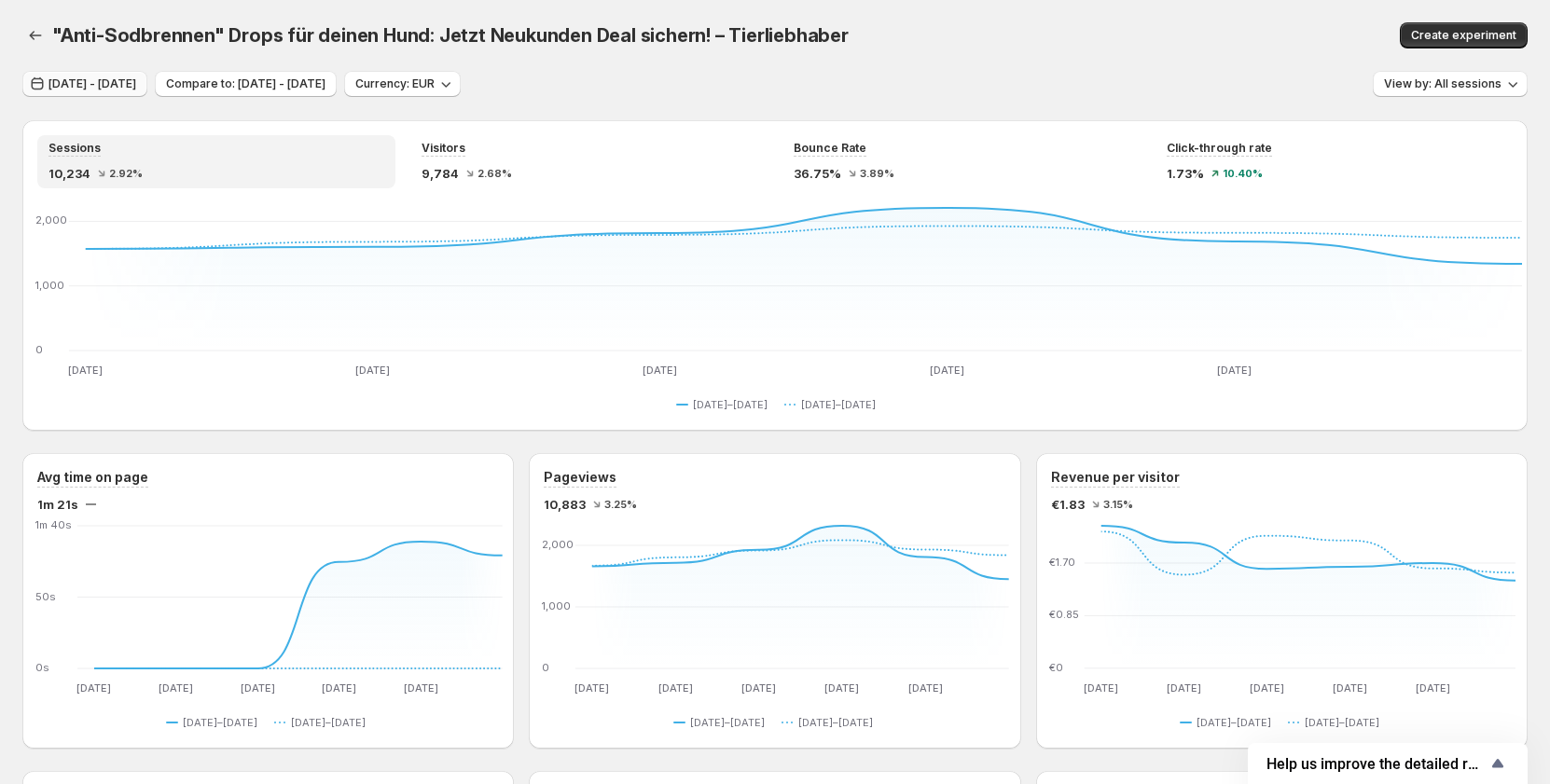
click at [118, 79] on span "[DATE] - [DATE]" at bounding box center [92, 84] width 88 height 15
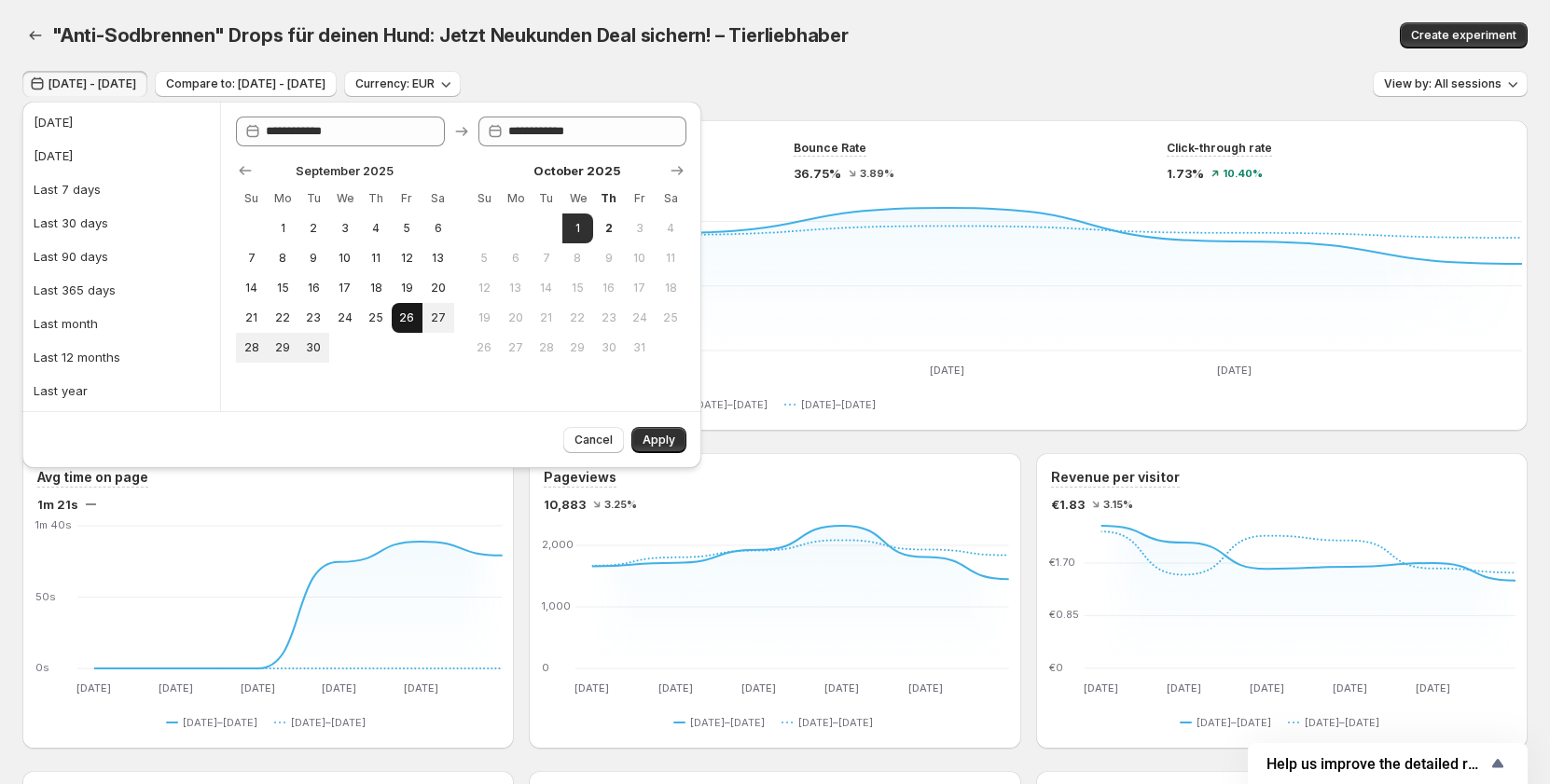
click at [404, 318] on span "26" at bounding box center [406, 318] width 16 height 15
drag, startPoint x: 309, startPoint y: 352, endPoint x: 331, endPoint y: 353, distance: 22.0
click at [309, 352] on span "30" at bounding box center [314, 348] width 16 height 15
type input "**********"
click at [661, 437] on span "Apply" at bounding box center [658, 440] width 33 height 15
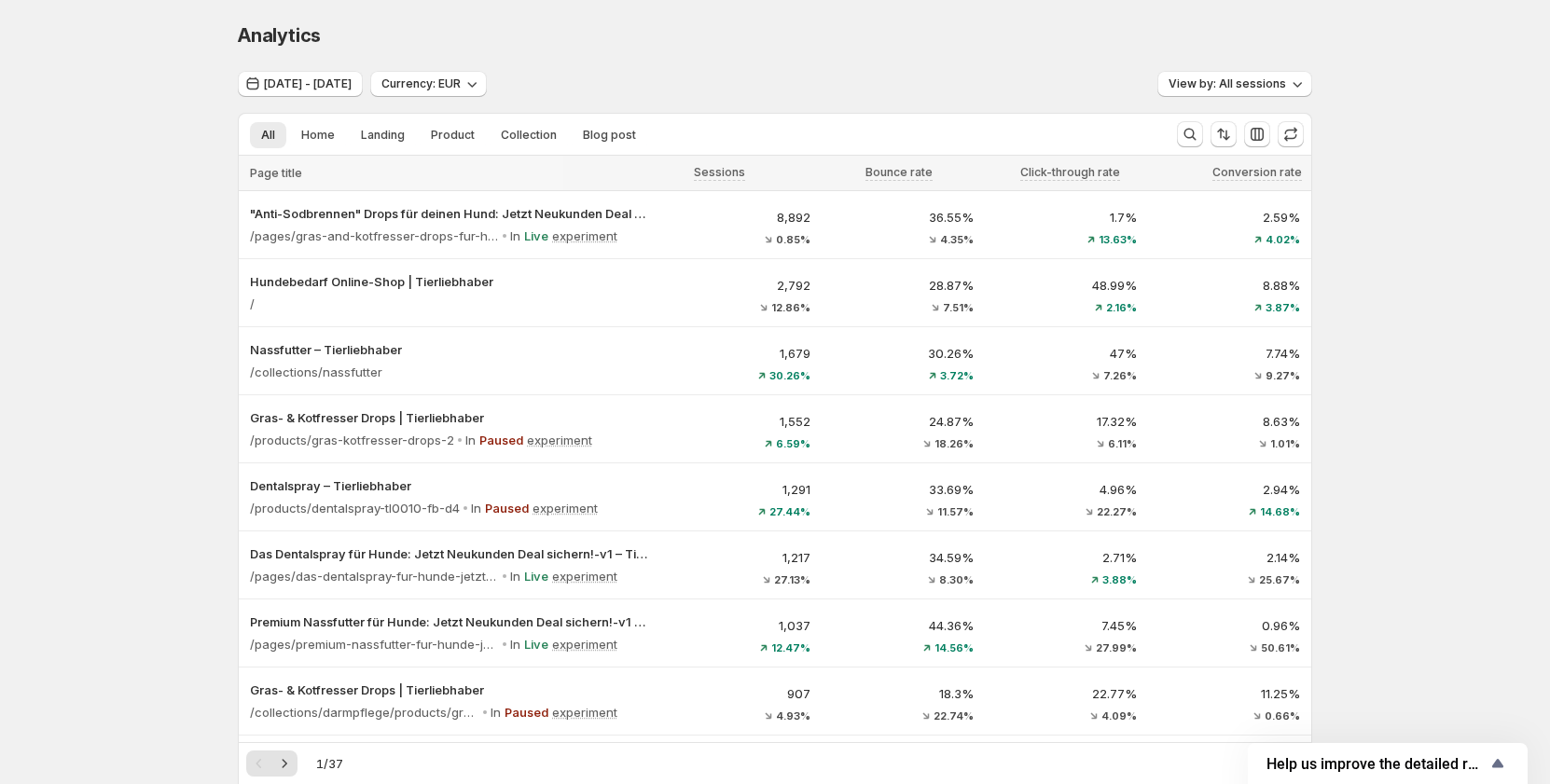
click at [740, 234] on div "0.85%" at bounding box center [740, 240] width 141 height 11
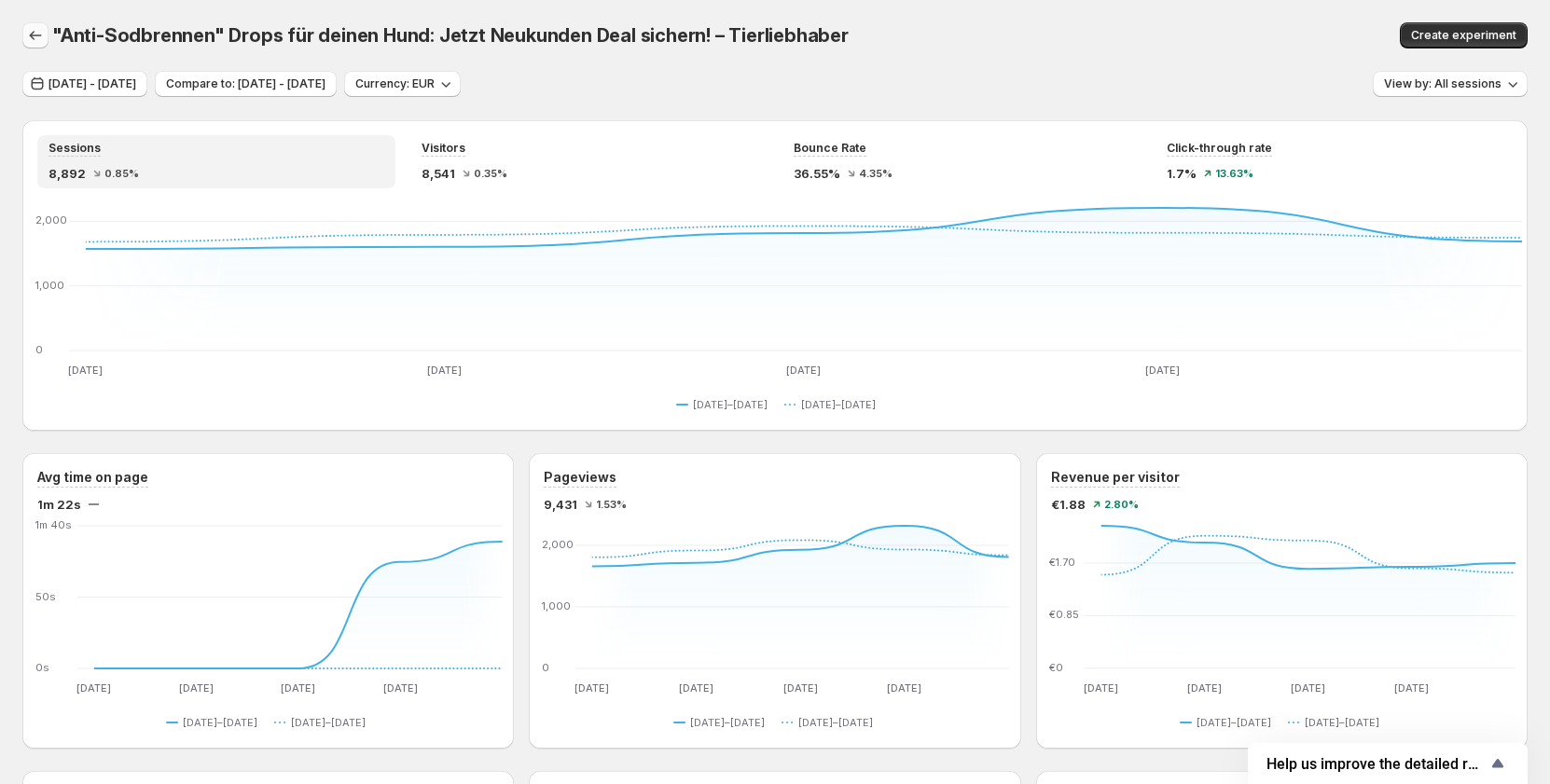
click at [41, 35] on icon "button" at bounding box center [35, 35] width 19 height 19
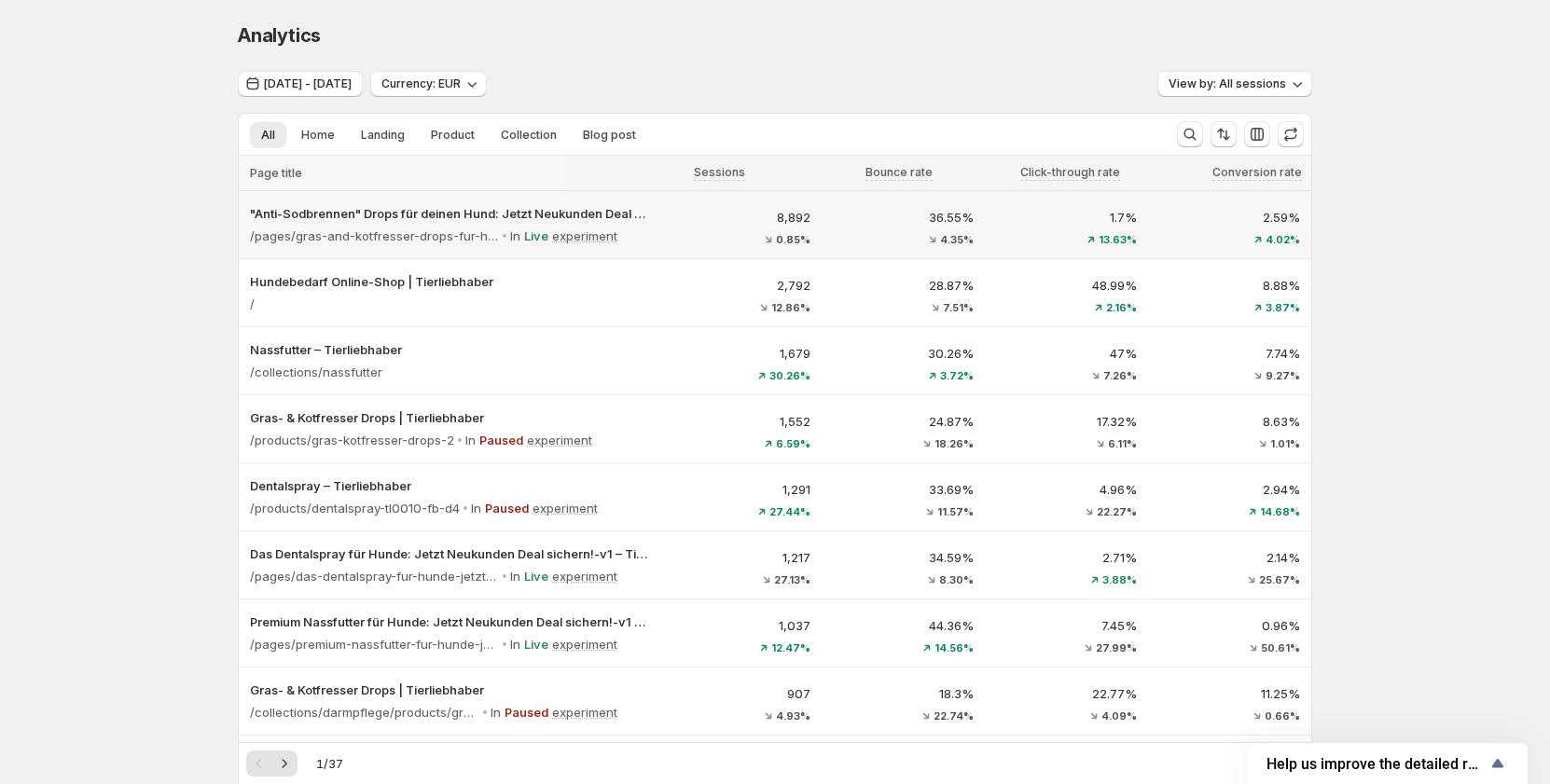
click at [688, 224] on p "8,892" at bounding box center [740, 217] width 141 height 19
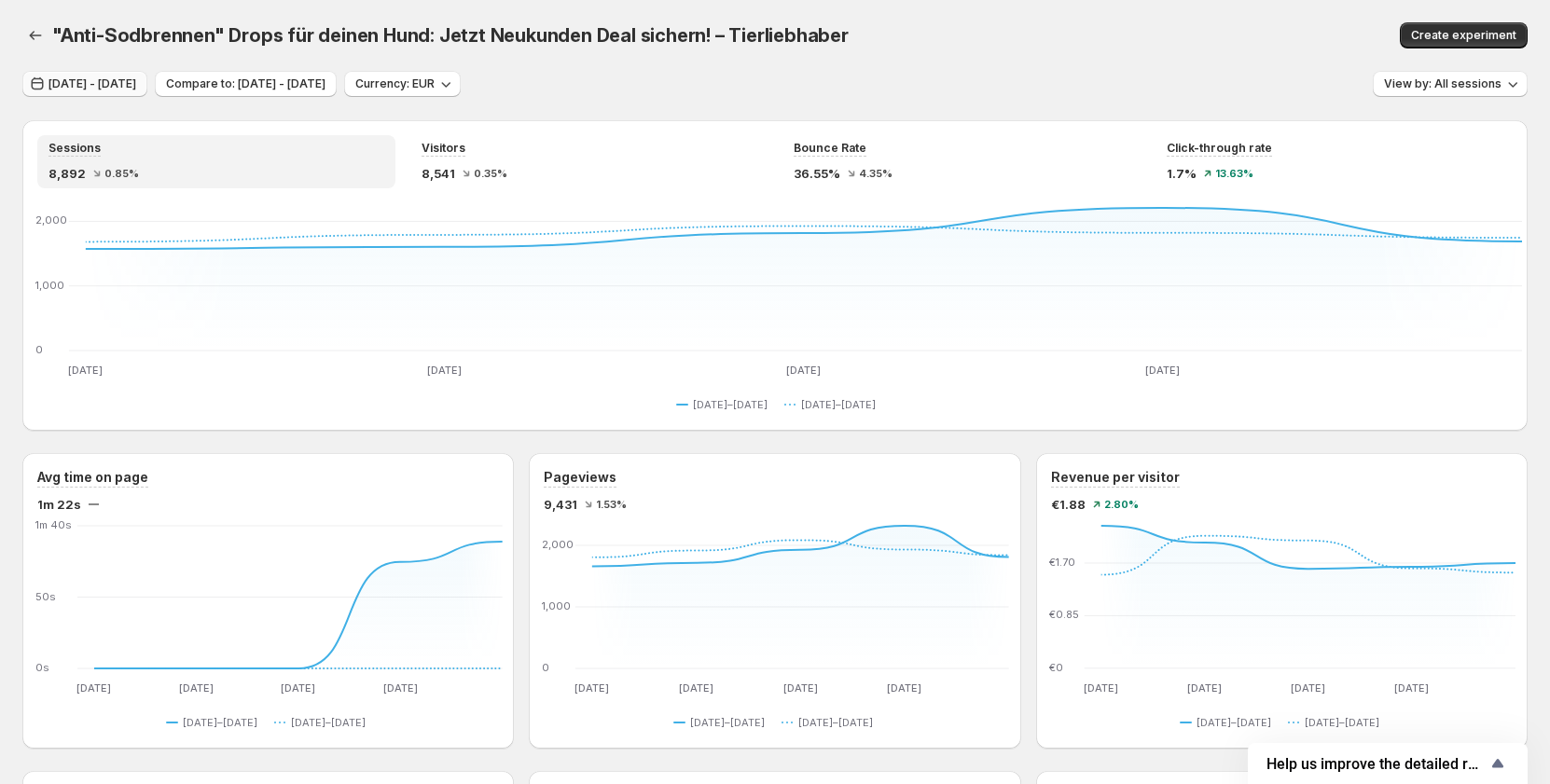
click at [136, 78] on span "Sep 26, 2025 - Sep 30, 2025" at bounding box center [92, 84] width 88 height 15
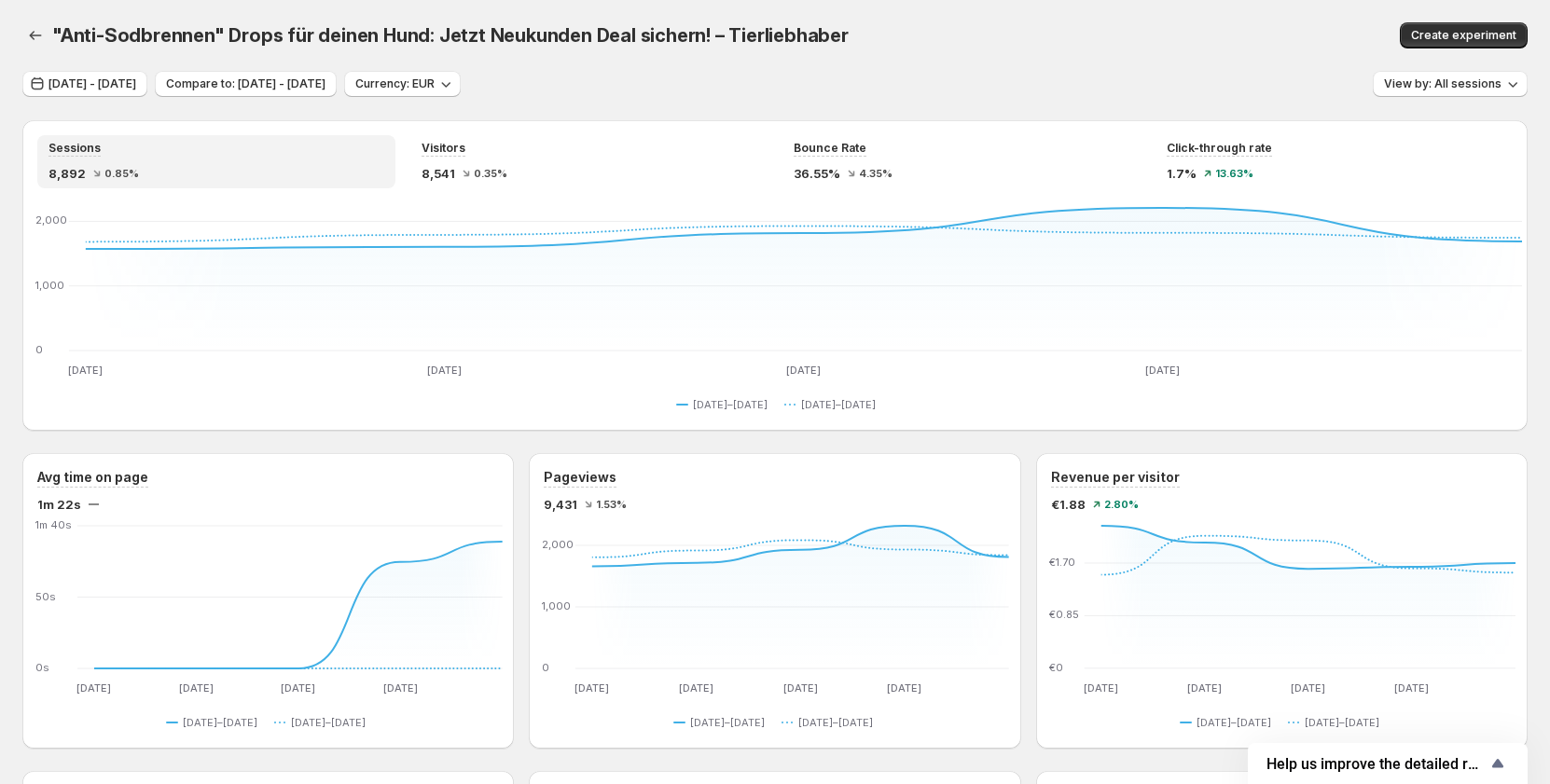
drag, startPoint x: 1000, startPoint y: 158, endPoint x: 1197, endPoint y: 161, distance: 197.0
click at [1000, 158] on div "Bounce Rate 36.55% 4.35%" at bounding box center [962, 161] width 336 height 42
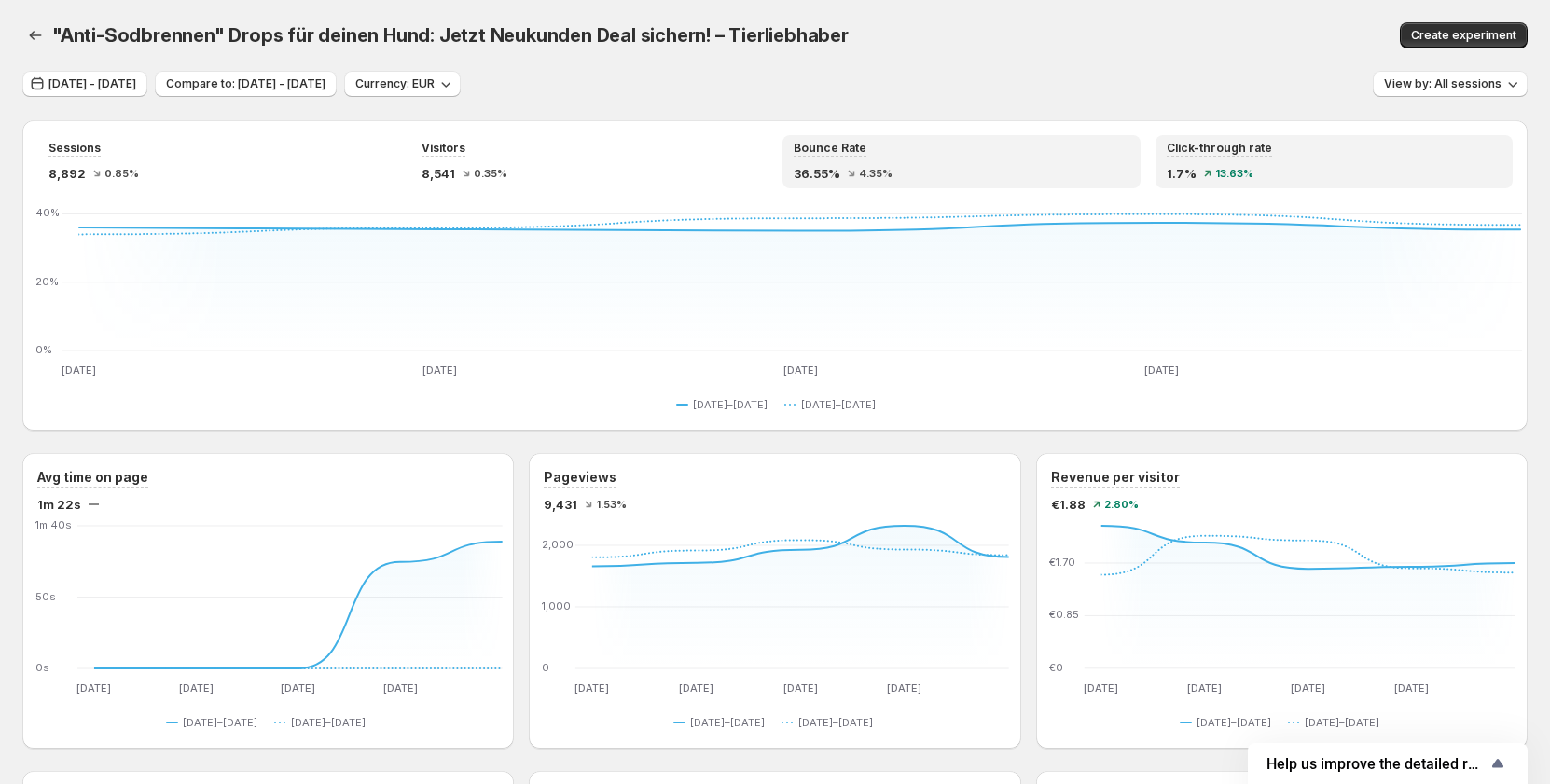
click at [1302, 163] on div "Click-through rate 1.7% 13.63%" at bounding box center [1334, 161] width 336 height 42
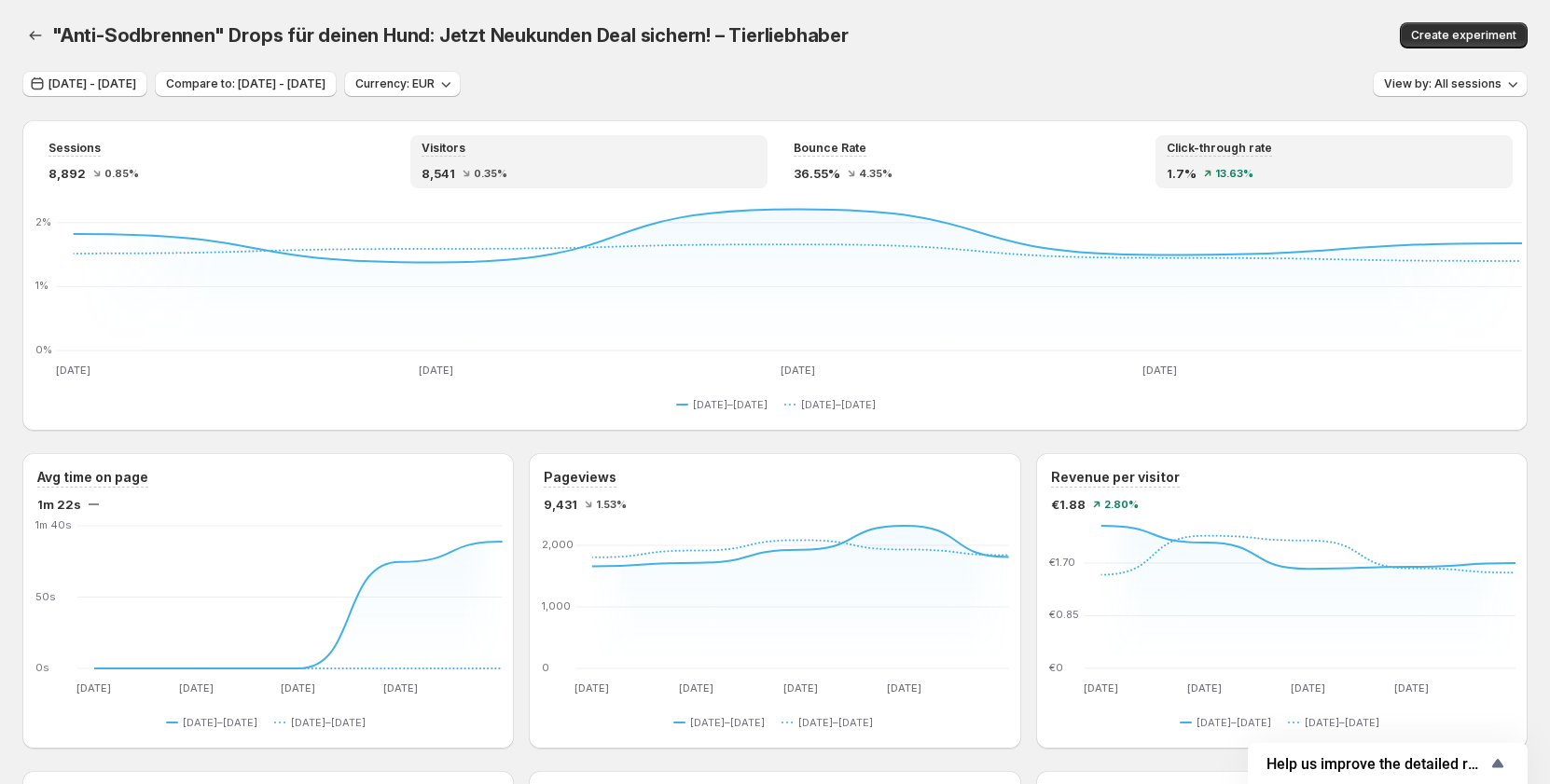
drag, startPoint x: 678, startPoint y: 172, endPoint x: 637, endPoint y: 170, distance: 41.0
click at [678, 172] on div "8,541 0.35%" at bounding box center [589, 174] width 336 height 19
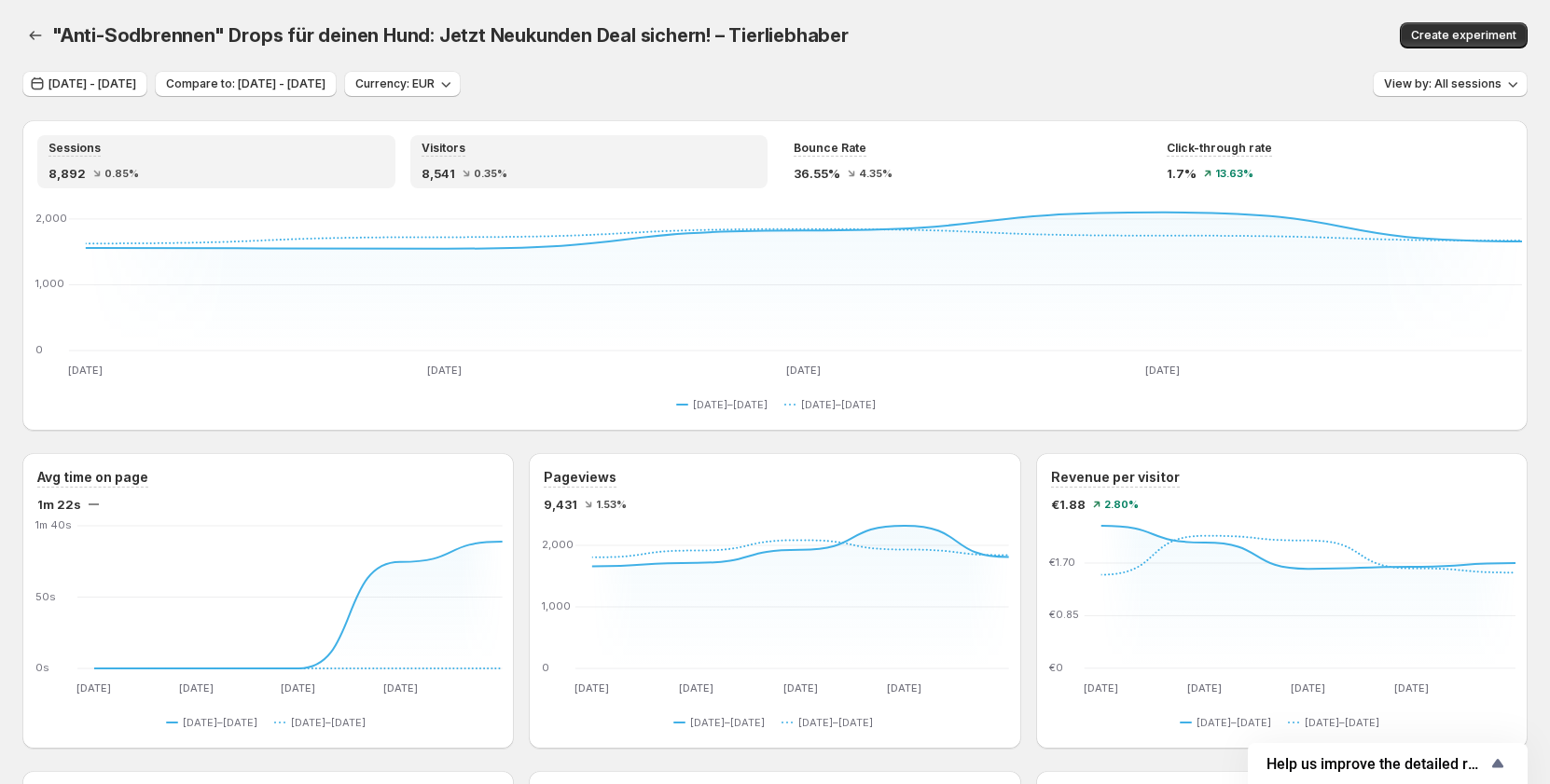
click at [241, 161] on div "Sessions 8,892 0.85%" at bounding box center [217, 161] width 336 height 42
click at [613, 145] on div "Visitors" at bounding box center [589, 148] width 336 height 16
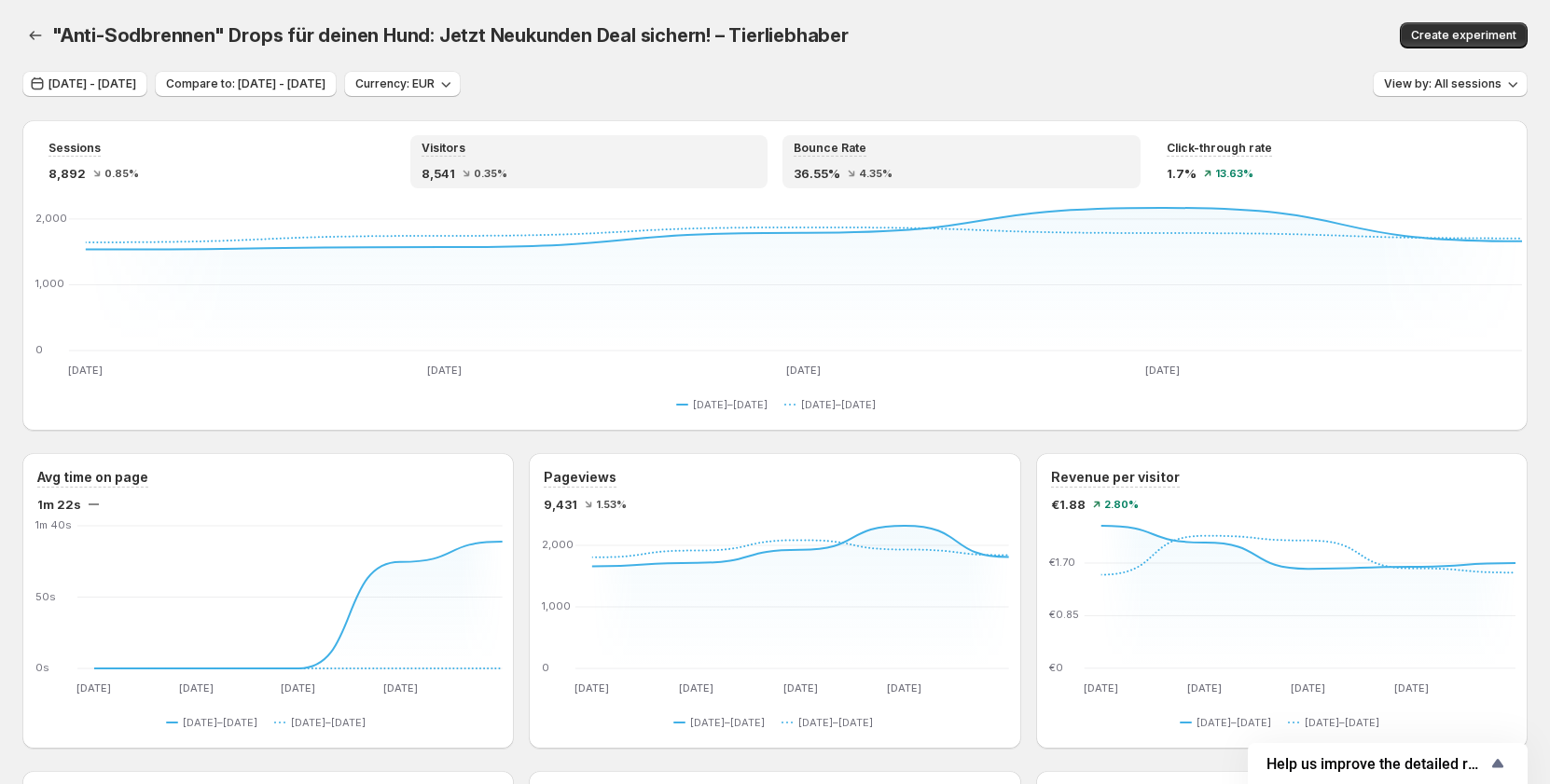
click at [867, 160] on div "Bounce Rate 36.55% 4.35%" at bounding box center [962, 161] width 336 height 42
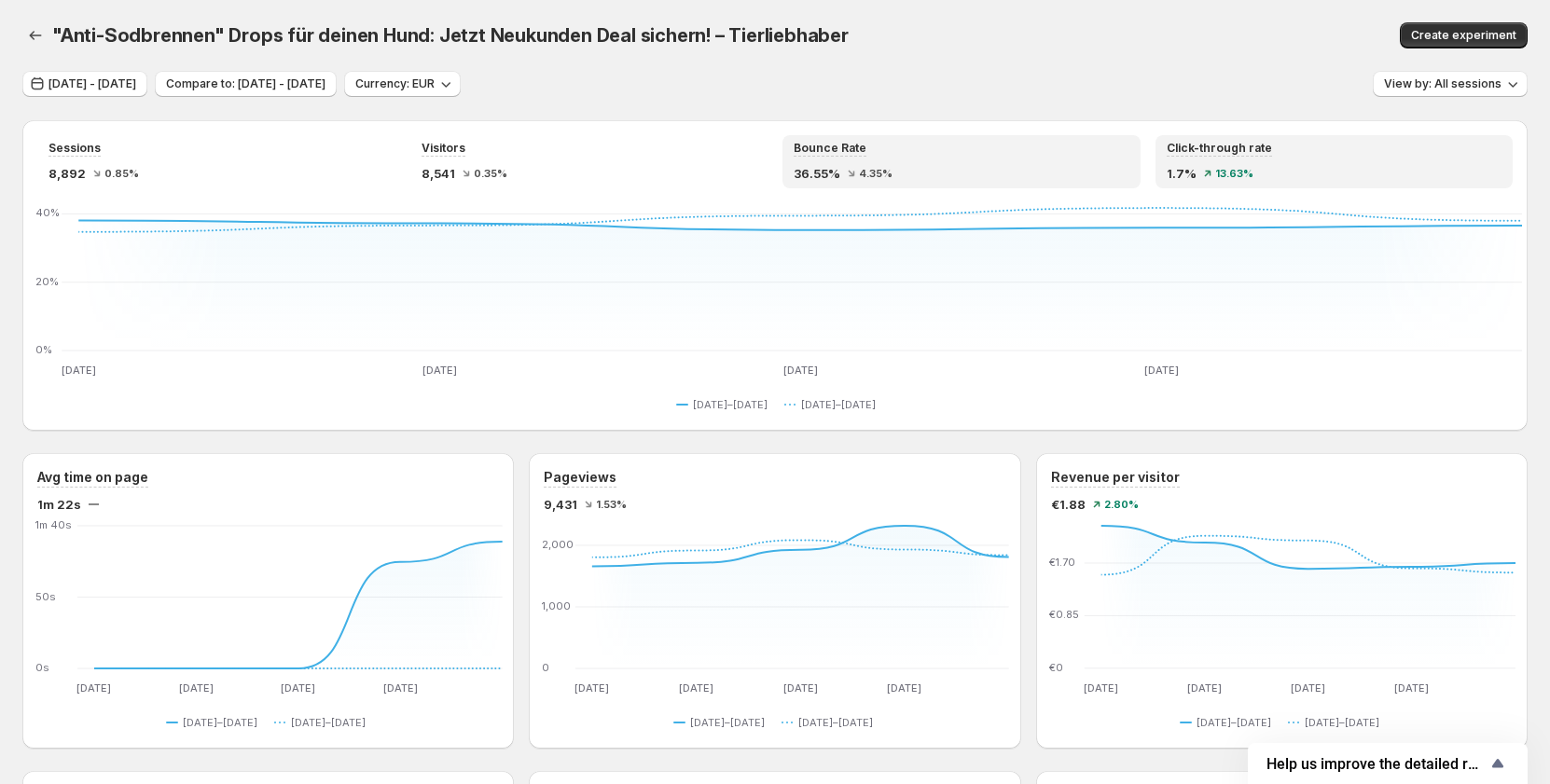
click at [1287, 159] on div "Click-through rate 1.7% 13.63%" at bounding box center [1334, 161] width 336 height 42
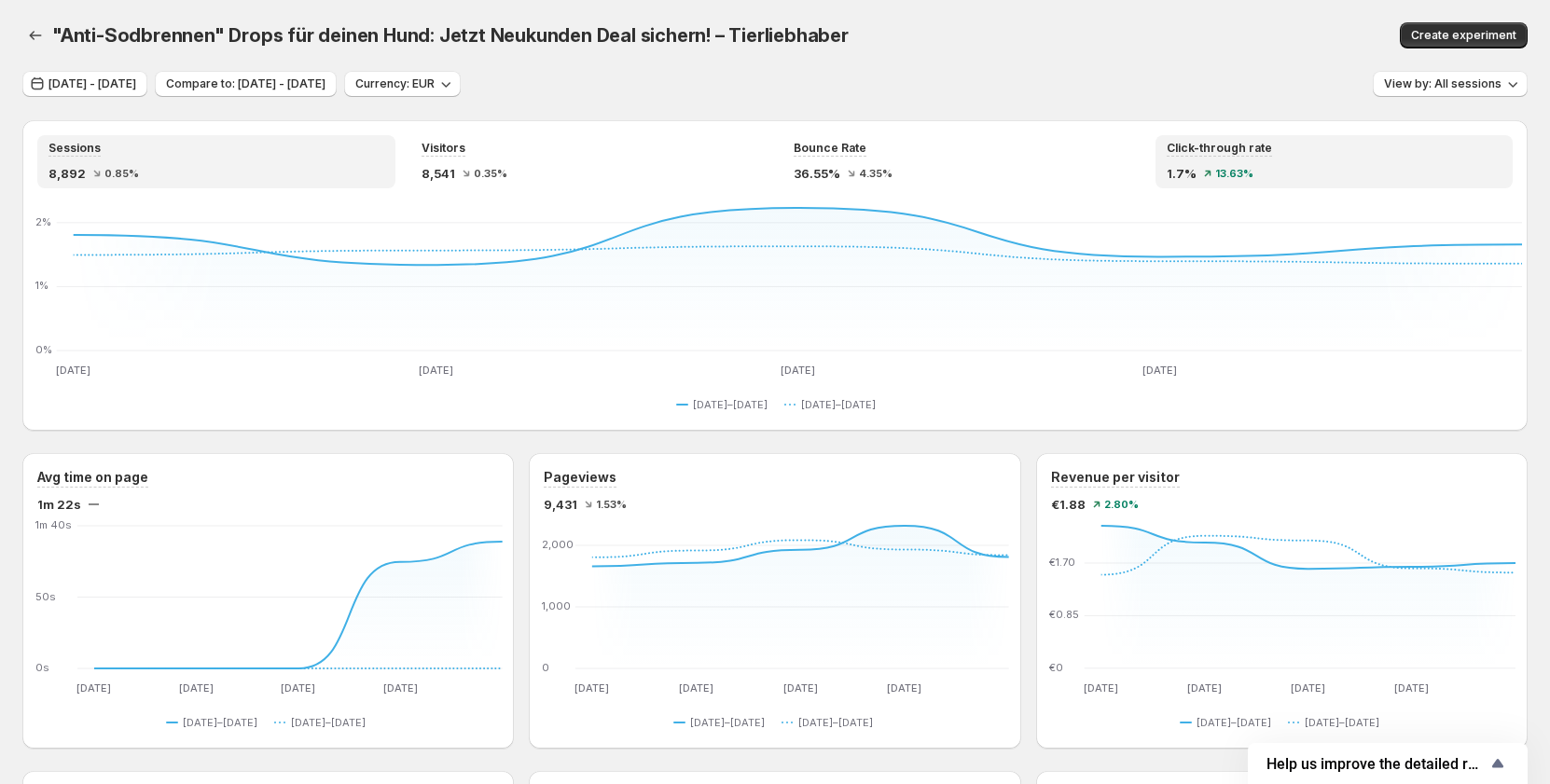
click at [222, 180] on div "8,892 0.85%" at bounding box center [217, 174] width 336 height 19
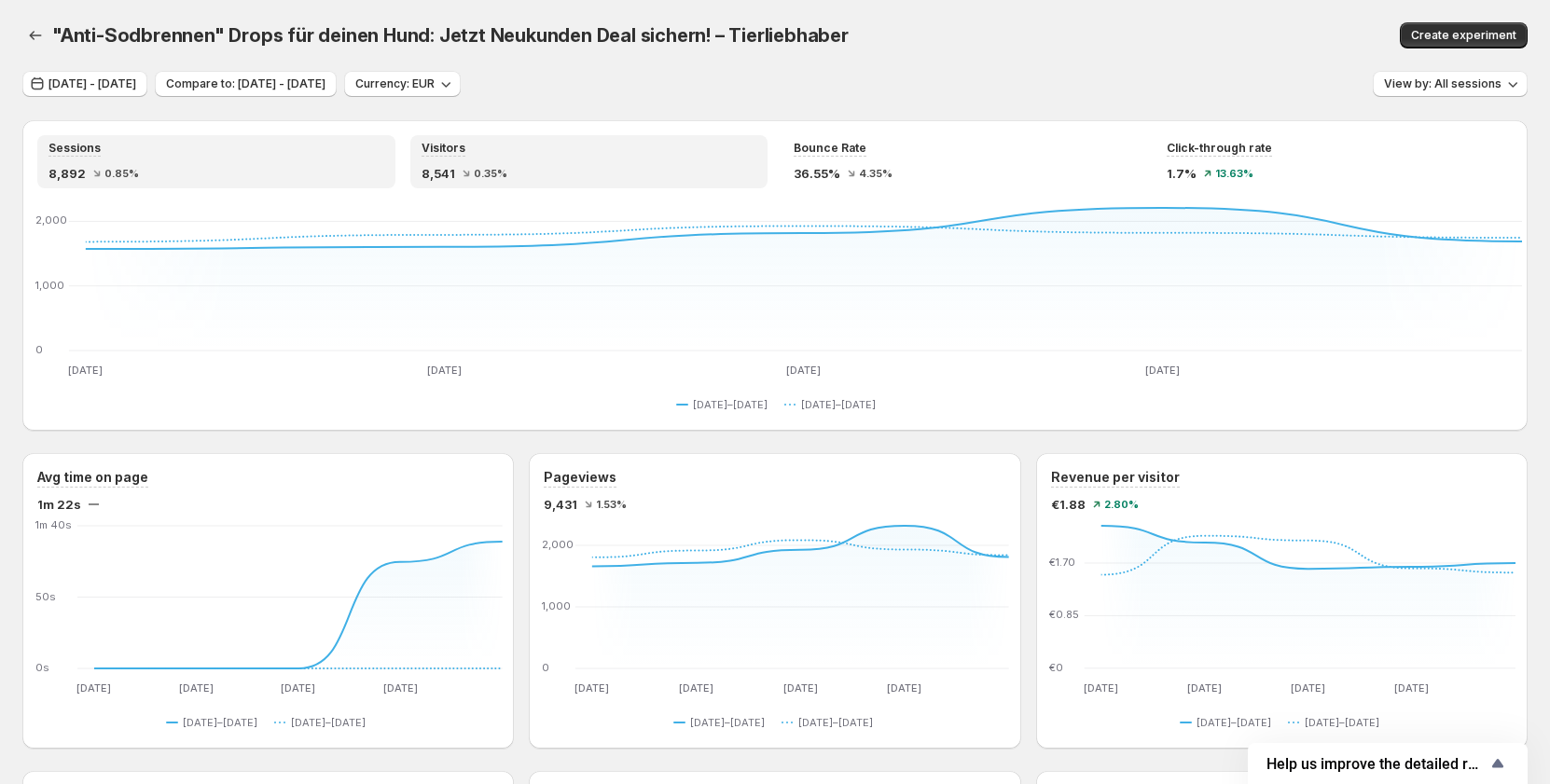
click at [578, 164] on div "8,541 0.35%" at bounding box center [589, 174] width 336 height 19
click at [240, 170] on div "8,892 0.85%" at bounding box center [217, 174] width 336 height 19
click at [547, 155] on div "Visitors" at bounding box center [589, 148] width 336 height 16
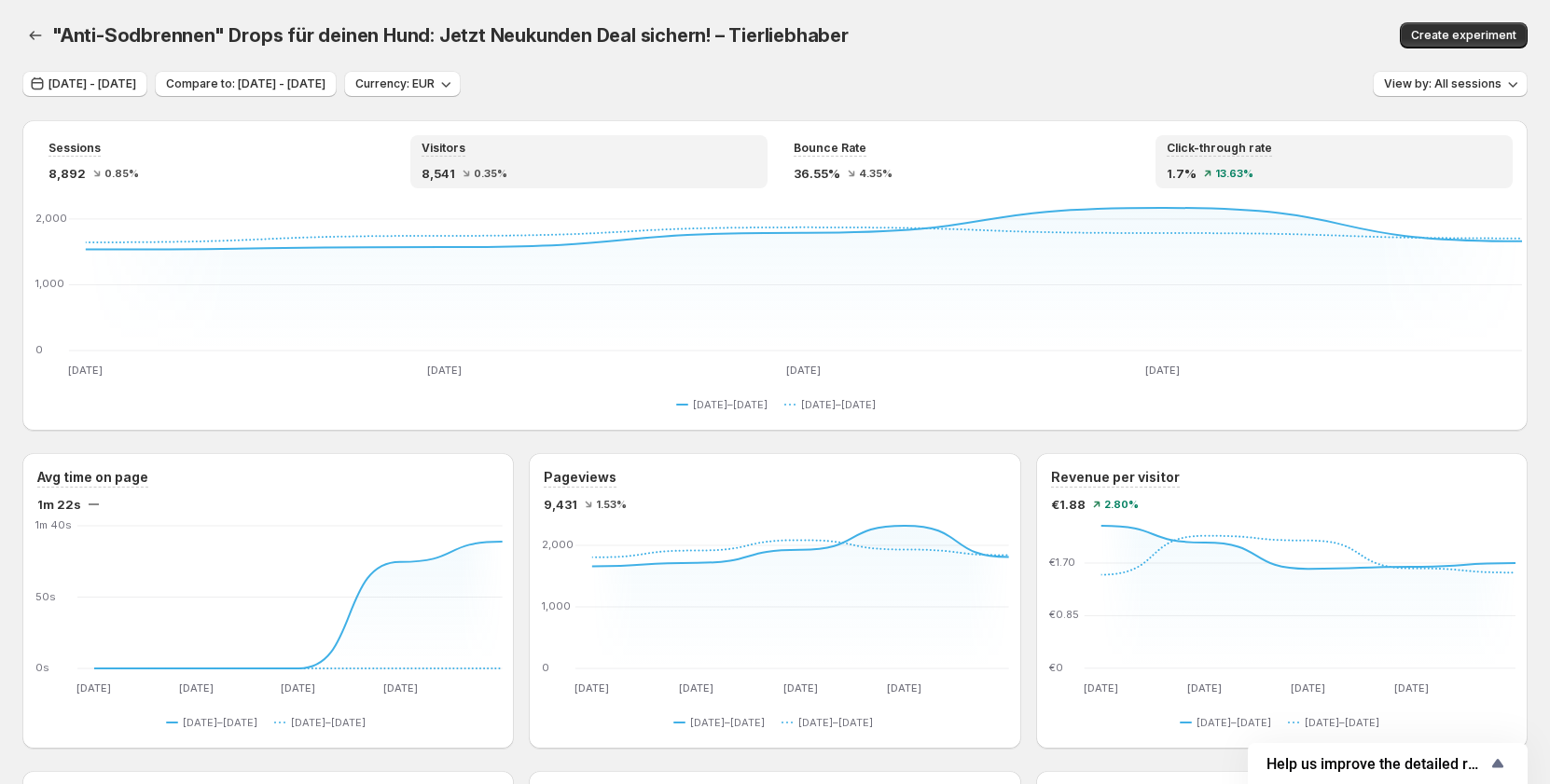
drag, startPoint x: 1183, startPoint y: 160, endPoint x: 1164, endPoint y: 160, distance: 19.0
click at [1183, 160] on div "Click-through rate 1.7% 13.63%" at bounding box center [1334, 161] width 336 height 42
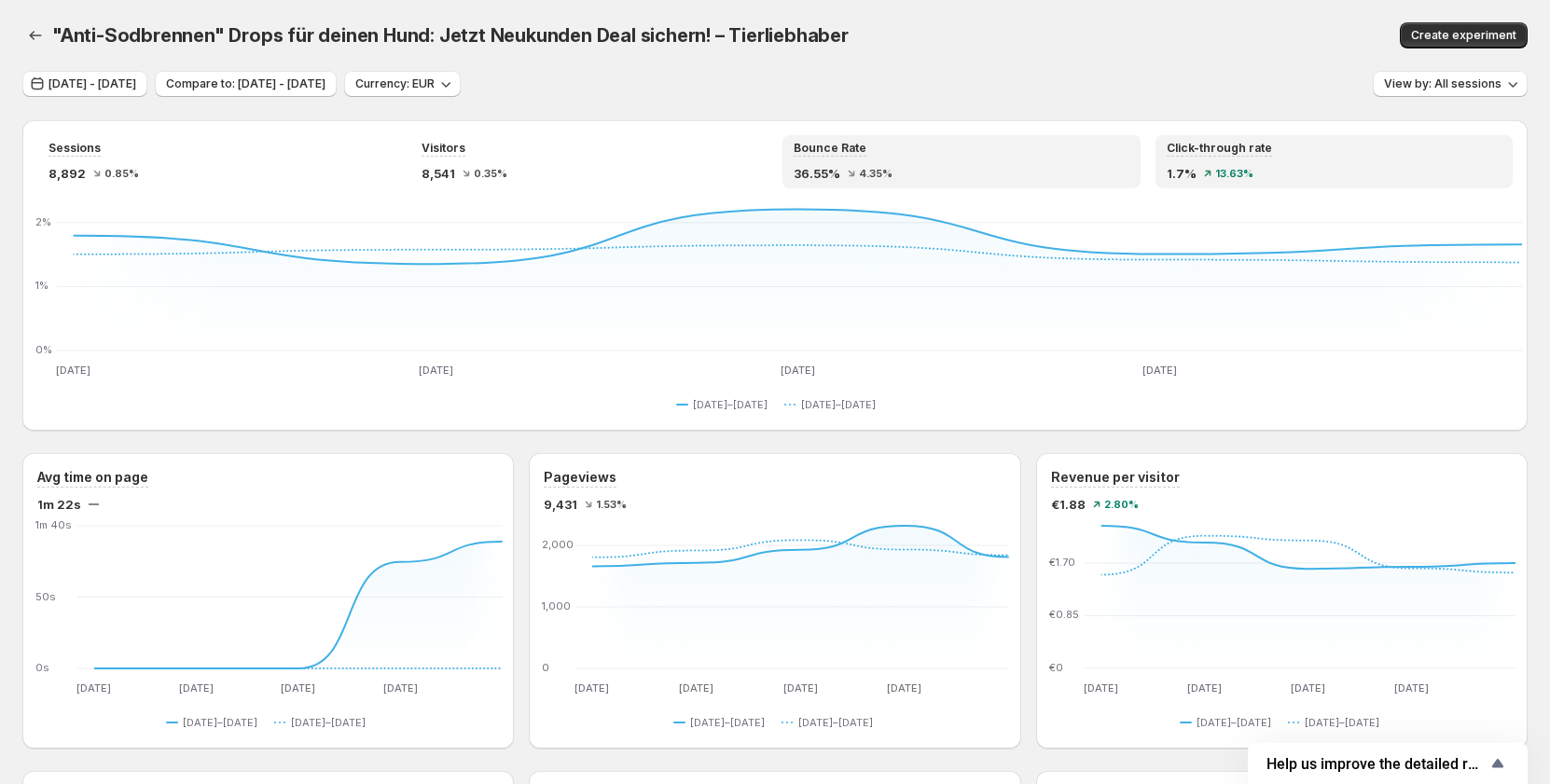
click at [994, 160] on div "Bounce Rate 36.55% 4.35%" at bounding box center [962, 161] width 336 height 42
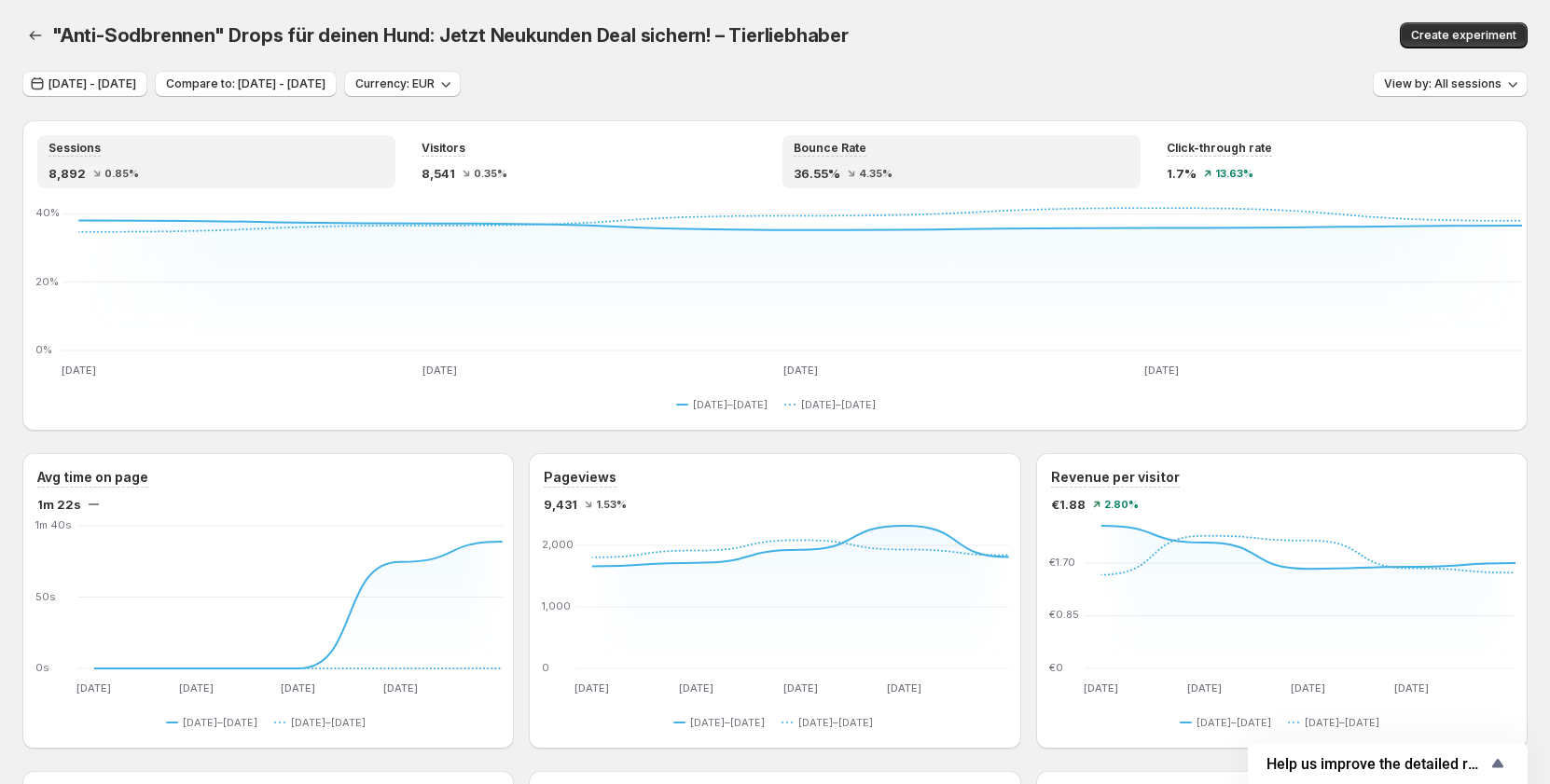
click at [265, 167] on div "8,892 0.85%" at bounding box center [217, 174] width 336 height 19
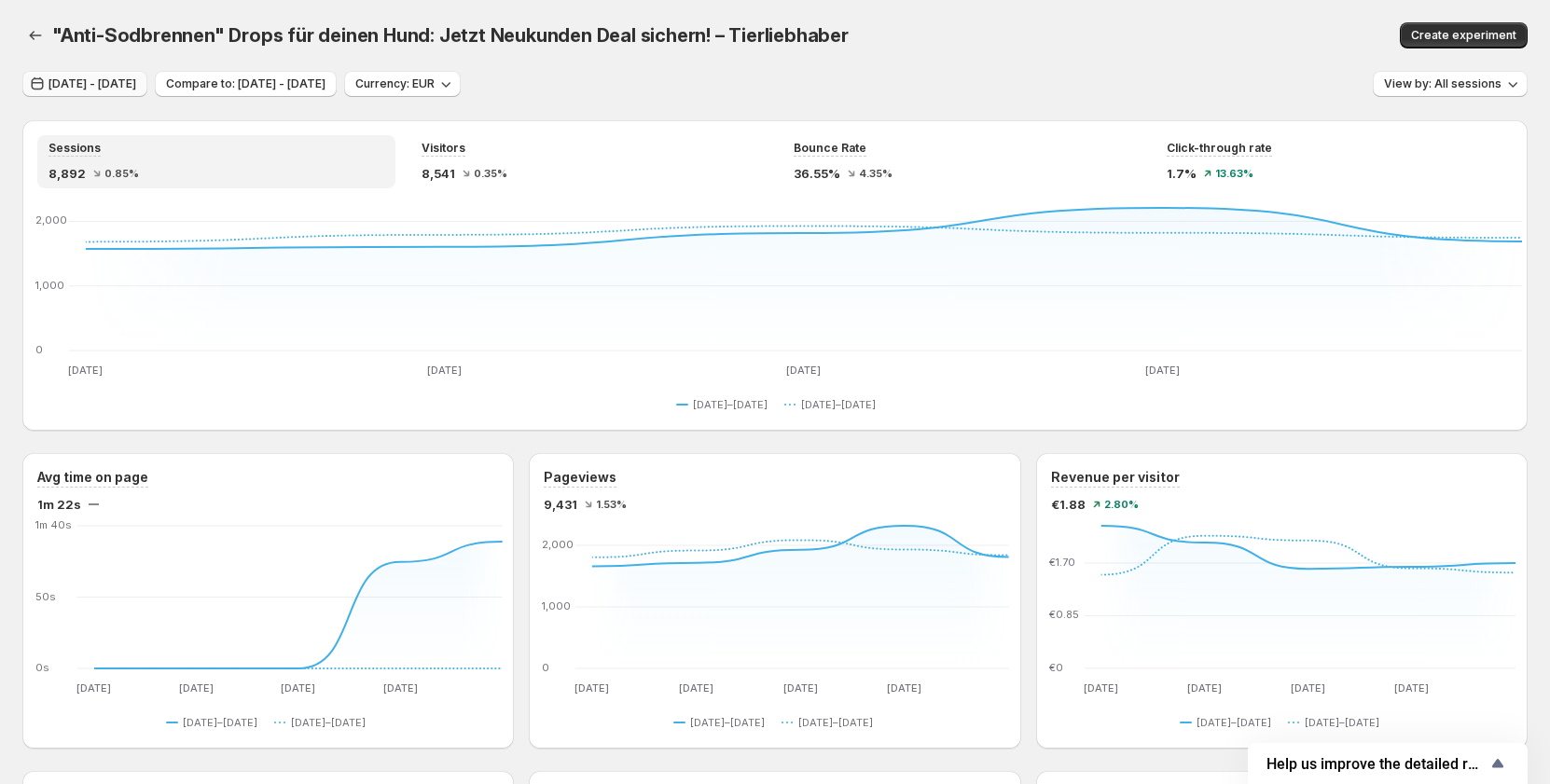
click at [133, 84] on span "Sep 26, 2025 - Sep 30, 2025" at bounding box center [92, 84] width 88 height 15
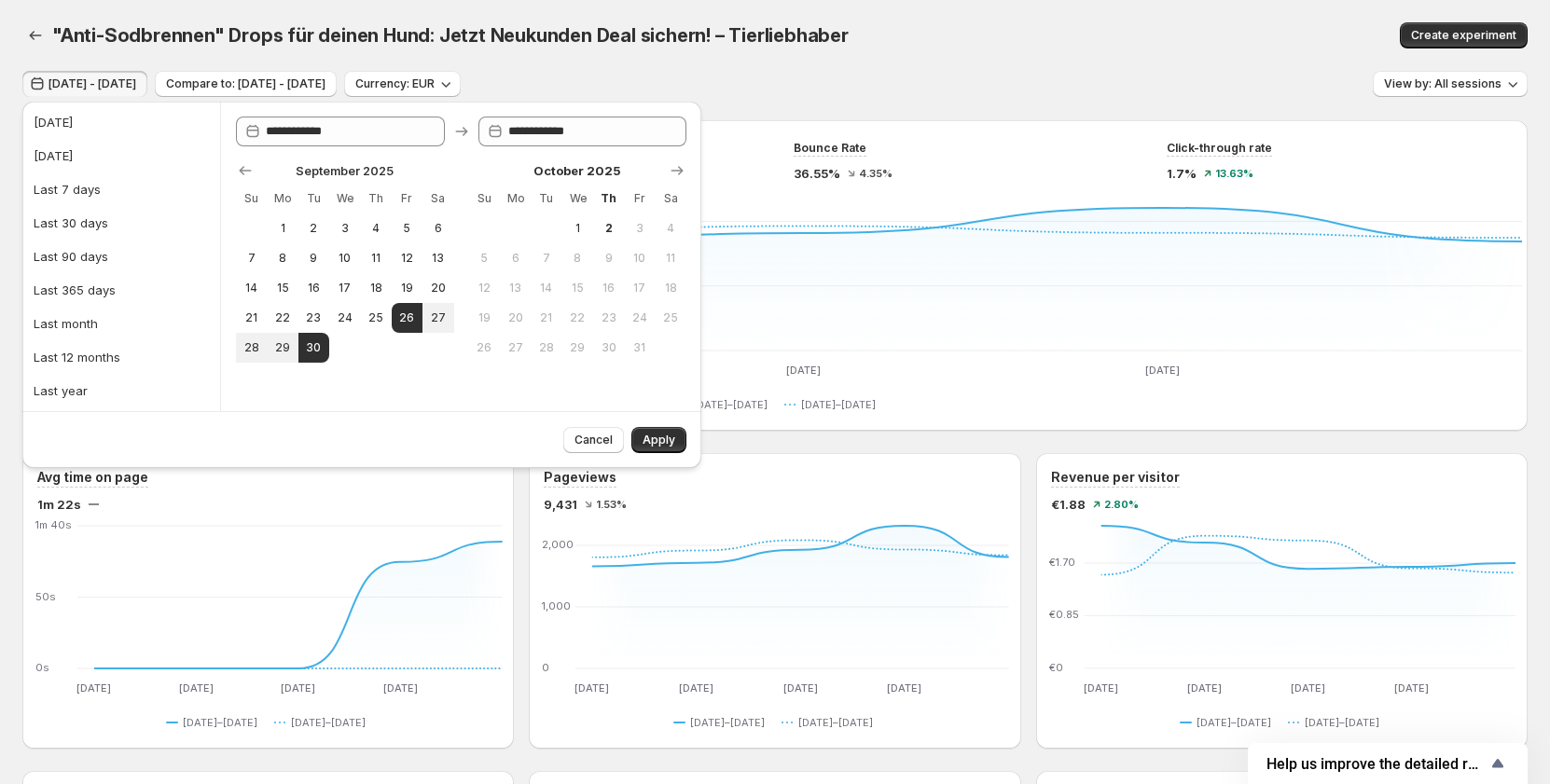
click at [937, 49] on div ""Anti-Sodbrennen" Drops für deinen Hund: Jetzt Neukunden Deal sichern! – Tierli…" at bounding box center [775, 35] width 1505 height 71
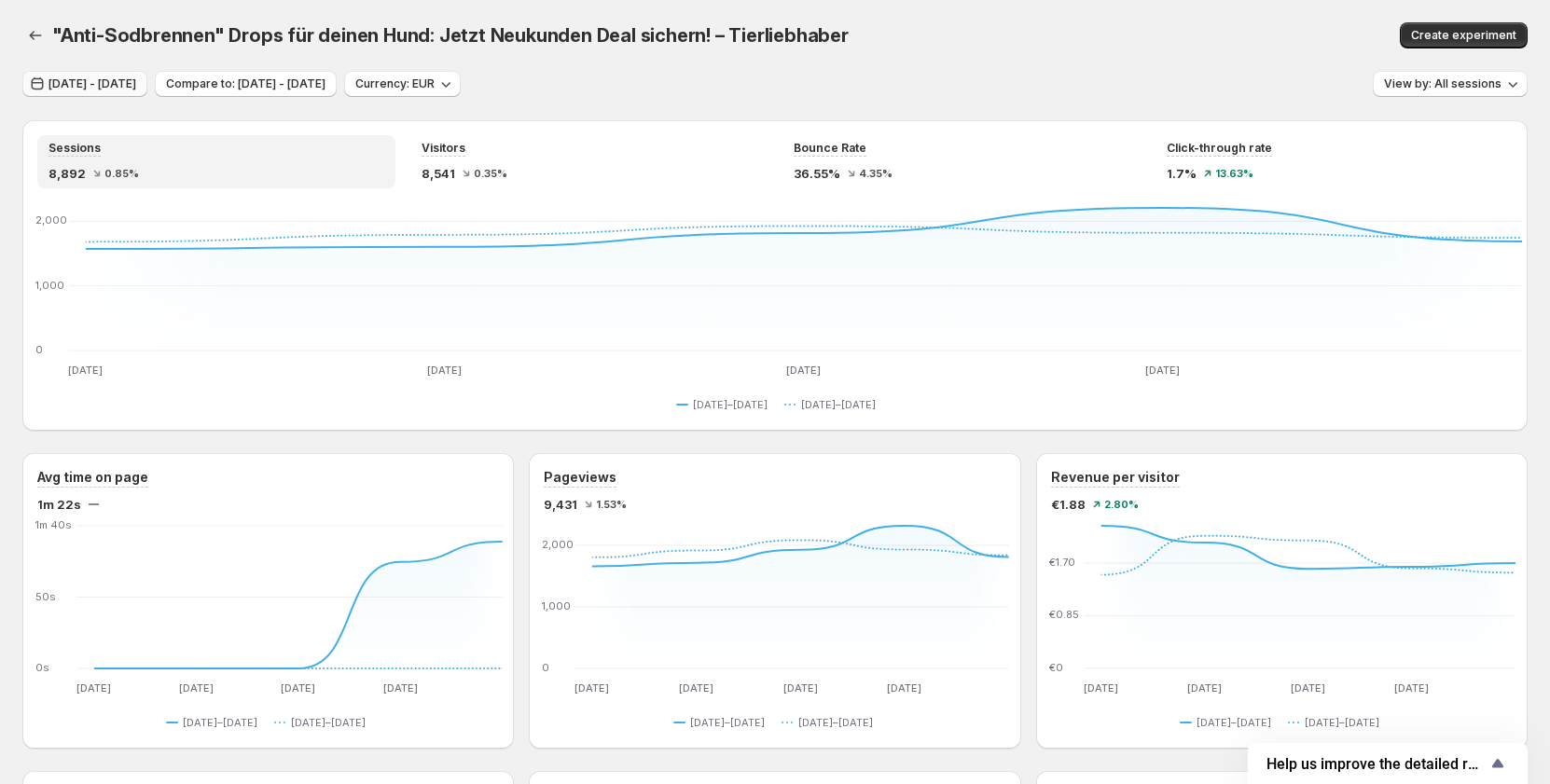
click at [145, 92] on button "Sep 26, 2025 - Sep 30, 2025" at bounding box center [85, 84] width 125 height 26
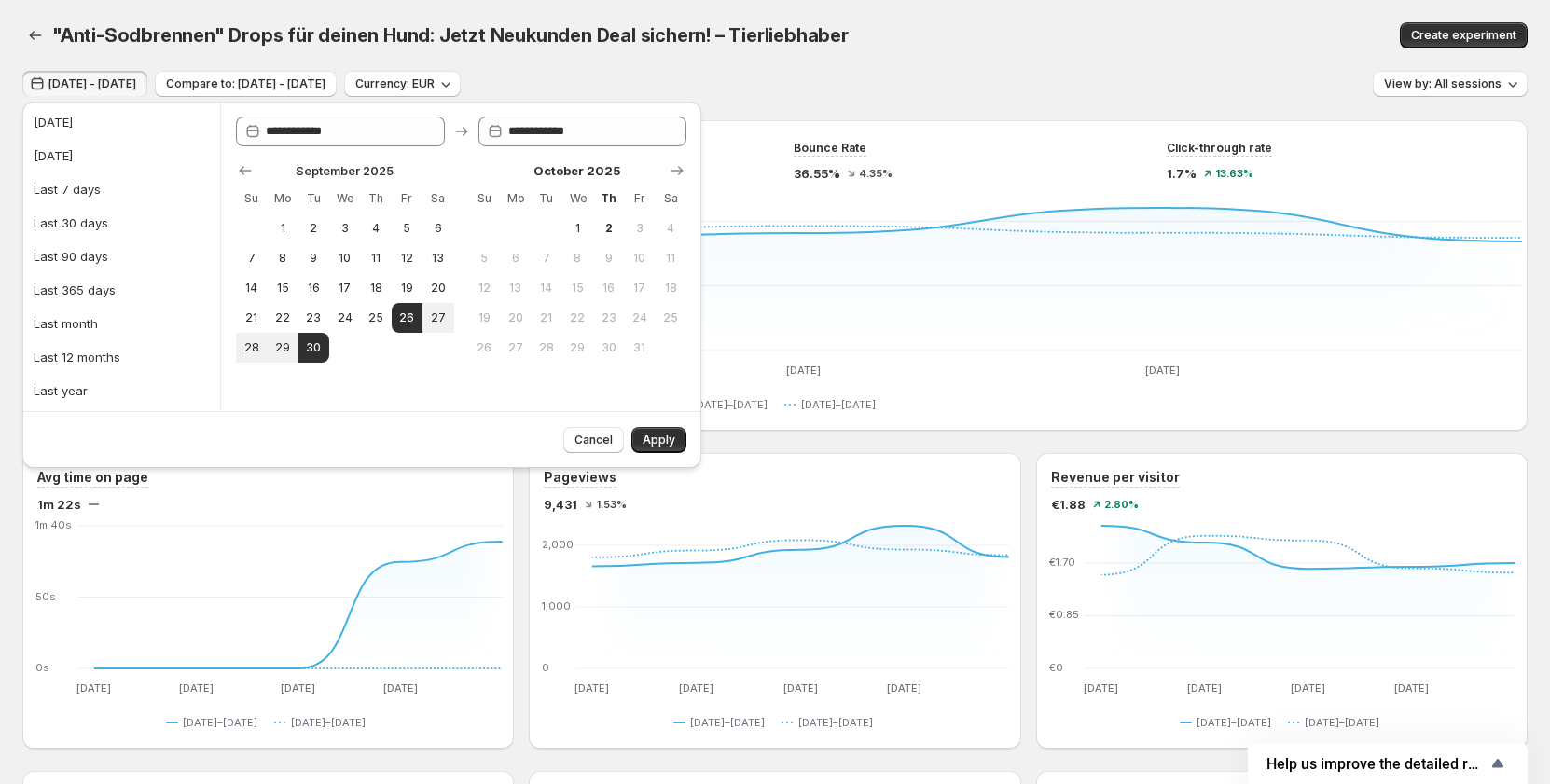
click at [744, 72] on div "Sep 26, 2025 - Sep 30, 2025 Compare to: Sep 21, 2025 - Sep 25, 2025 Currency: E…" at bounding box center [775, 84] width 1505 height 27
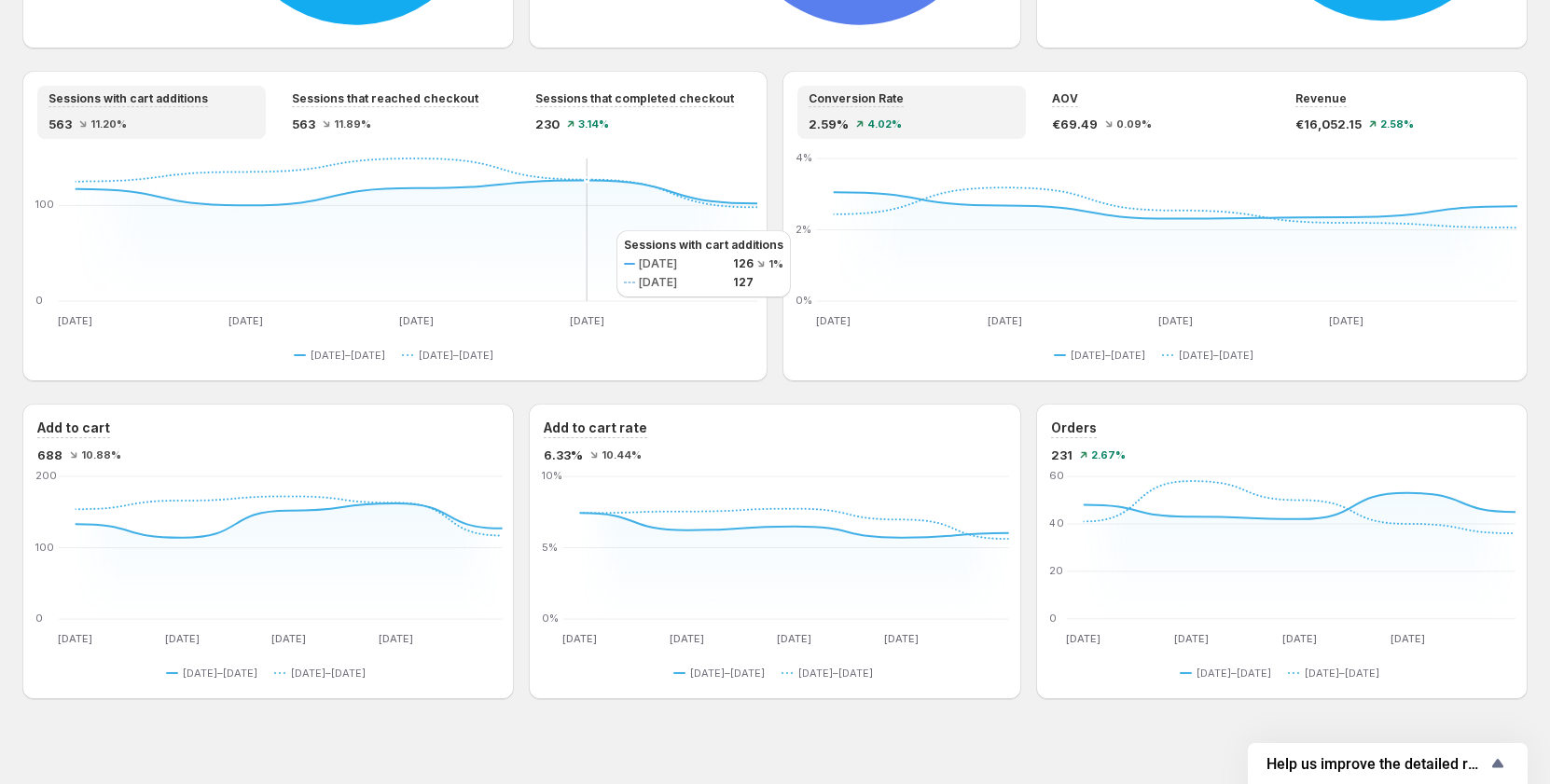
scroll to position [1070, 0]
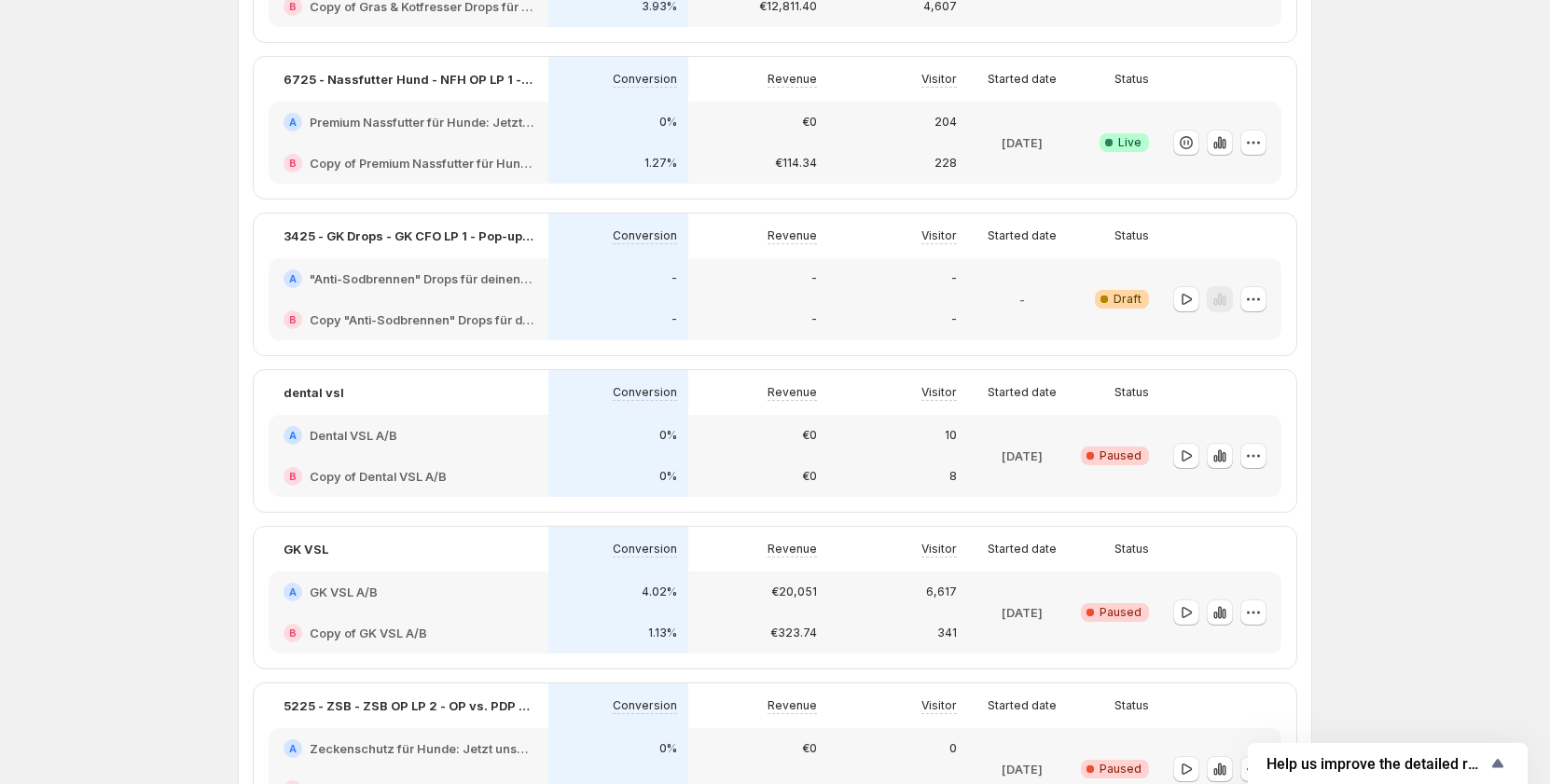
scroll to position [466, 0]
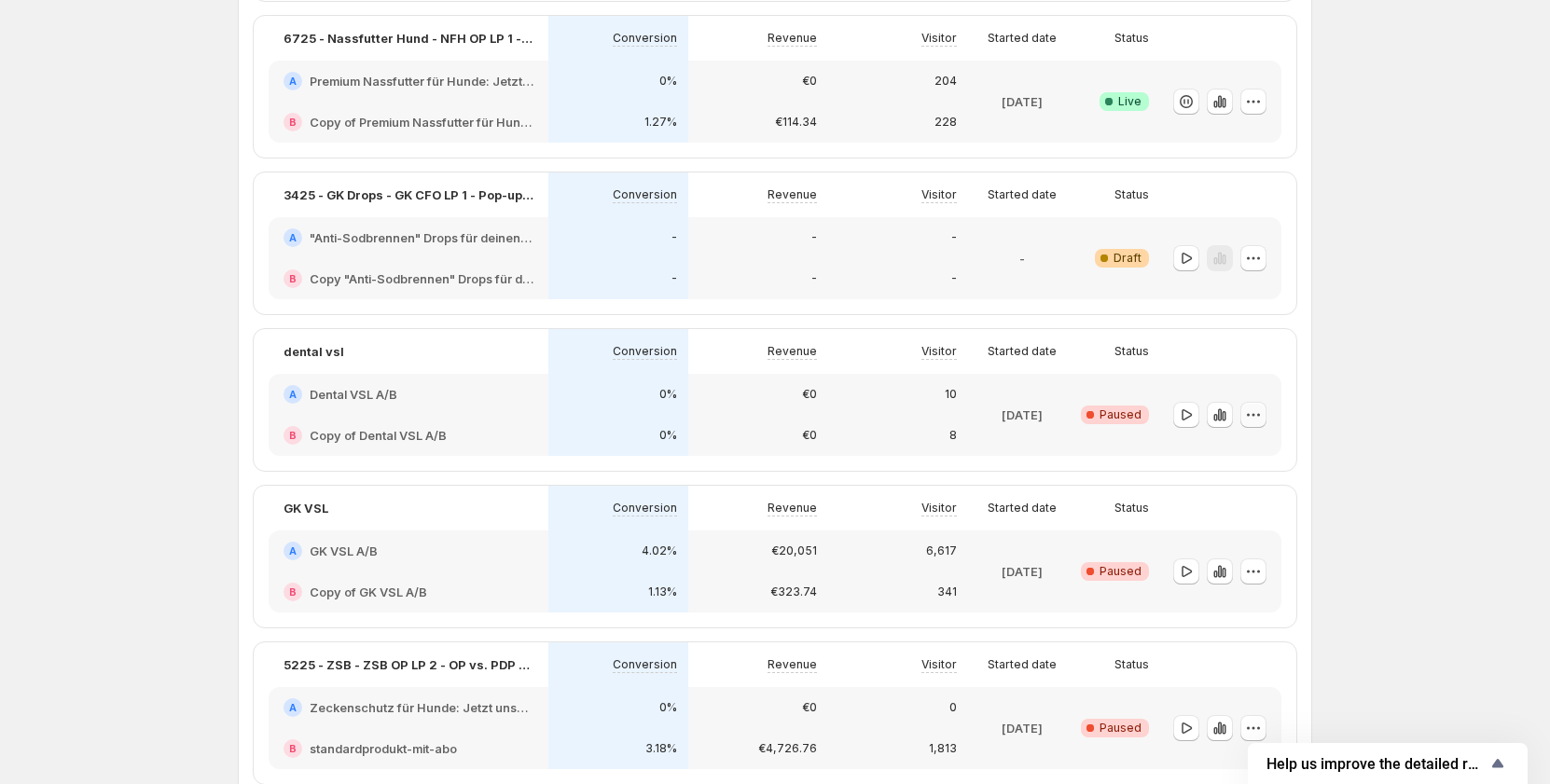
click at [1262, 413] on icon "button" at bounding box center [1253, 414] width 19 height 19
click at [1266, 415] on button "button" at bounding box center [1253, 414] width 26 height 26
click at [1253, 464] on button "Edit" at bounding box center [1260, 453] width 171 height 30
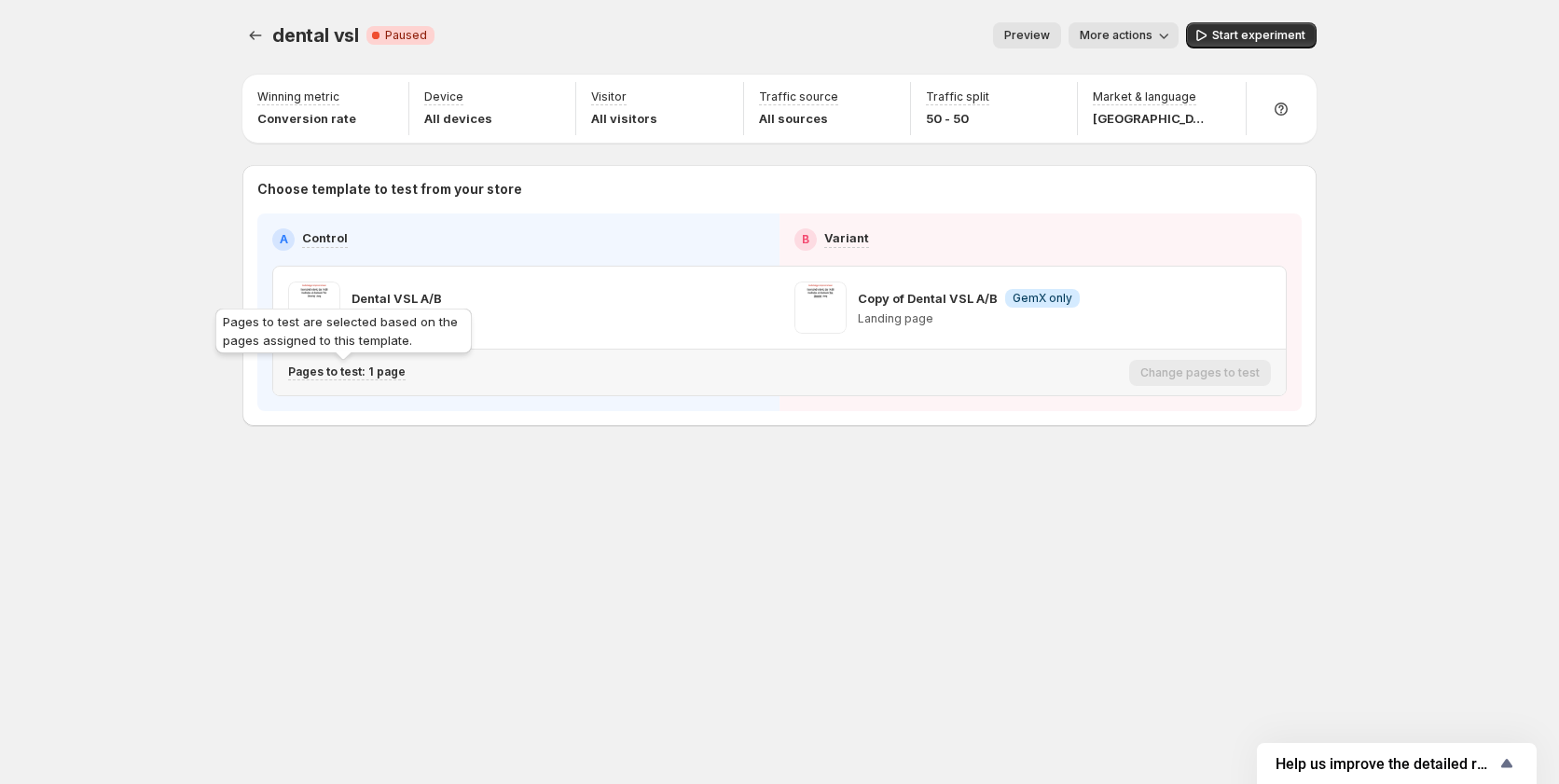
click at [363, 368] on p "Pages to test: 1 page" at bounding box center [347, 372] width 118 height 15
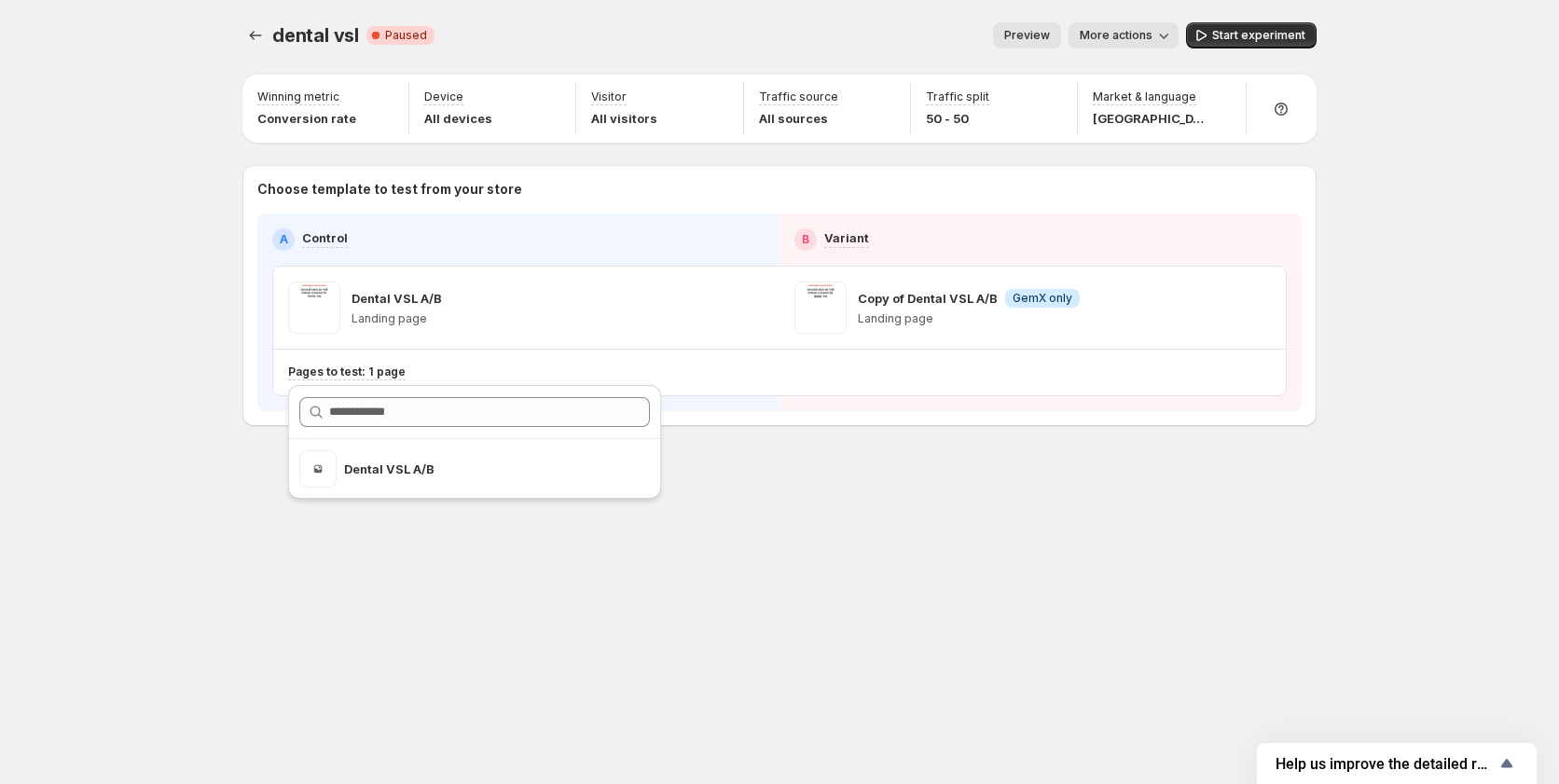
click at [147, 366] on div "dental vsl. This page is ready dental vsl Critical Complete Paused Preview More…" at bounding box center [780, 392] width 1559 height 784
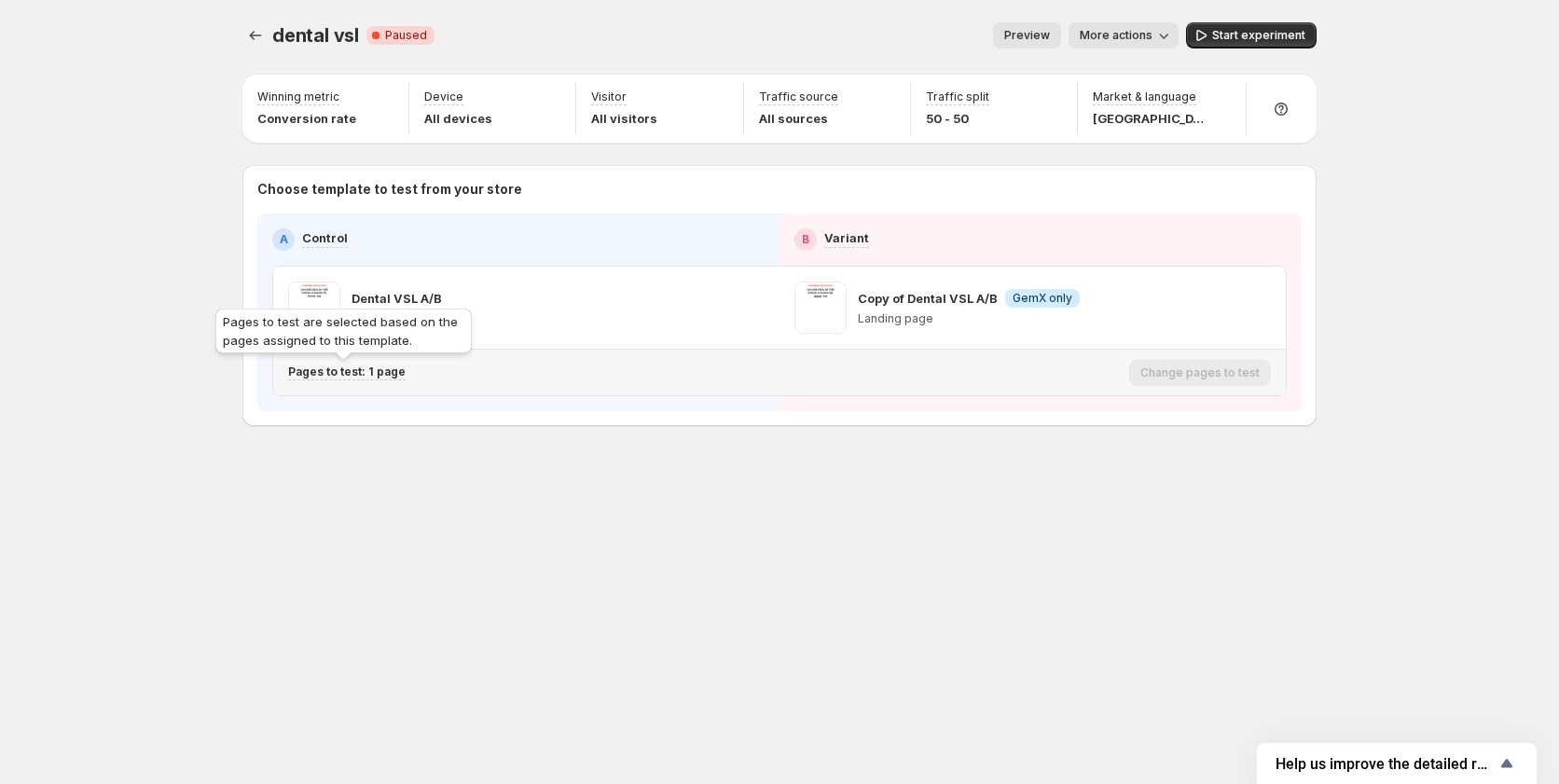
click at [364, 370] on p "Pages to test: 1 page" at bounding box center [347, 372] width 118 height 15
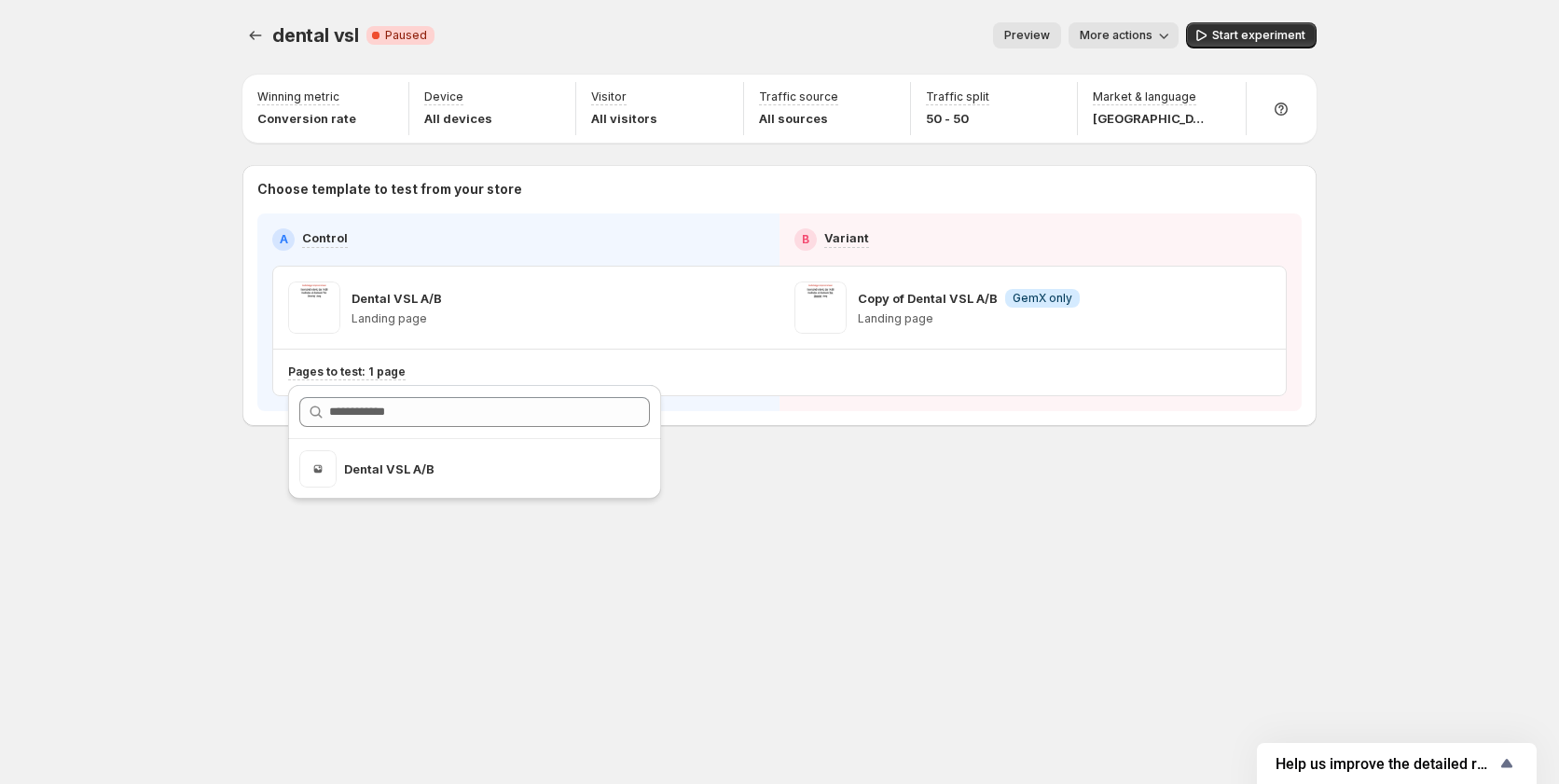
drag, startPoint x: 1064, startPoint y: 547, endPoint x: 1018, endPoint y: 153, distance: 396.7
click at [1064, 547] on div "dental vsl. This page is ready dental vsl Critical Complete Paused Preview More…" at bounding box center [780, 392] width 1118 height 784
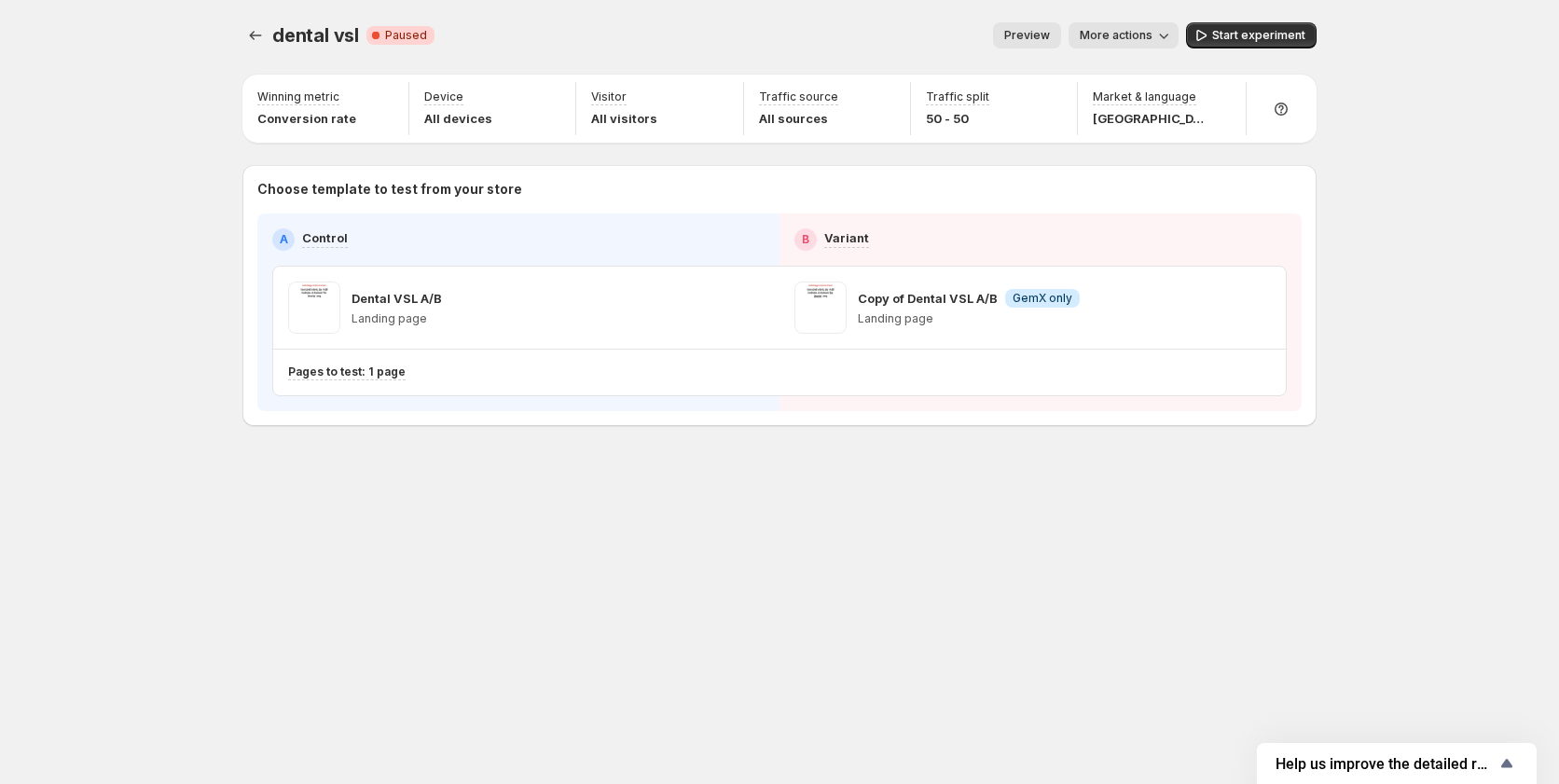
click at [1028, 33] on span "Preview" at bounding box center [1027, 35] width 46 height 15
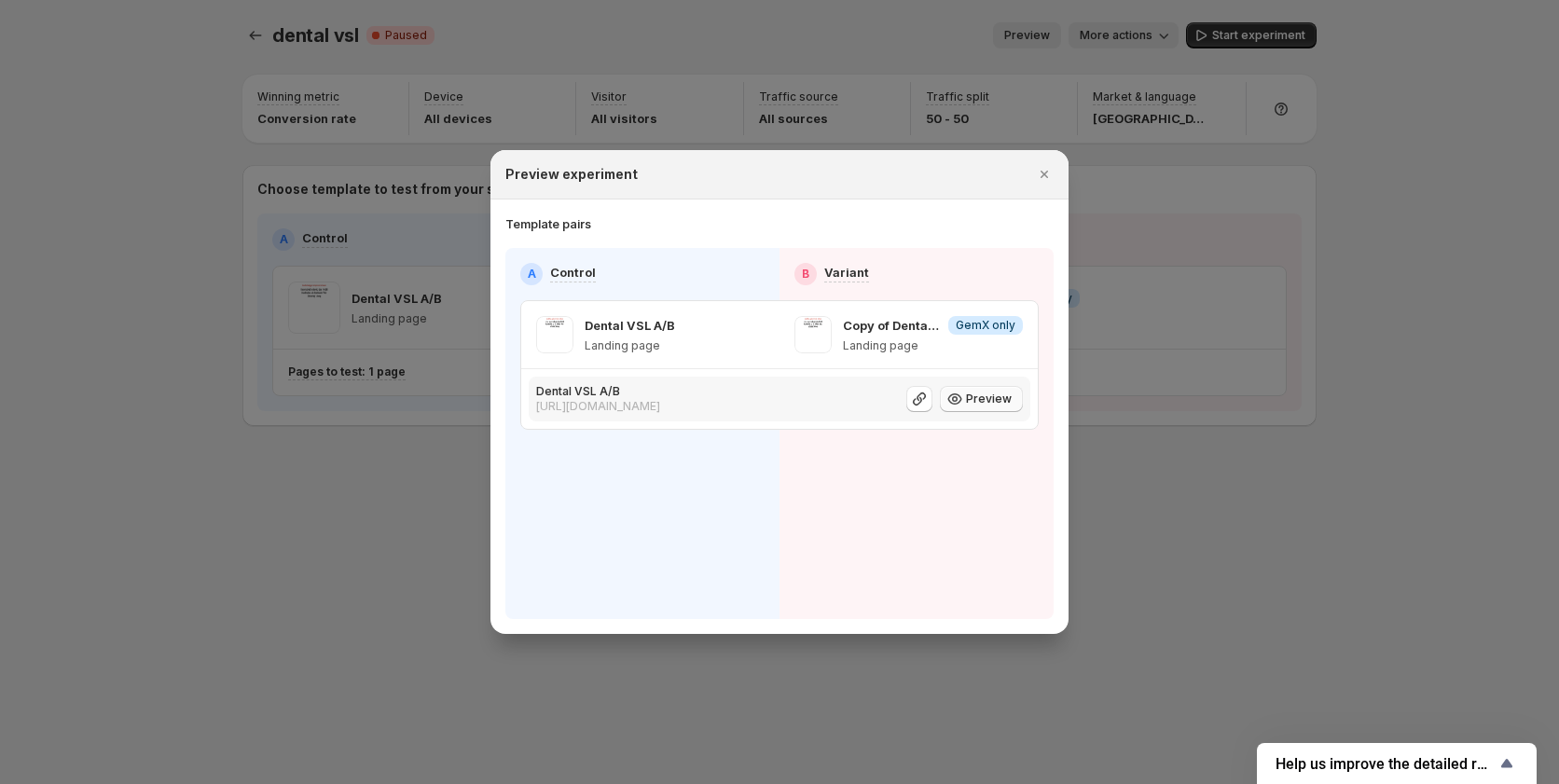
click at [975, 398] on span "Preview" at bounding box center [989, 399] width 46 height 15
click at [921, 397] on icon ":ra8:" at bounding box center [920, 399] width 13 height 13
click at [1044, 175] on icon "Close" at bounding box center [1045, 175] width 7 height 7
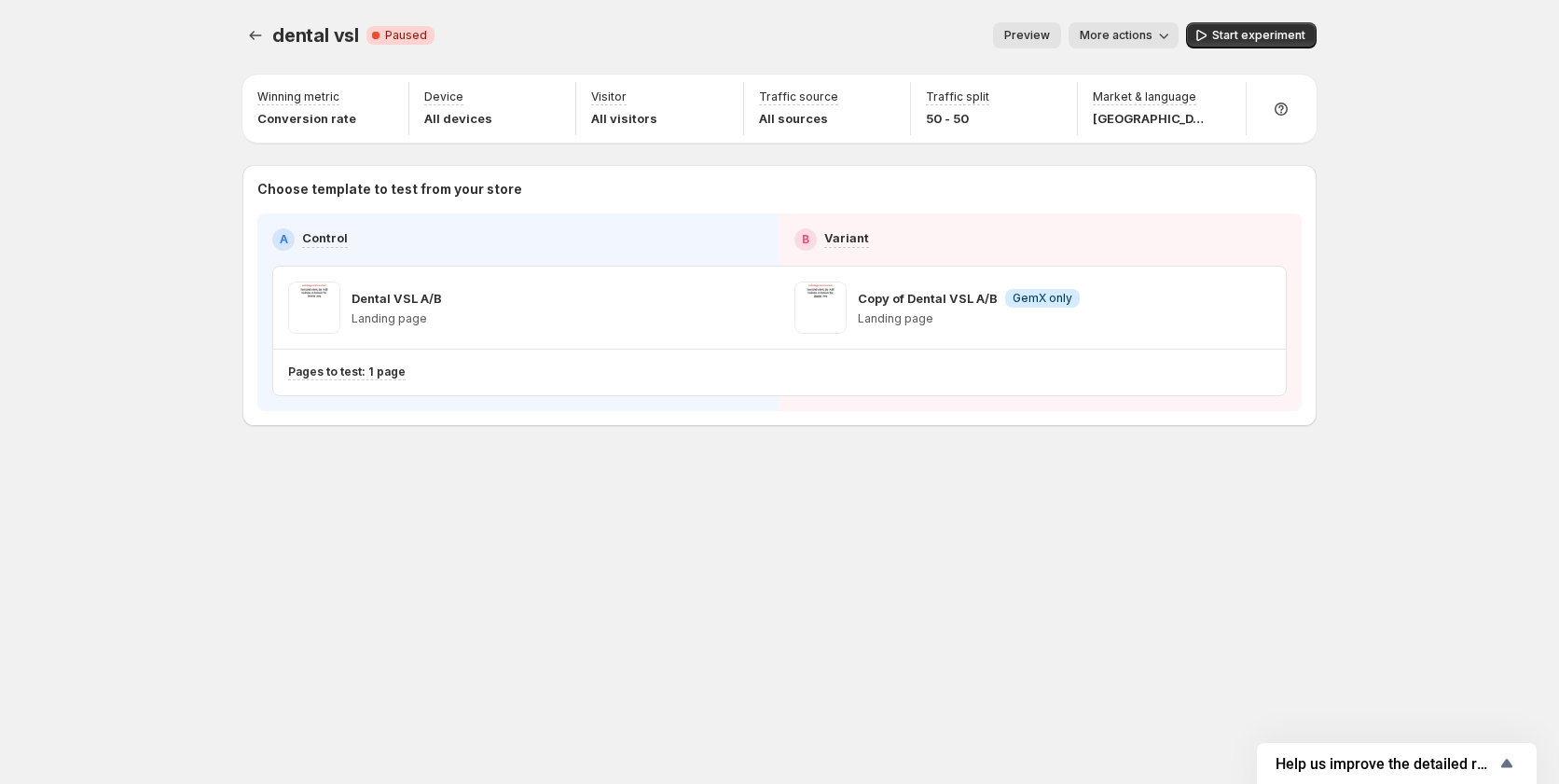
click at [1131, 27] on button "More actions" at bounding box center [1124, 35] width 110 height 26
click at [1144, 147] on span "Copy live page link" at bounding box center [1166, 138] width 111 height 19
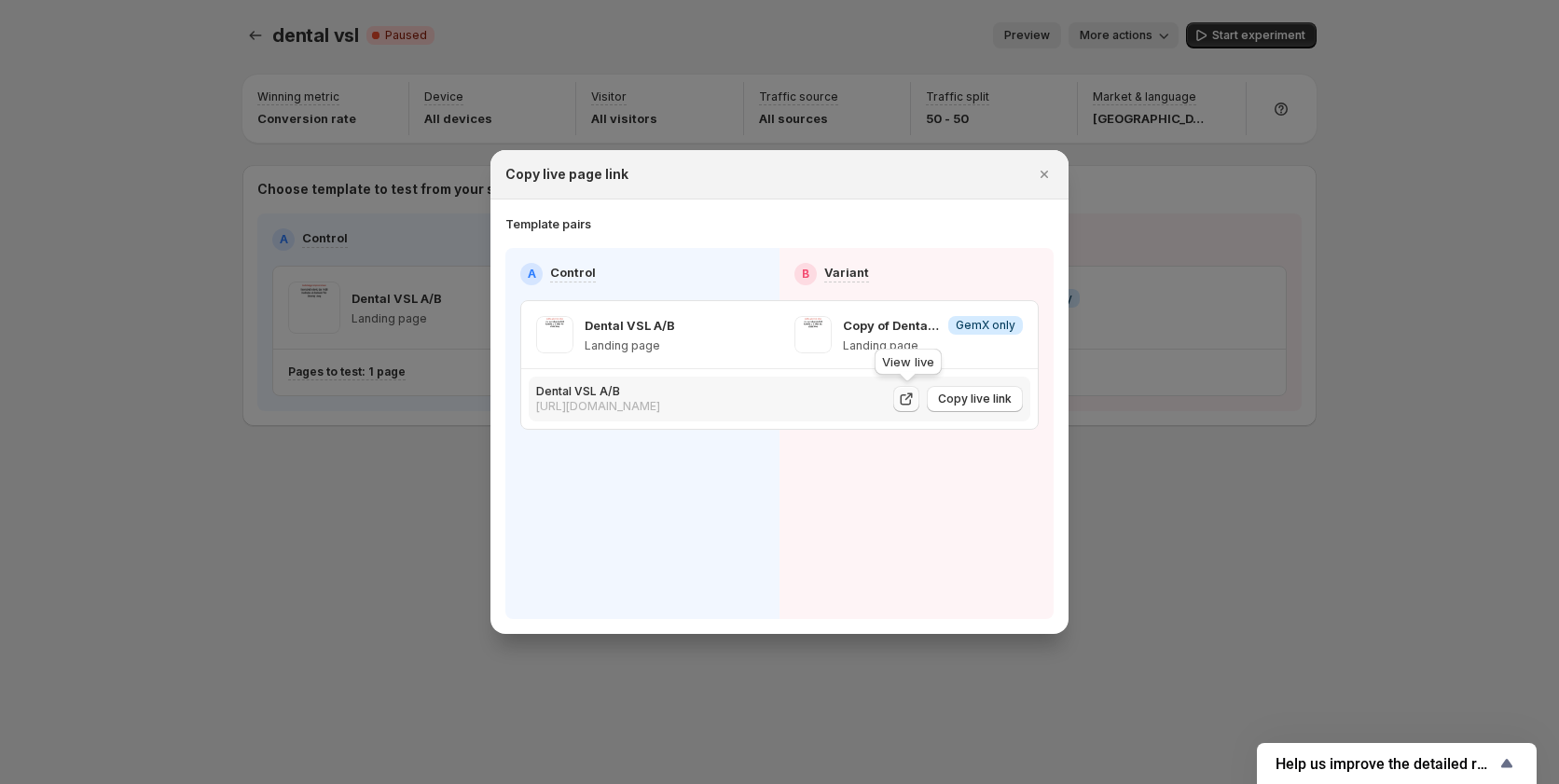
click at [906, 399] on icon ":rb3:" at bounding box center [906, 399] width 19 height 19
click at [975, 400] on span "Copy live link" at bounding box center [975, 399] width 74 height 15
click at [1043, 171] on icon "Close" at bounding box center [1045, 175] width 19 height 19
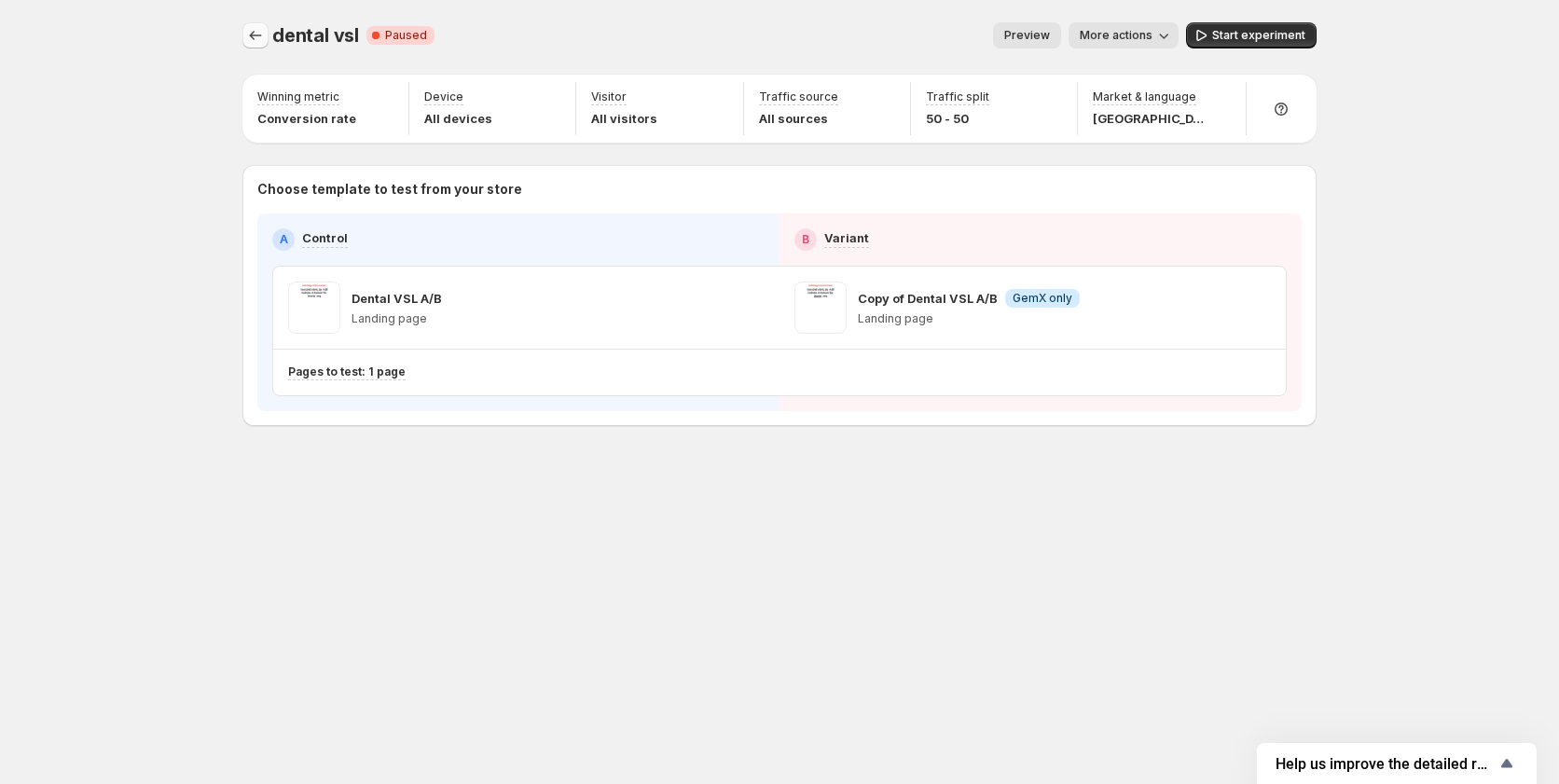
click at [255, 47] on button "Experiments" at bounding box center [256, 35] width 26 height 26
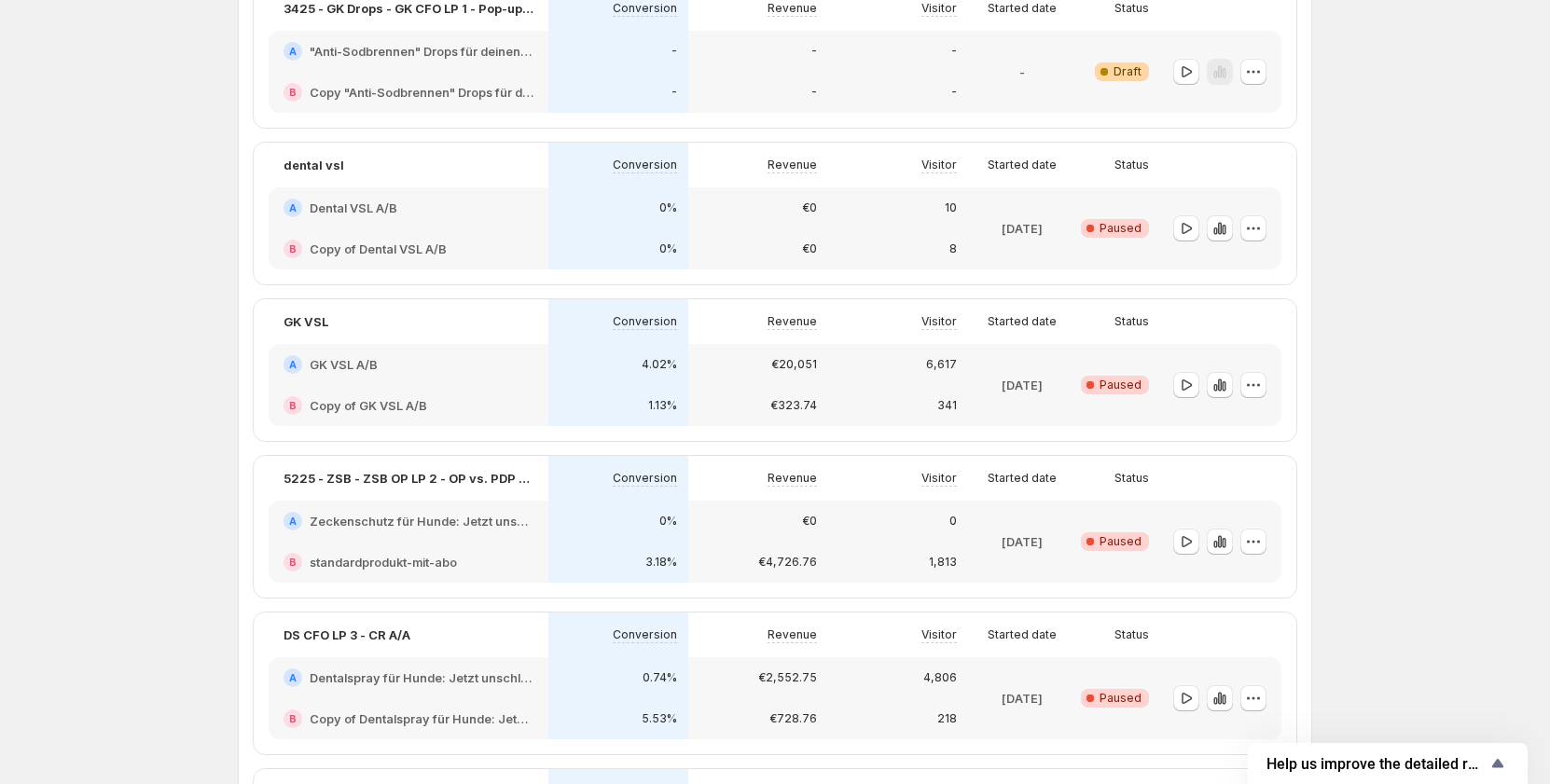
scroll to position [746, 0]
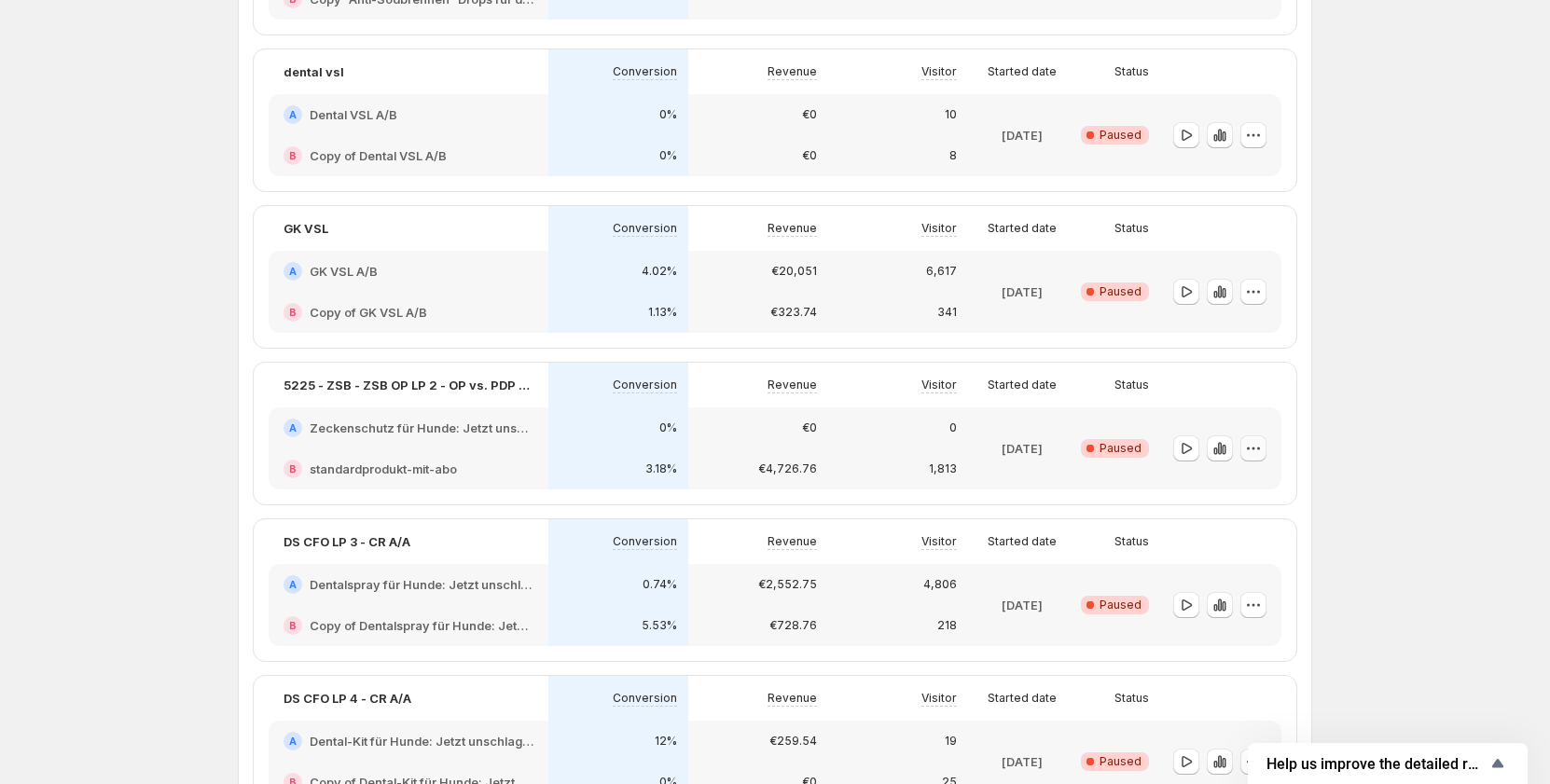
click at [1266, 449] on button "button" at bounding box center [1253, 448] width 26 height 26
click at [1248, 496] on button "Edit" at bounding box center [1260, 486] width 171 height 30
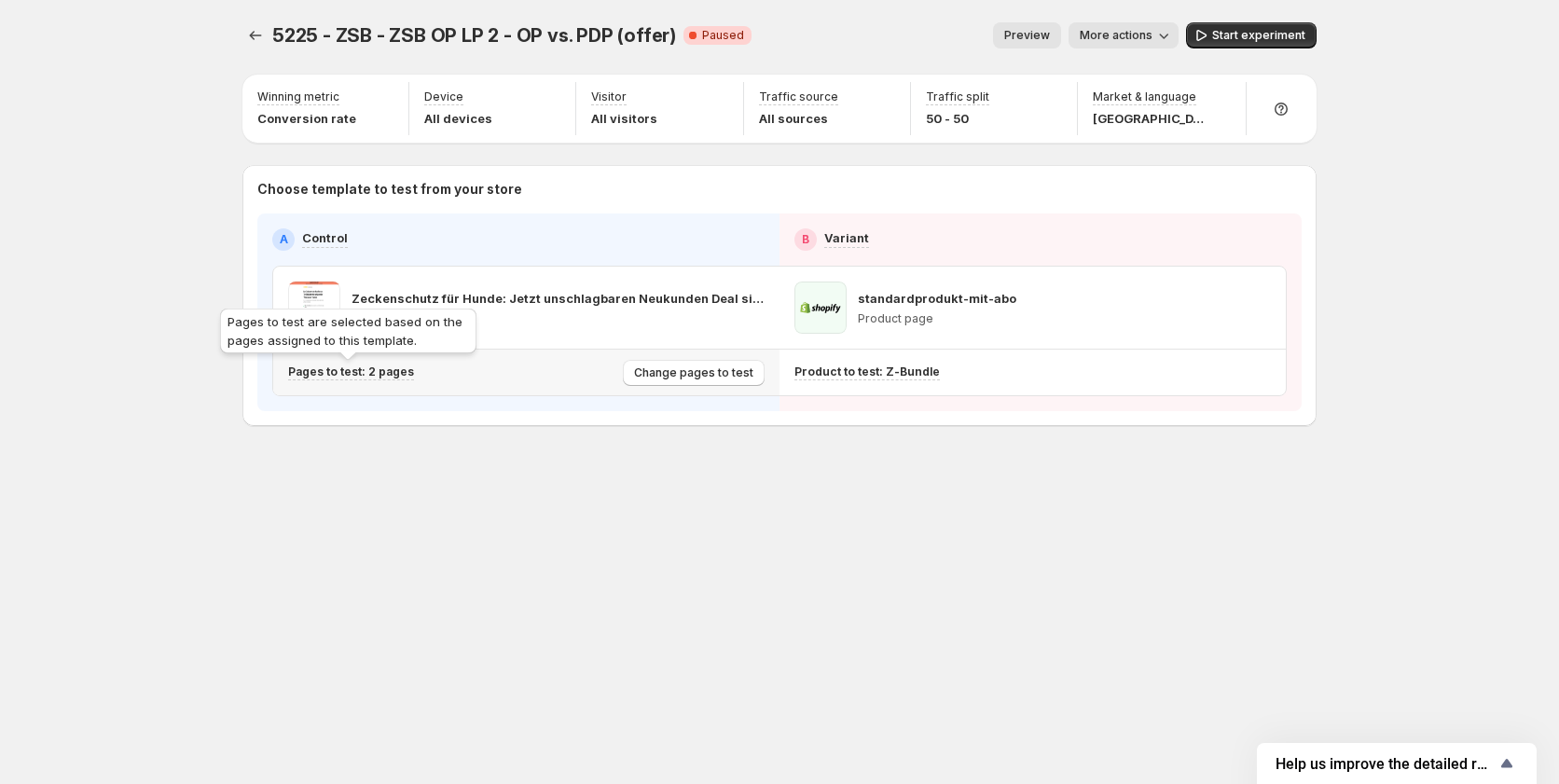
click at [358, 368] on p "Pages to test: 2 pages" at bounding box center [351, 372] width 126 height 15
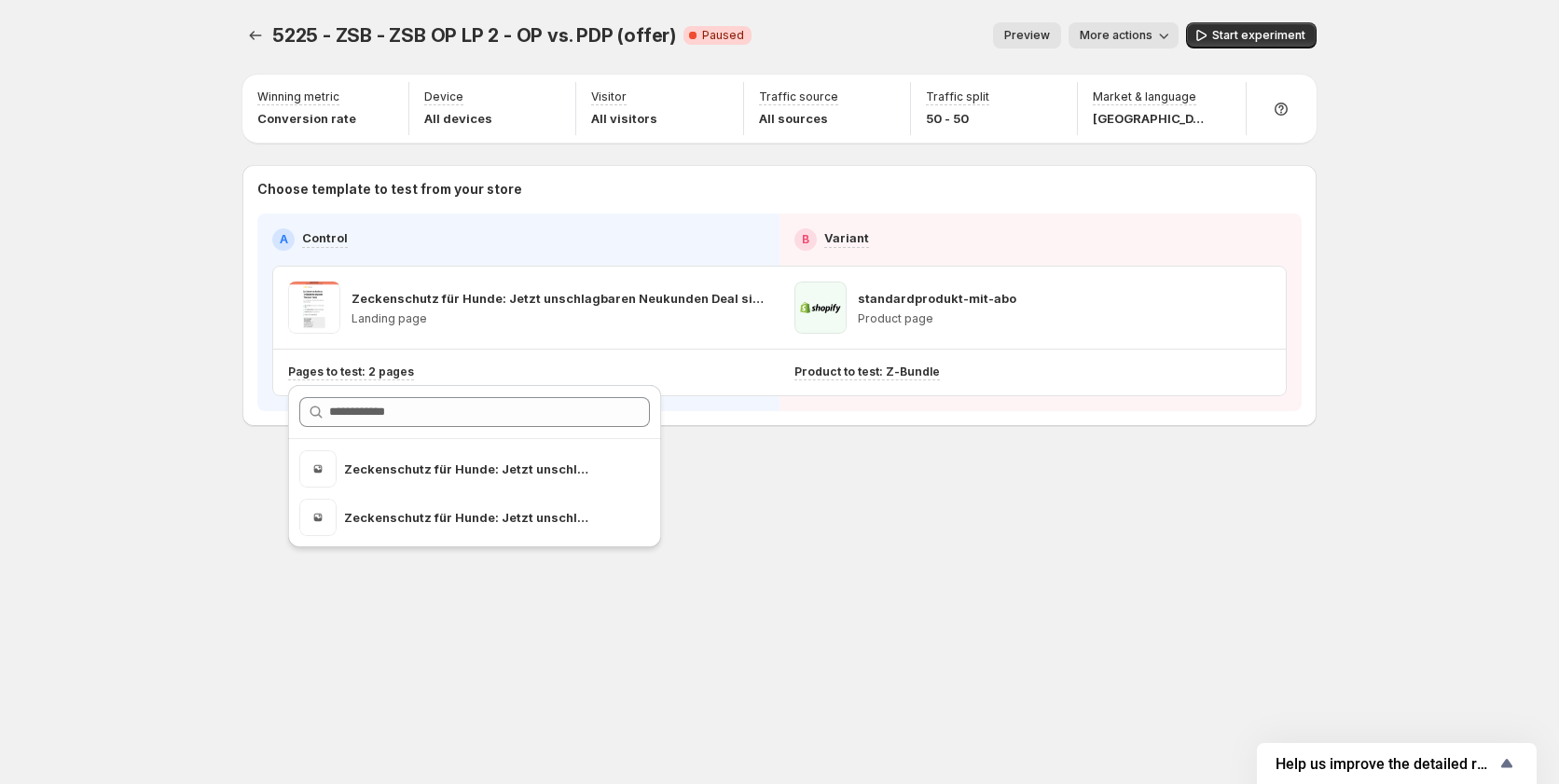
drag, startPoint x: 805, startPoint y: 516, endPoint x: 821, endPoint y: 510, distance: 17.1
click at [805, 516] on div "5225 - ZSB - ZSB OP LP 2 - OP vs. PDP (offer). This page is ready 5225 - ZSB - …" at bounding box center [780, 263] width 1118 height 526
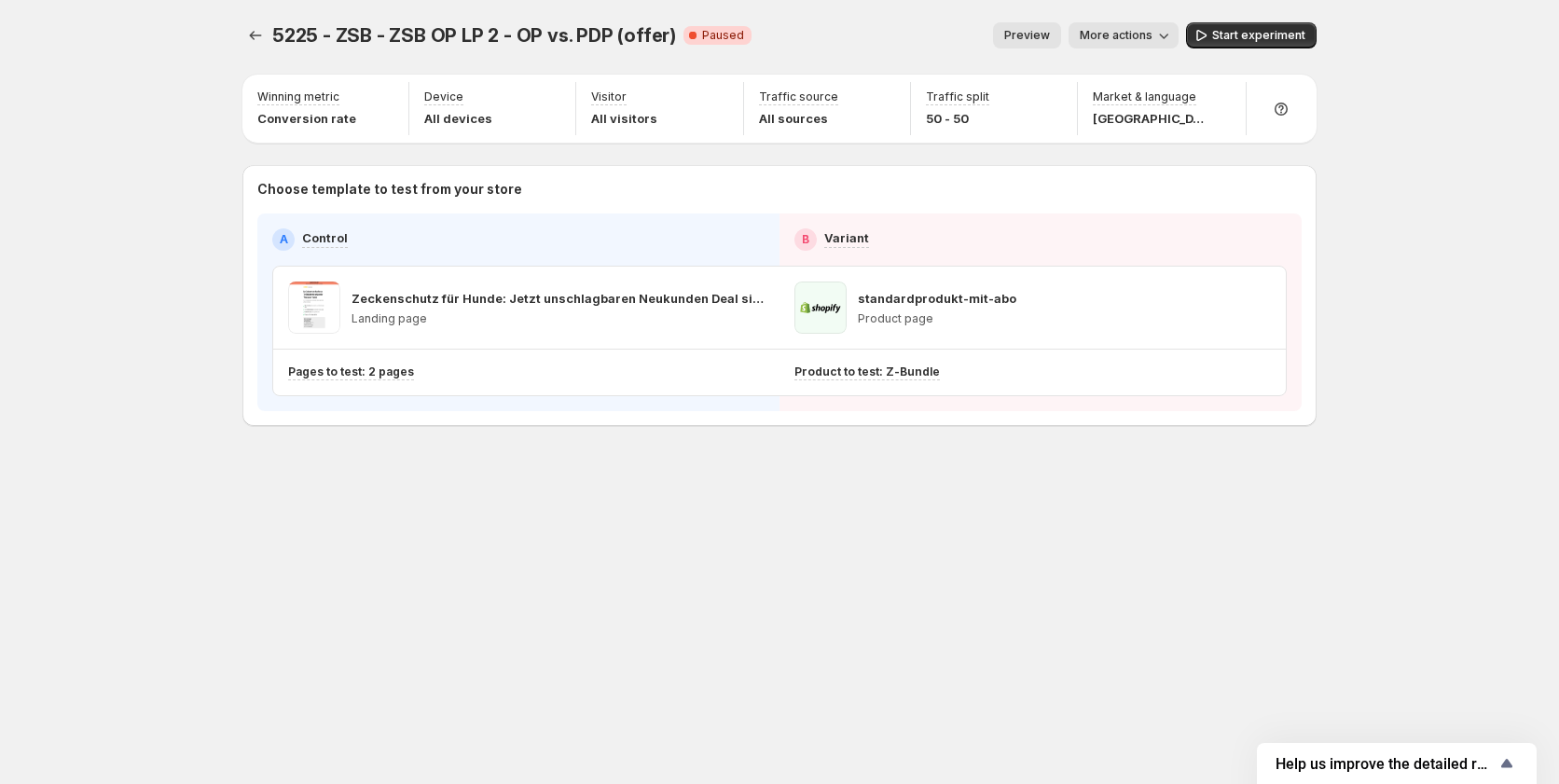
click at [1032, 30] on span "Preview" at bounding box center [1027, 35] width 46 height 15
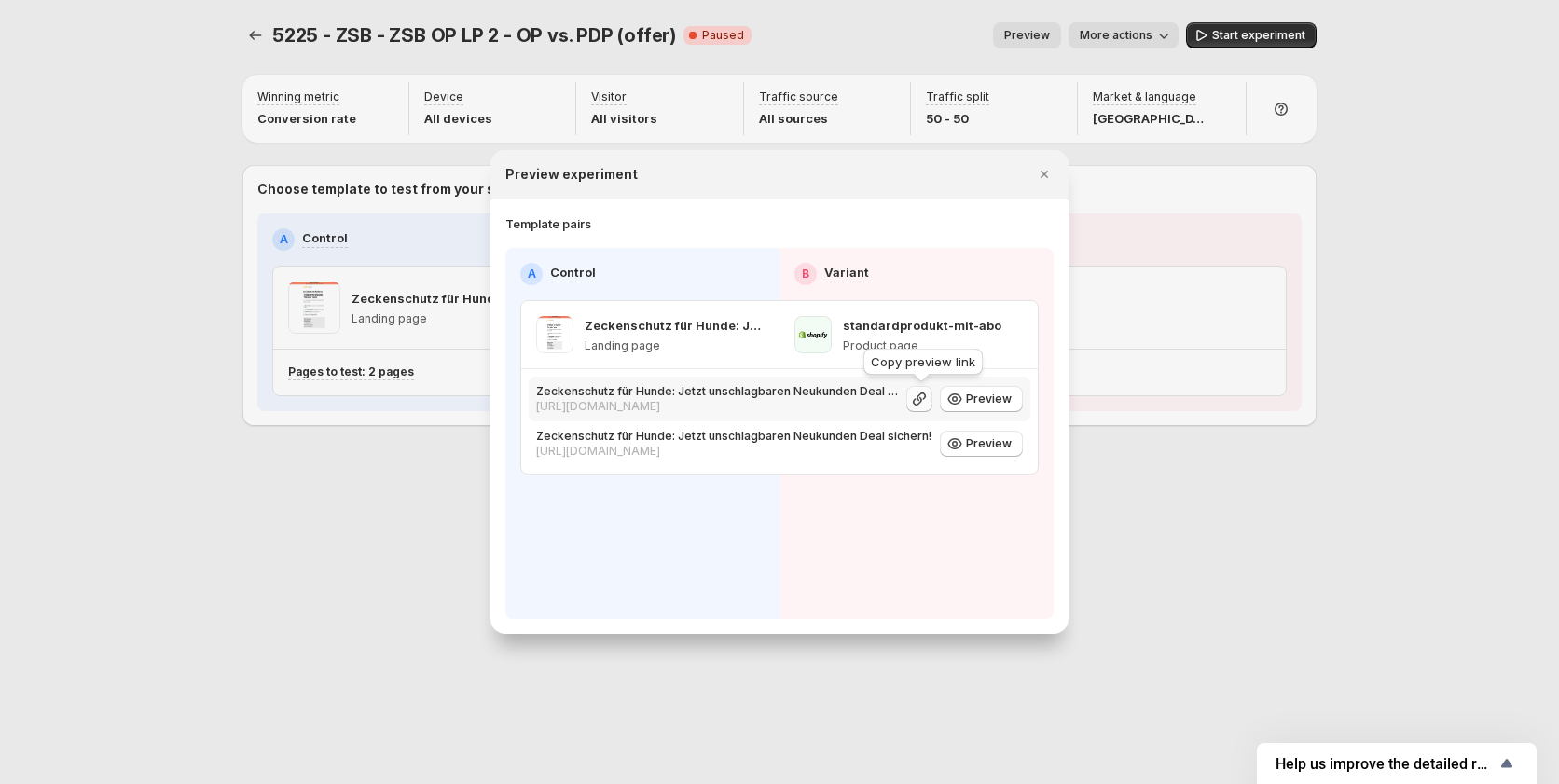
click at [922, 400] on icon ":rl6:" at bounding box center [920, 399] width 19 height 19
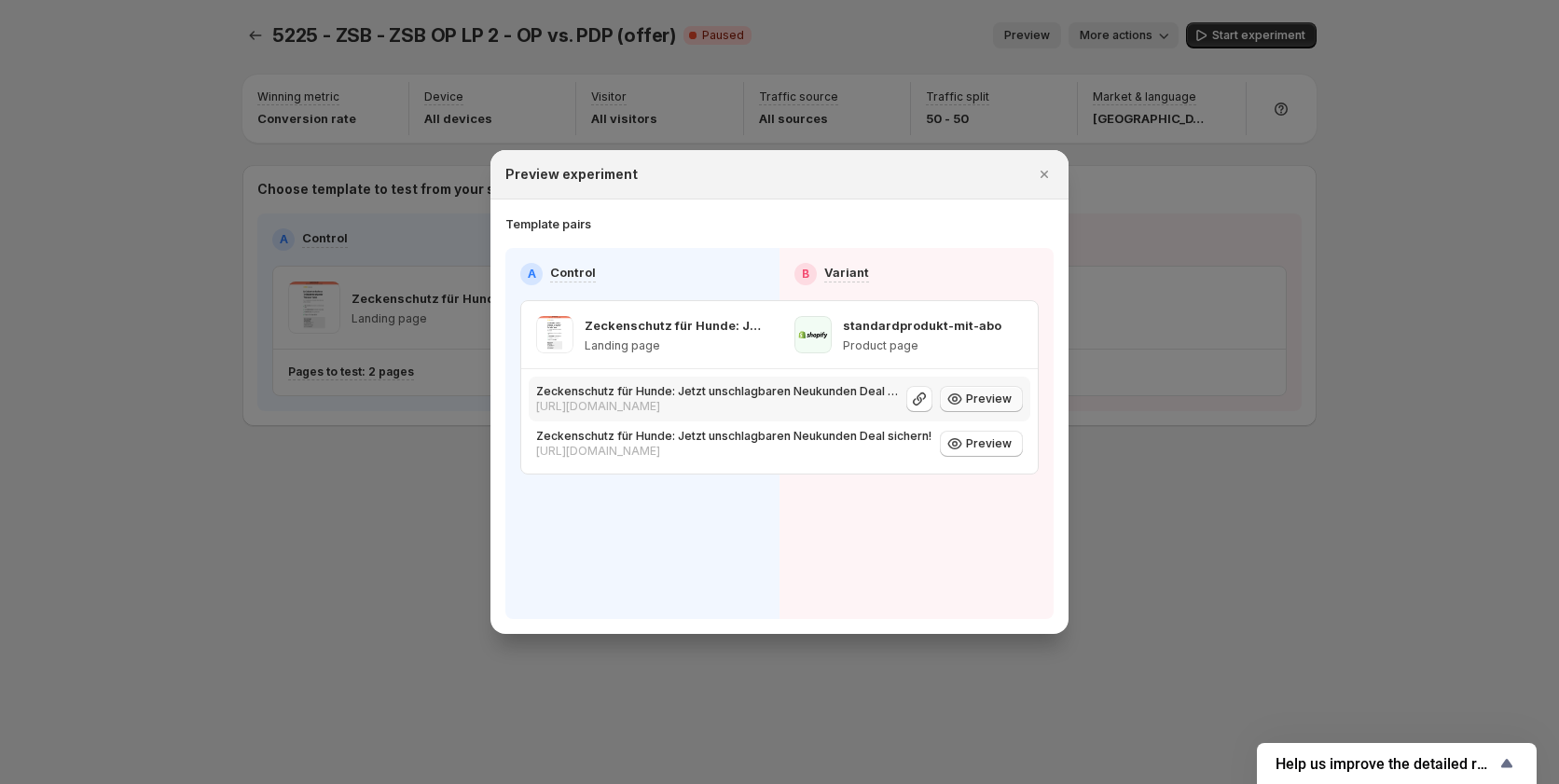
click at [954, 399] on icon ":rl6:" at bounding box center [955, 399] width 19 height 19
click at [976, 439] on span "Preview" at bounding box center [989, 443] width 46 height 15
click at [925, 441] on icon ":rl6:" at bounding box center [920, 443] width 19 height 19
click at [1039, 166] on icon "Close" at bounding box center [1045, 175] width 19 height 19
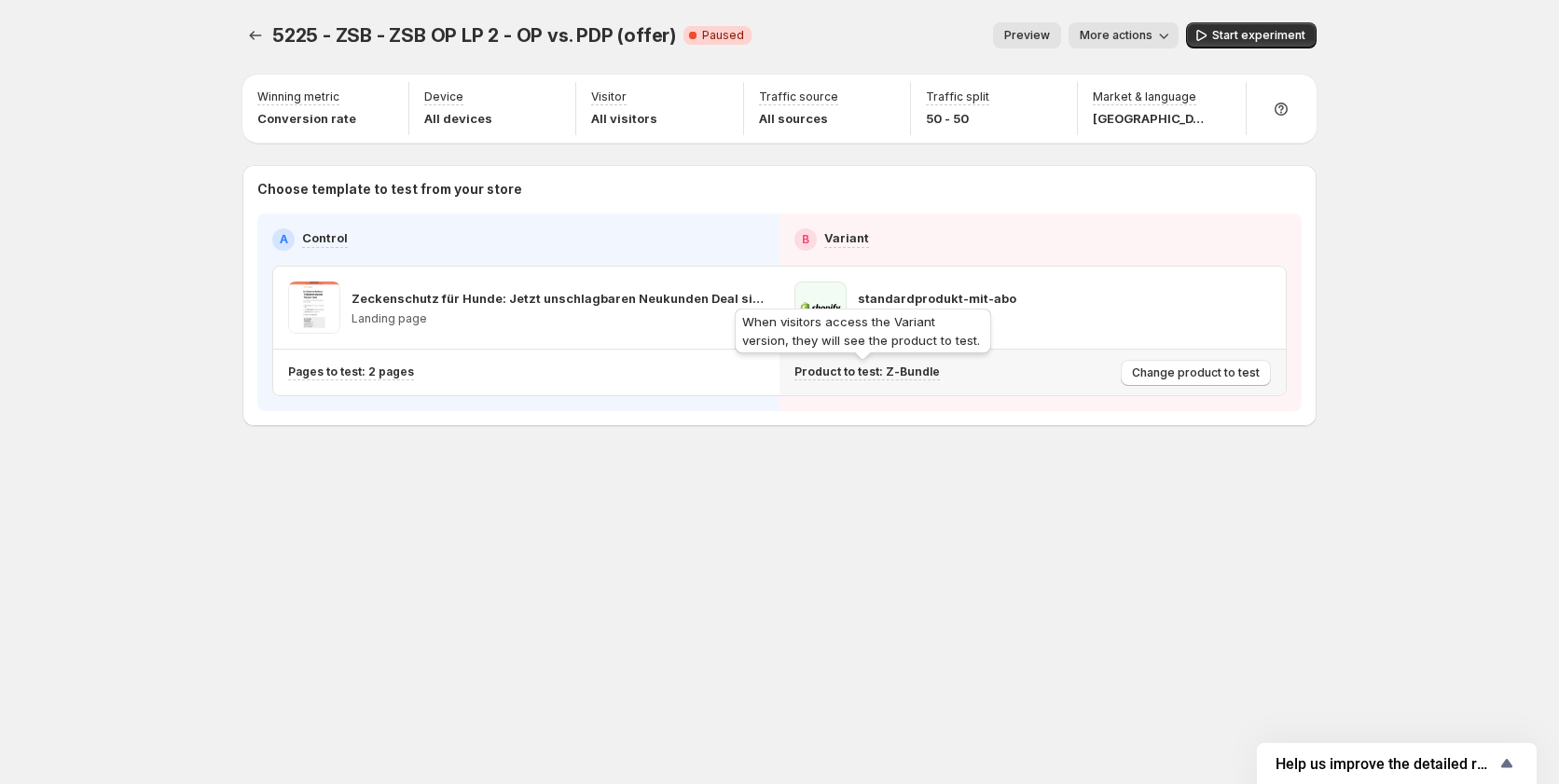
click at [878, 371] on p "Product to test: Z-Bundle" at bounding box center [867, 372] width 146 height 15
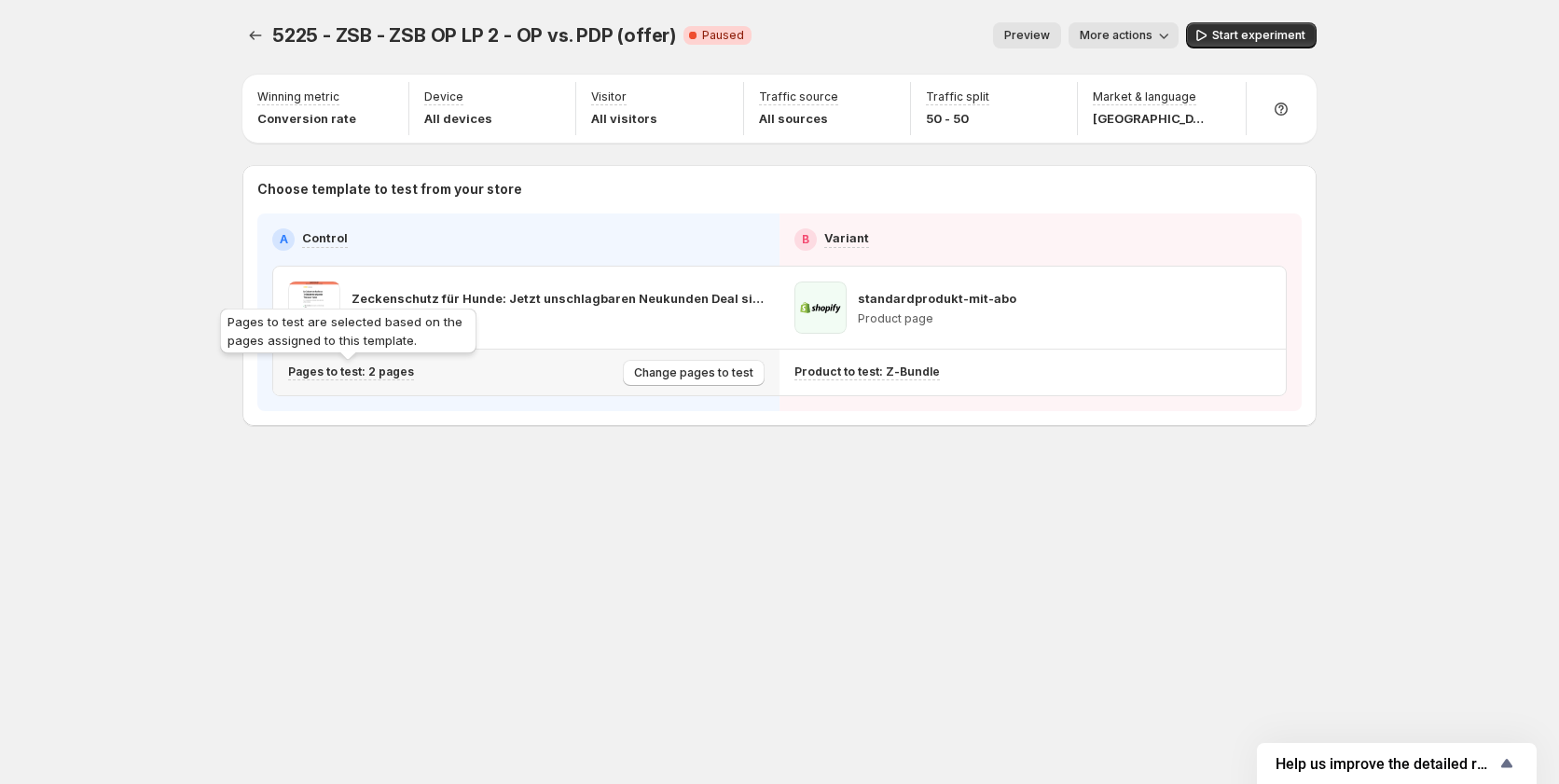
click at [372, 373] on p "Pages to test: 2 pages" at bounding box center [351, 372] width 126 height 15
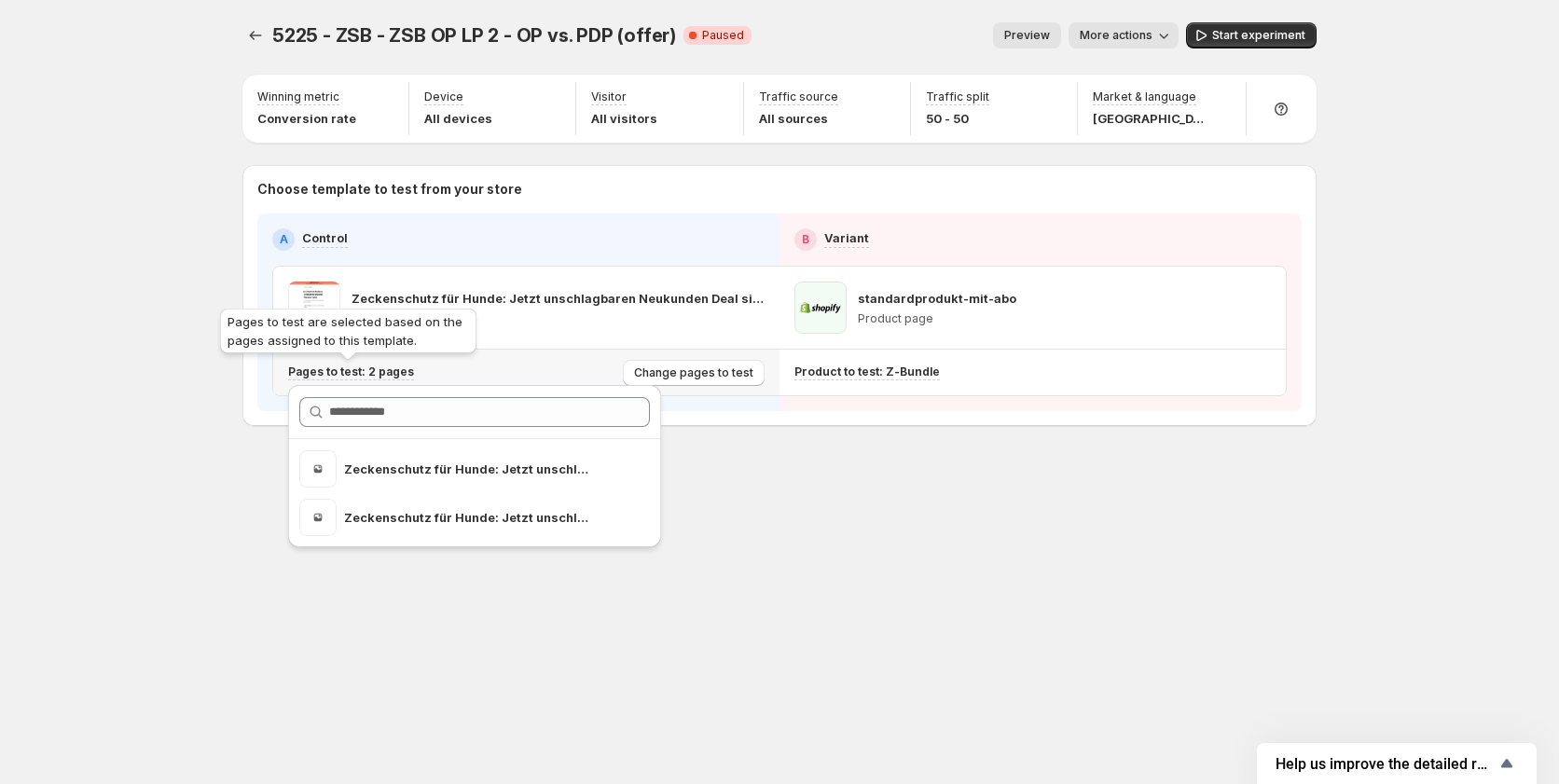
click at [372, 373] on p "Pages to test: 2 pages" at bounding box center [351, 372] width 126 height 15
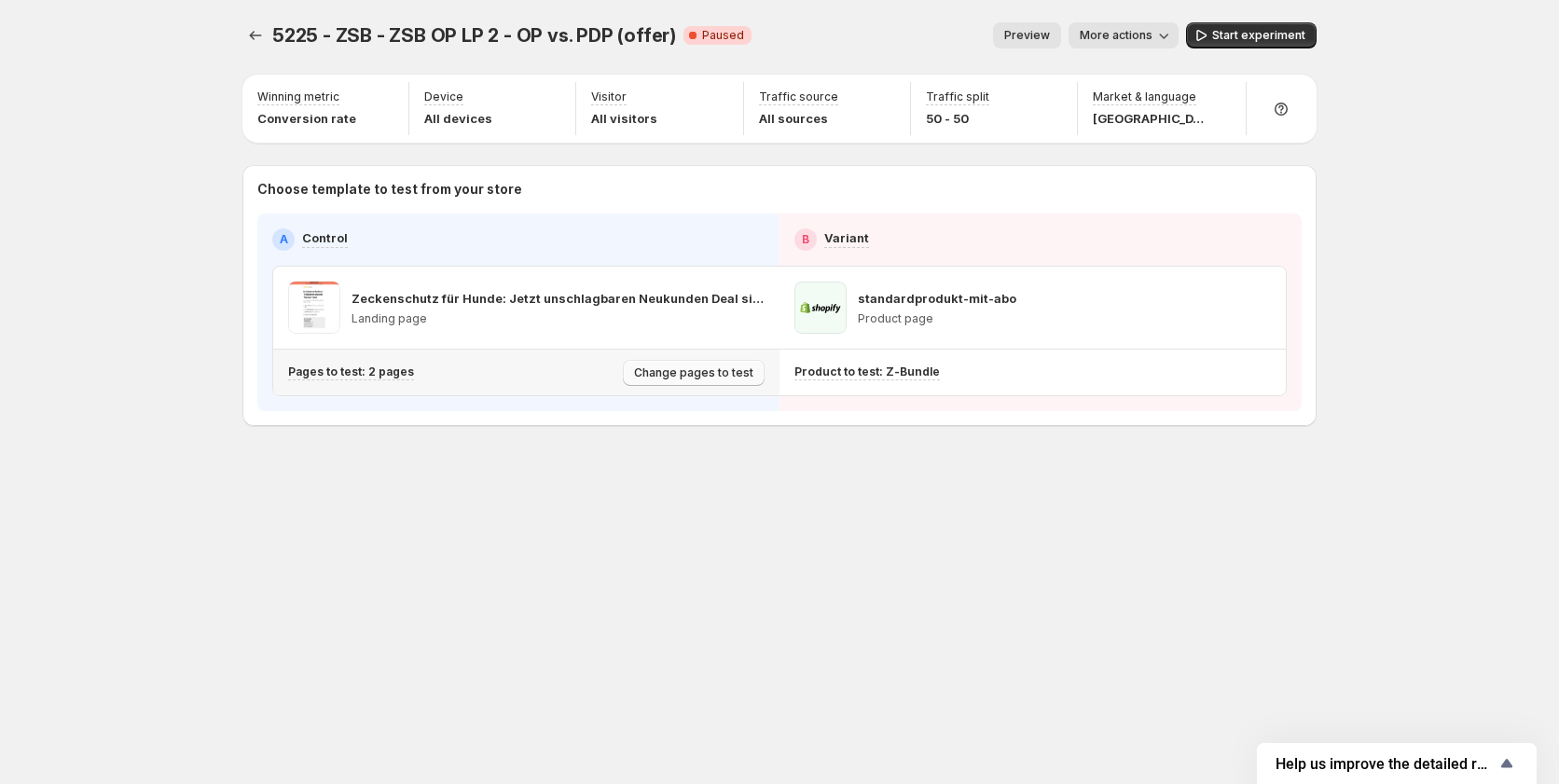
click at [664, 373] on span "Change pages to test" at bounding box center [694, 373] width 119 height 15
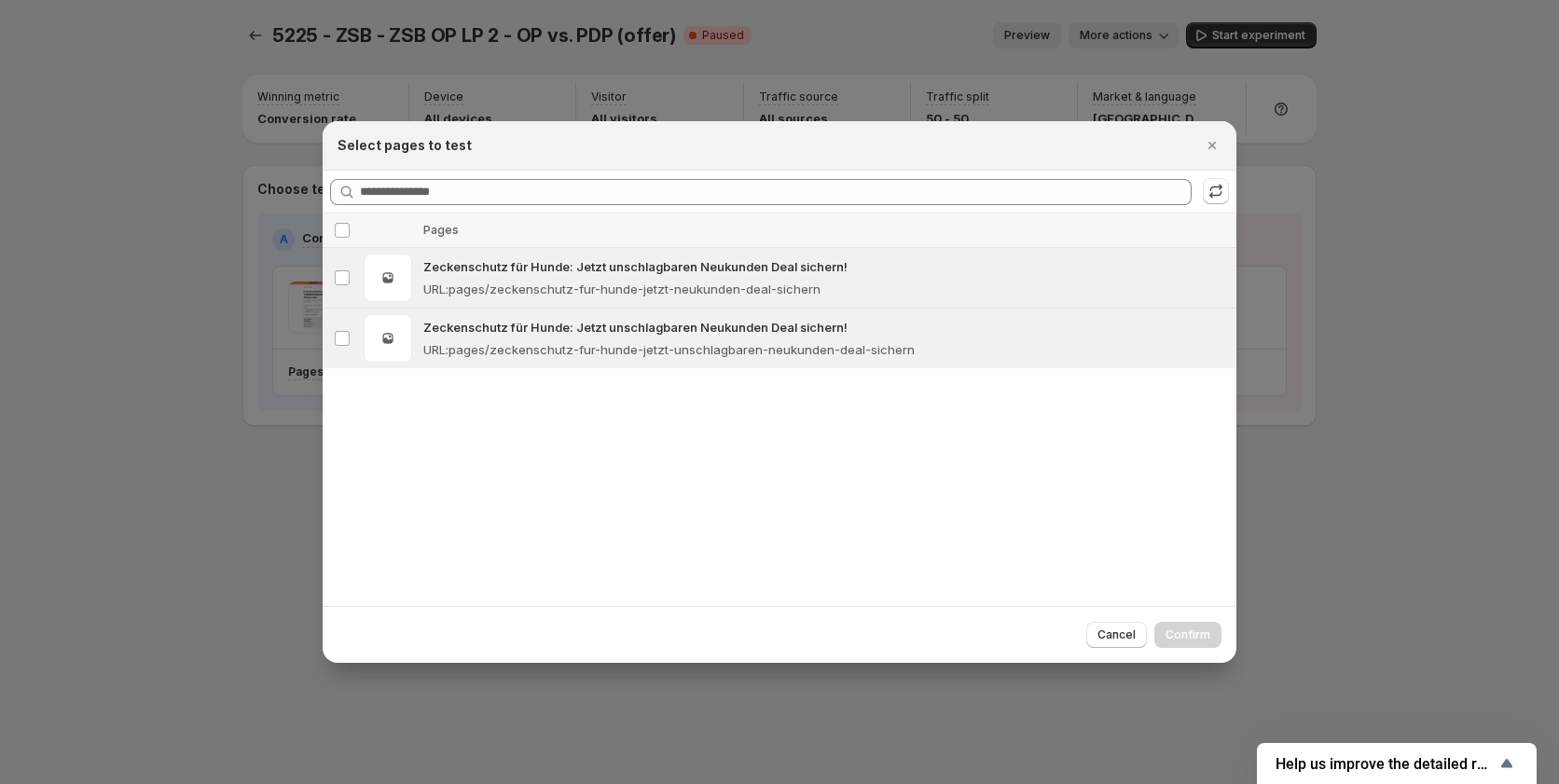
click at [1215, 147] on icon "Close" at bounding box center [1212, 146] width 19 height 19
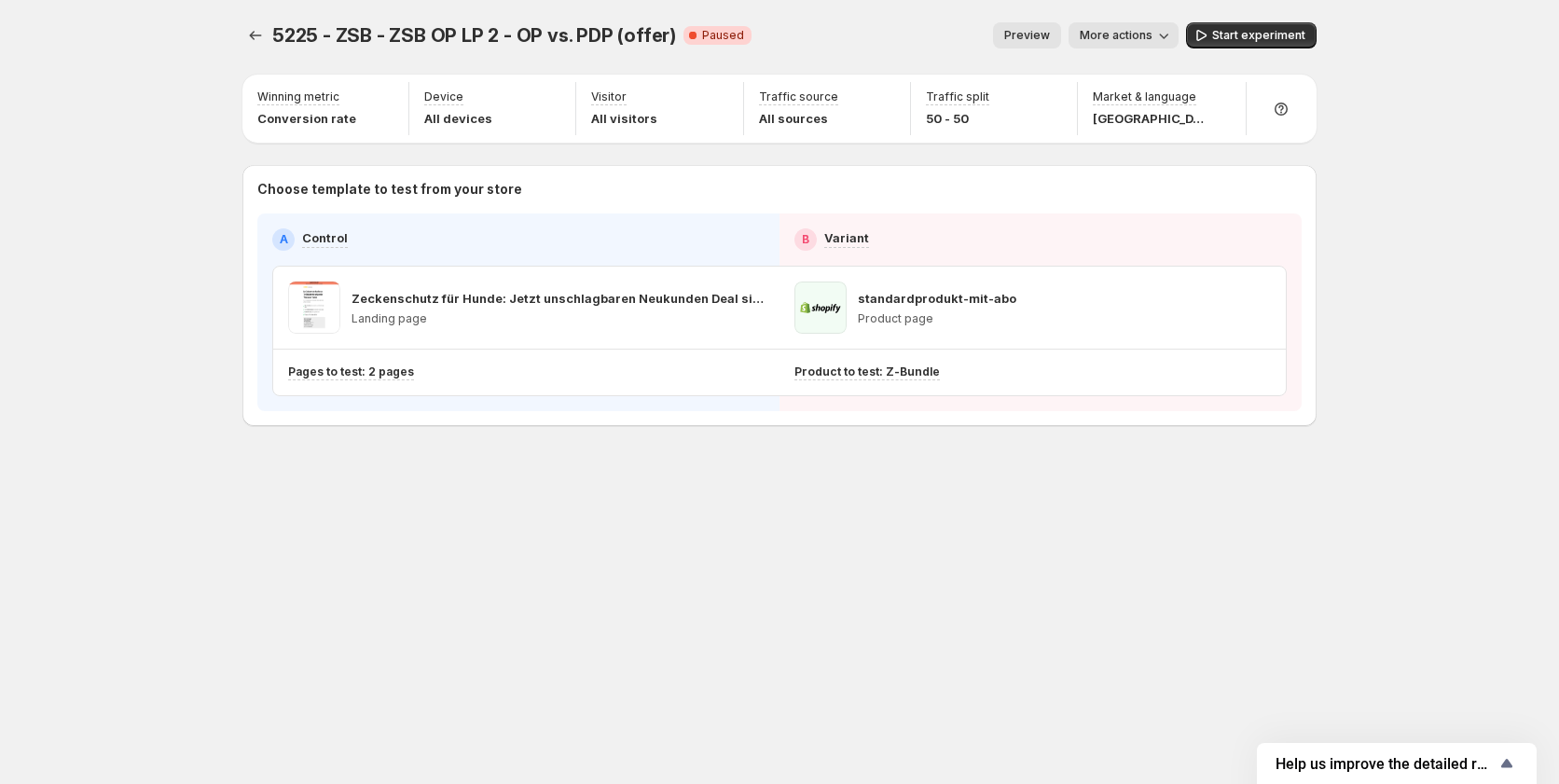
click at [1141, 31] on span "More actions" at bounding box center [1117, 35] width 73 height 15
click at [1129, 137] on span "Copy live page link" at bounding box center [1166, 138] width 111 height 15
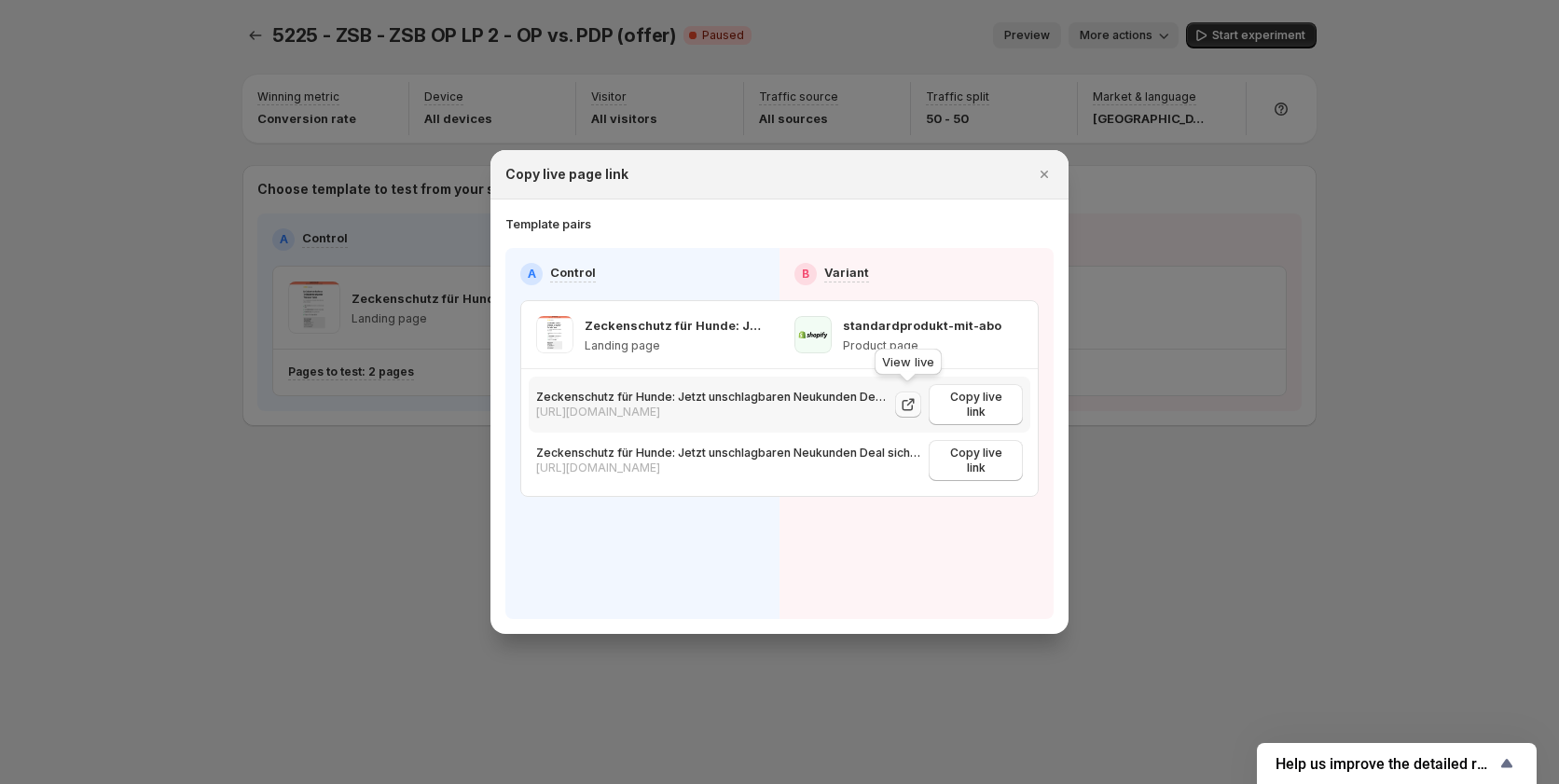
click at [904, 400] on icon ":rn7:" at bounding box center [908, 405] width 11 height 11
click at [1044, 175] on icon "Close" at bounding box center [1045, 175] width 7 height 7
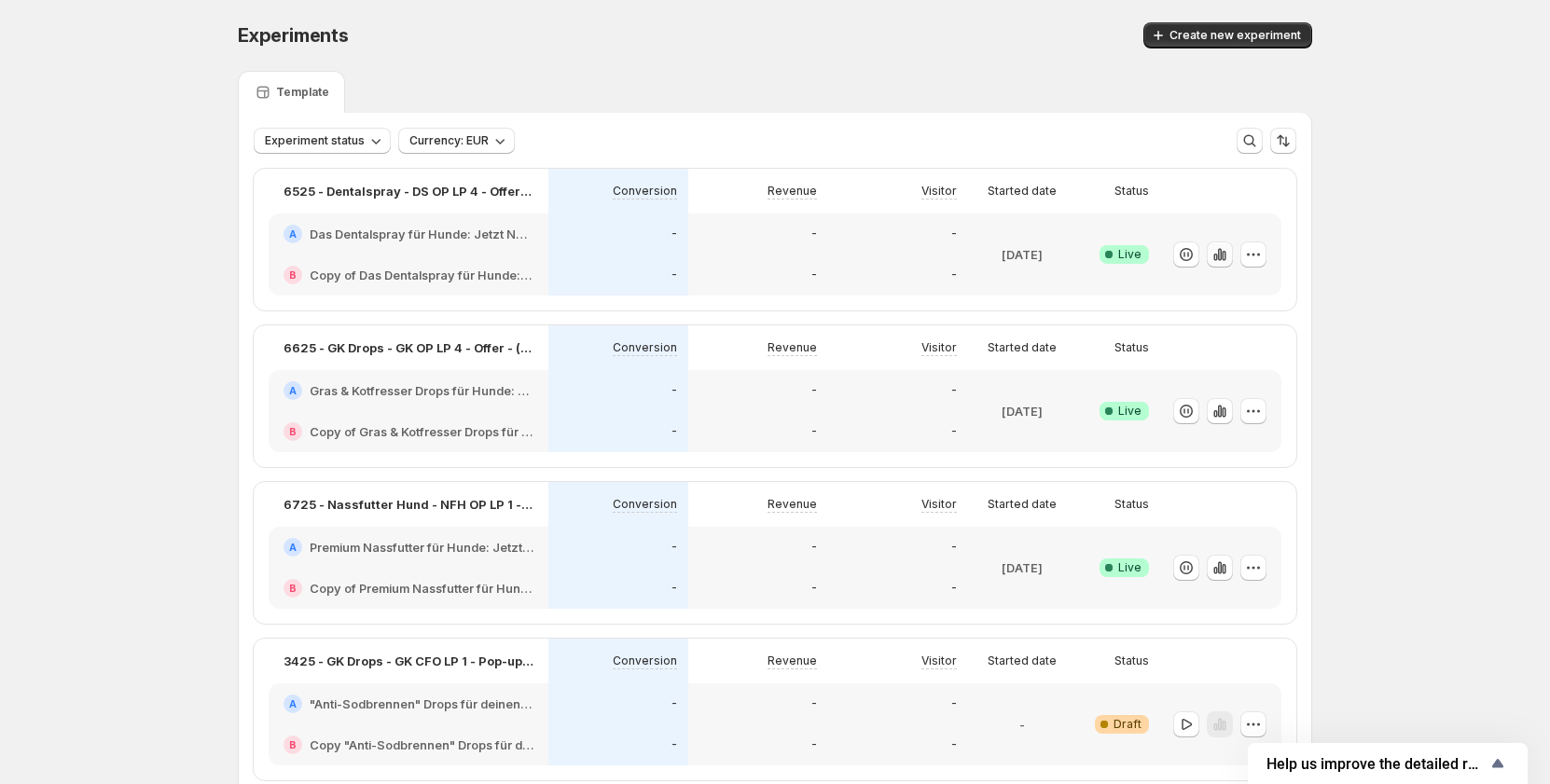
click at [1216, 264] on button "button" at bounding box center [1219, 255] width 26 height 26
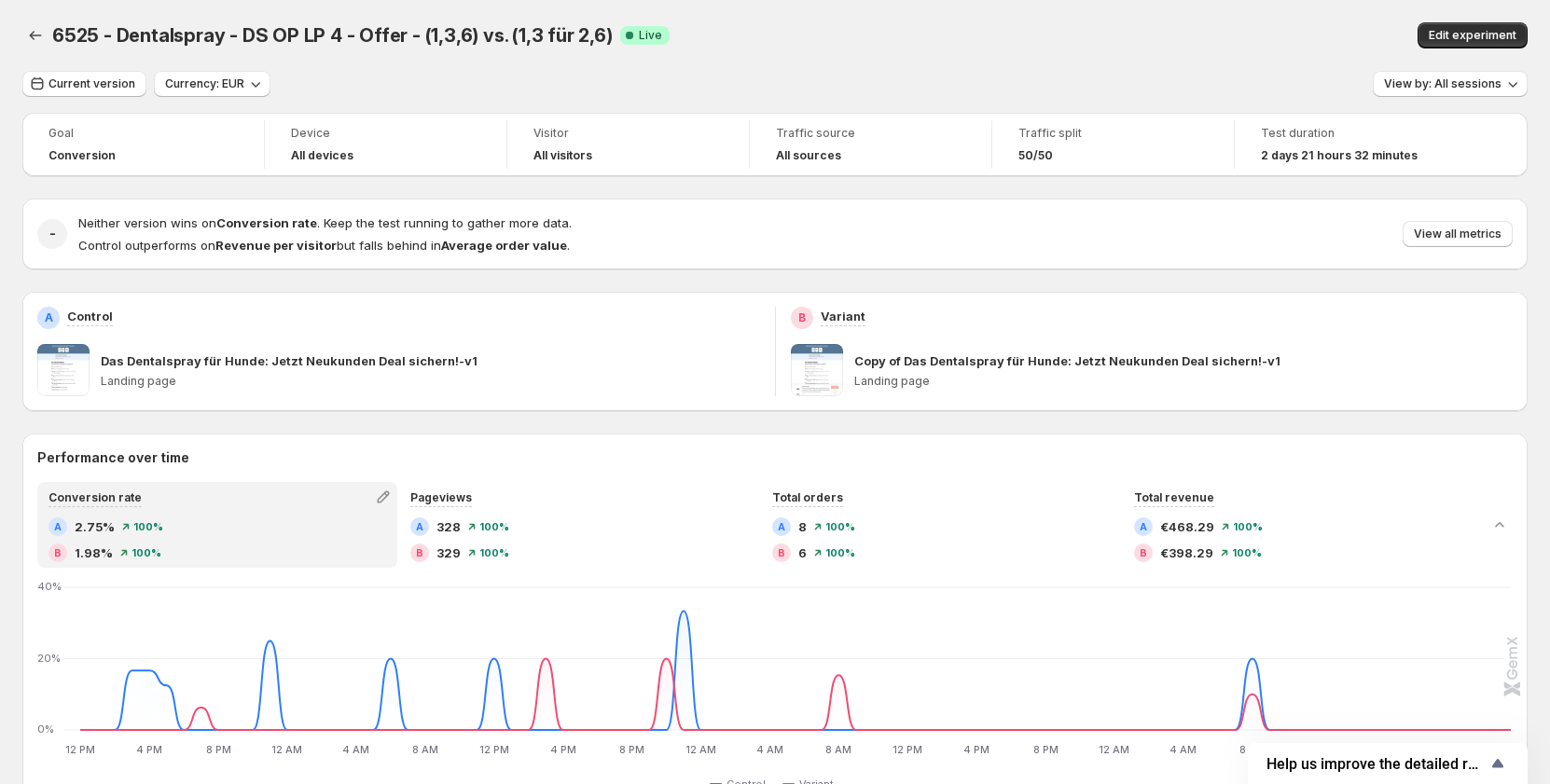
click at [1117, 58] on div "6525 - Dentalspray - DS OP LP 4 - Offer - (1,3,6) vs. (1,3 für 2,6). This page …" at bounding box center [775, 35] width 1505 height 71
